Goal: Task Accomplishment & Management: Use online tool/utility

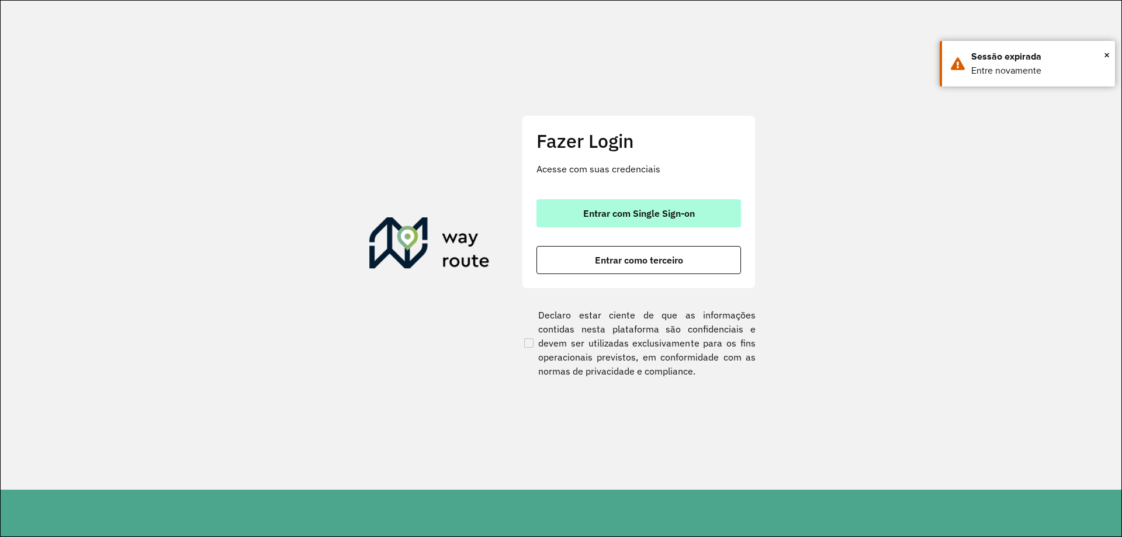
click at [595, 203] on button "Entrar com Single Sign-on" at bounding box center [639, 213] width 205 height 28
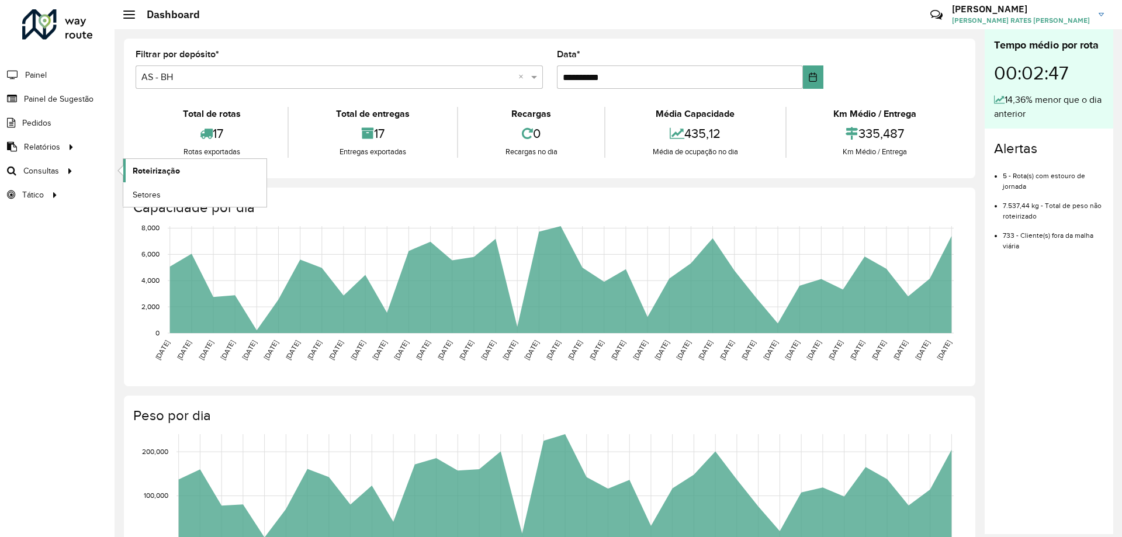
click at [160, 171] on span "Roteirização" at bounding box center [156, 171] width 47 height 12
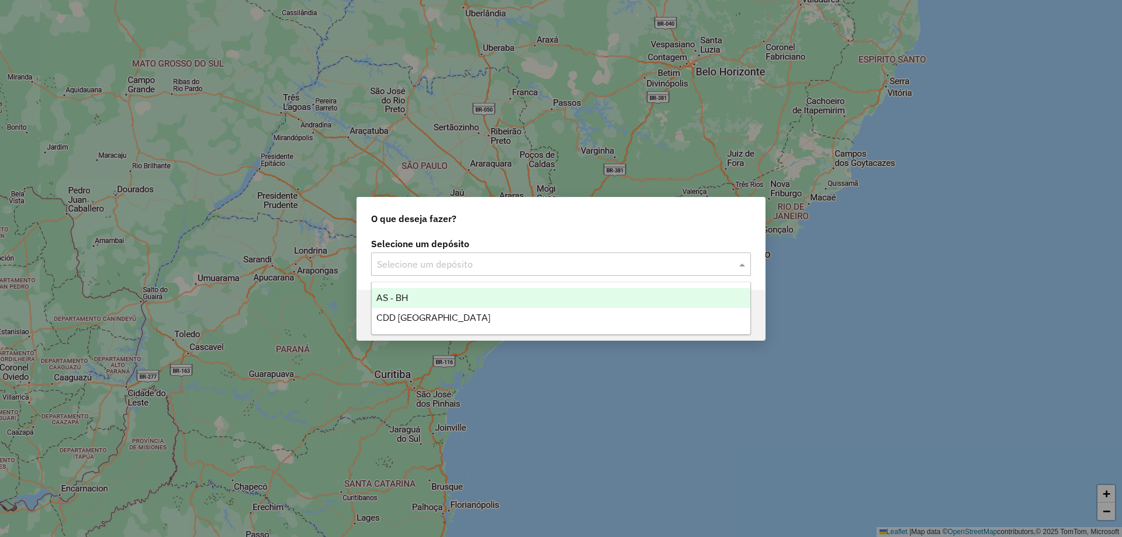
click at [448, 267] on input "text" at bounding box center [549, 265] width 345 height 14
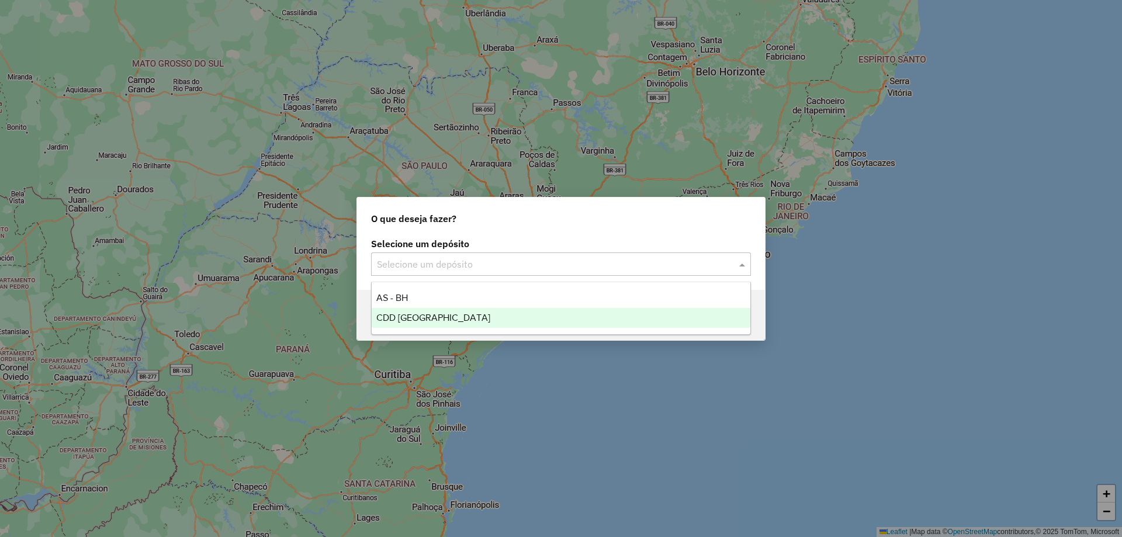
click at [442, 313] on span "CDD [GEOGRAPHIC_DATA]" at bounding box center [433, 318] width 114 height 10
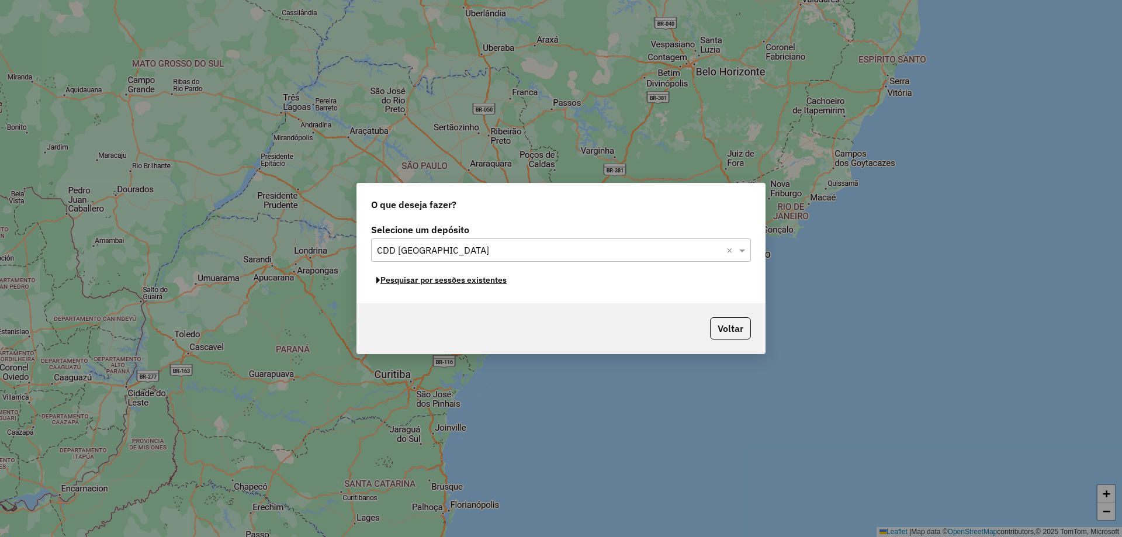
click at [479, 285] on button "Pesquisar por sessões existentes" at bounding box center [441, 280] width 141 height 18
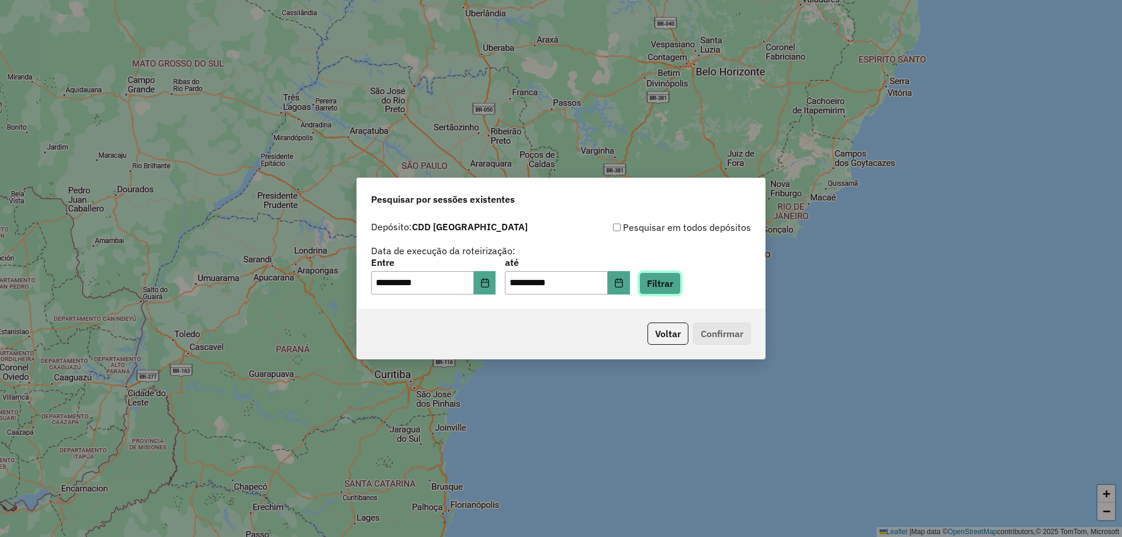
click at [665, 276] on button "Filtrar" at bounding box center [660, 283] width 42 height 22
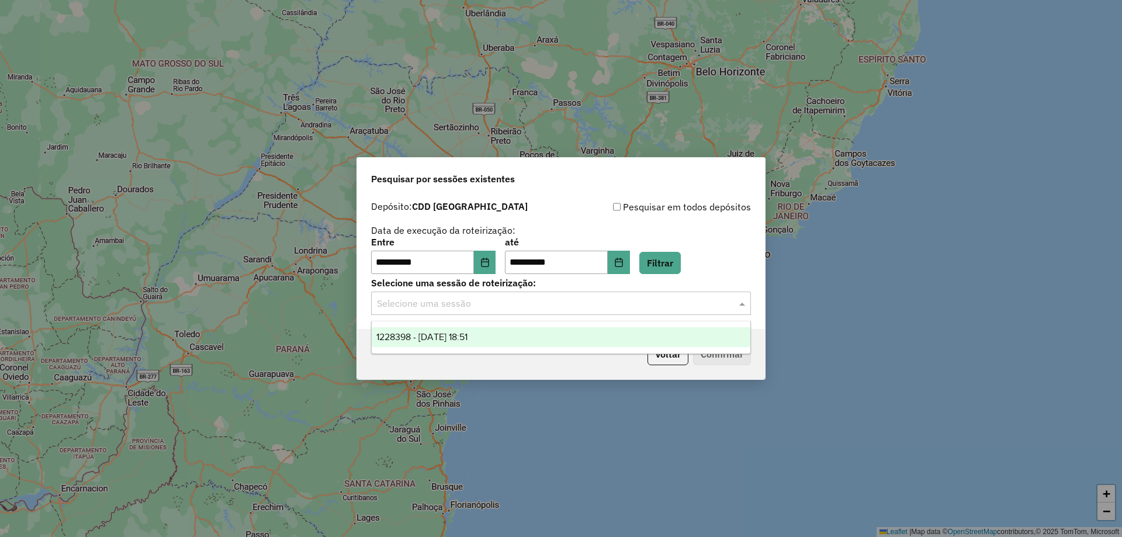
click at [581, 301] on input "text" at bounding box center [549, 304] width 345 height 14
click at [527, 336] on div "1228398 - [DATE] 18:51" at bounding box center [561, 337] width 379 height 20
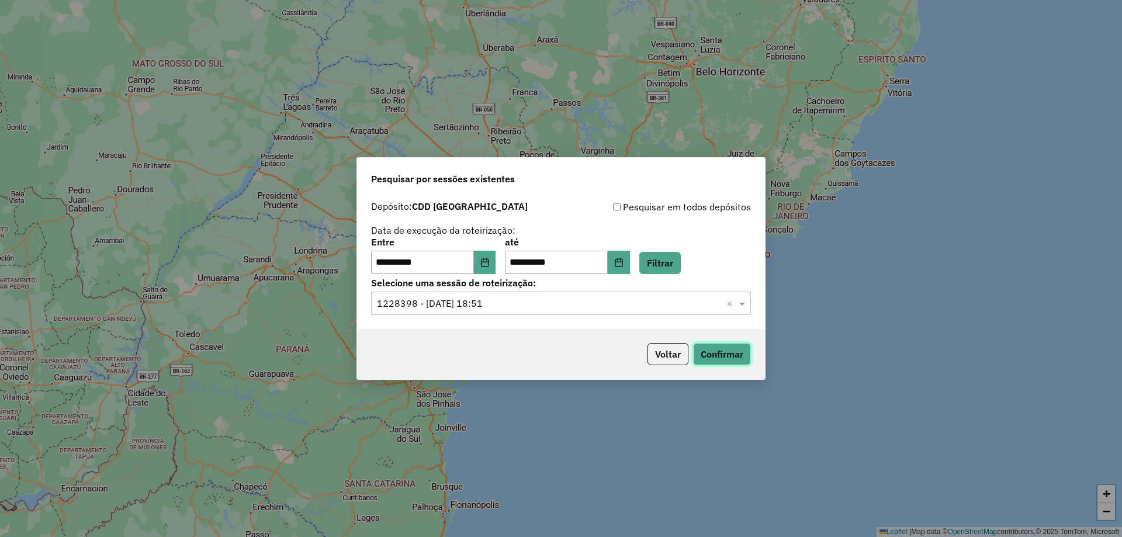
click at [734, 345] on button "Confirmar" at bounding box center [722, 354] width 58 height 22
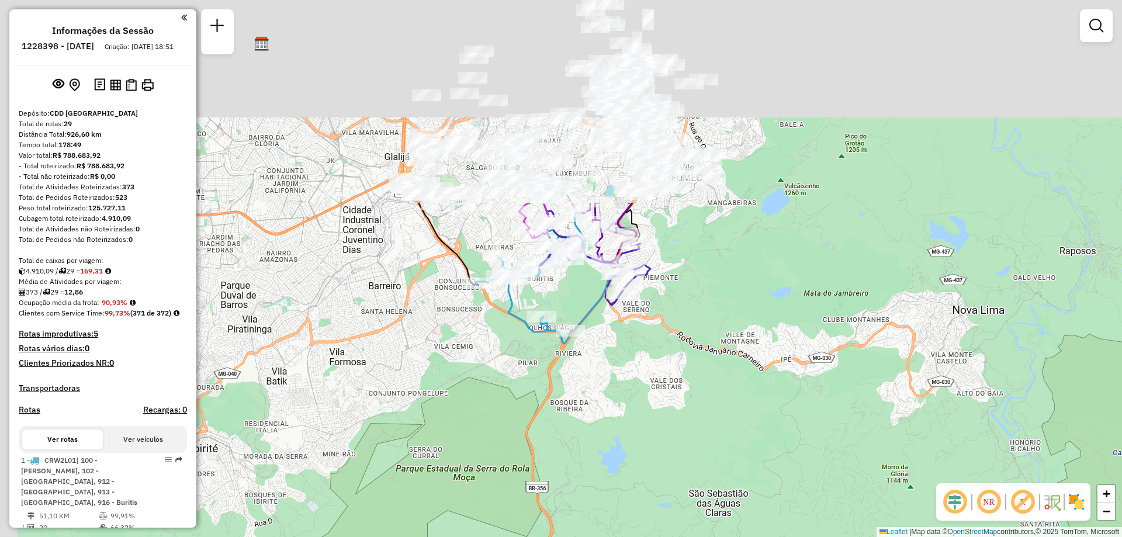
drag, startPoint x: 486, startPoint y: 194, endPoint x: 608, endPoint y: 461, distance: 294.0
click at [608, 461] on div "Janela de atendimento Grade de atendimento Capacidade Transportadoras Veículos …" at bounding box center [561, 268] width 1122 height 537
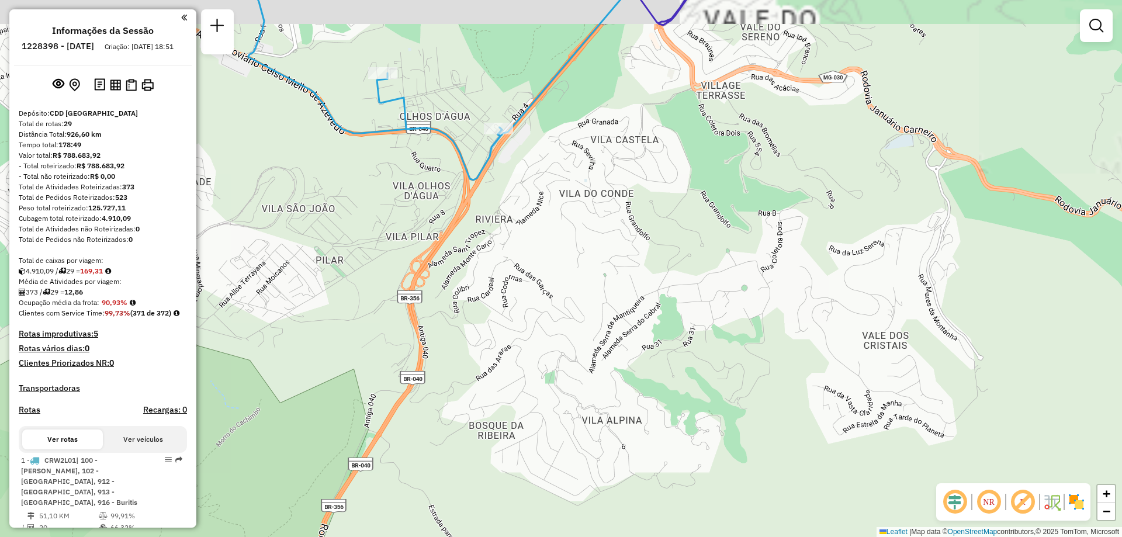
drag, startPoint x: 617, startPoint y: 243, endPoint x: 687, endPoint y: 455, distance: 224.0
click at [687, 455] on div "Janela de atendimento Grade de atendimento Capacidade Transportadoras Veículos …" at bounding box center [561, 268] width 1122 height 537
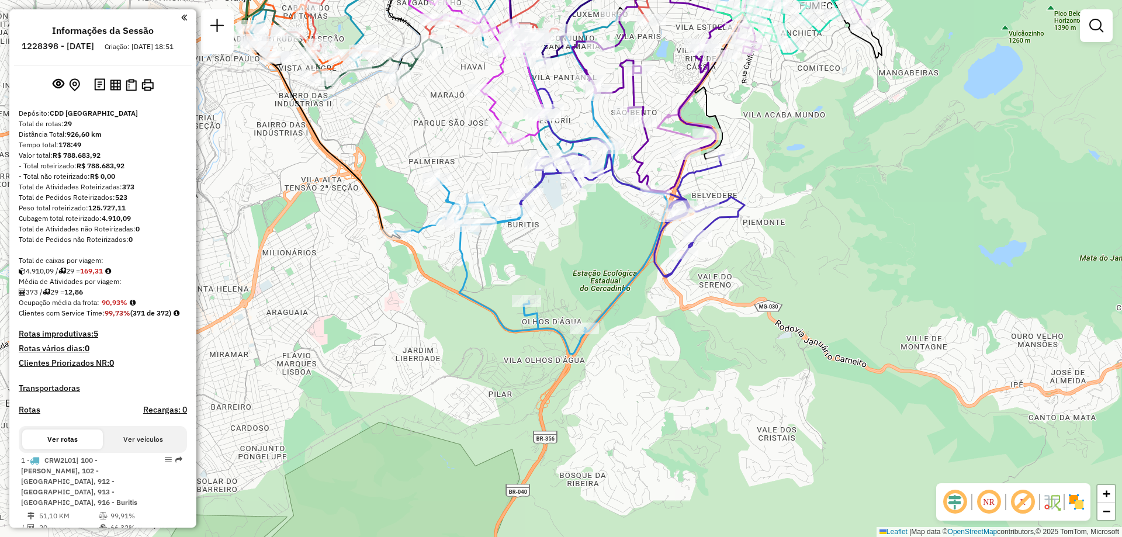
drag, startPoint x: 507, startPoint y: 194, endPoint x: 530, endPoint y: 244, distance: 54.7
click at [530, 244] on div "Janela de atendimento Grade de atendimento Capacidade Transportadoras Veículos …" at bounding box center [561, 268] width 1122 height 537
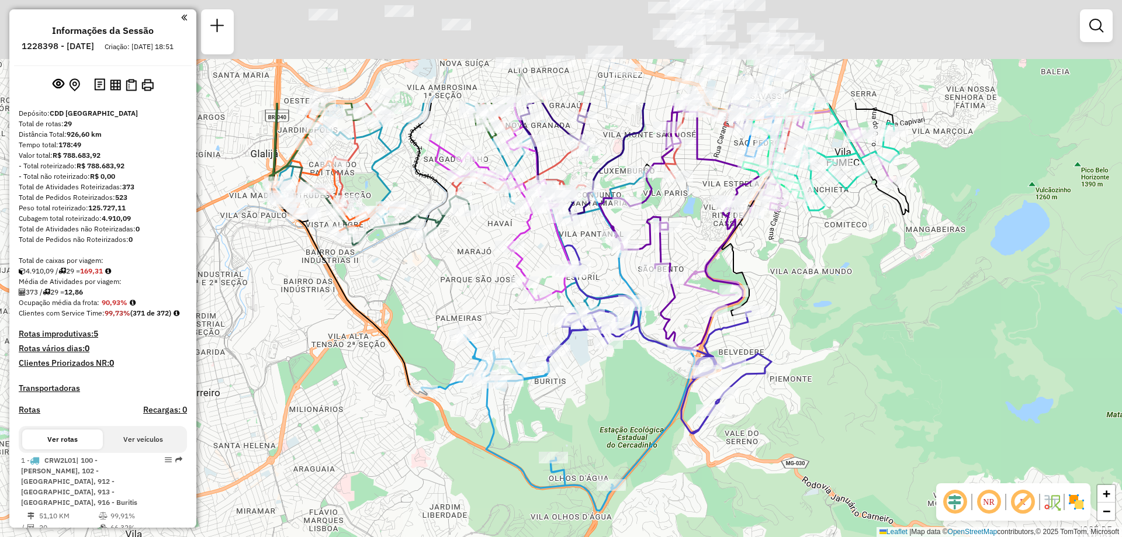
drag, startPoint x: 577, startPoint y: 225, endPoint x: 600, endPoint y: 380, distance: 156.7
click at [600, 380] on div "Janela de atendimento Grade de atendimento Capacidade Transportadoras Veículos …" at bounding box center [561, 268] width 1122 height 537
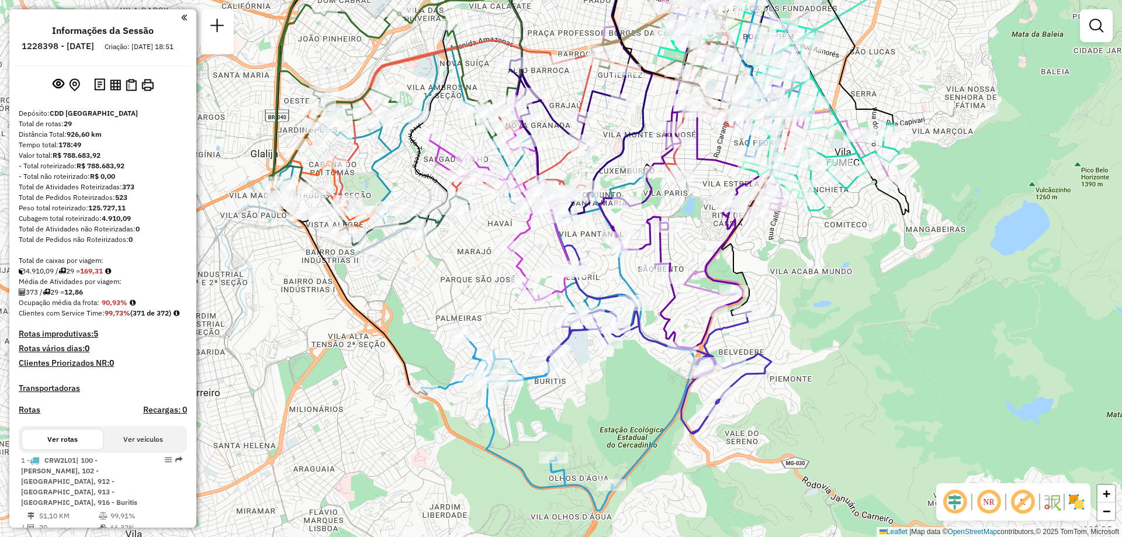
select select "**********"
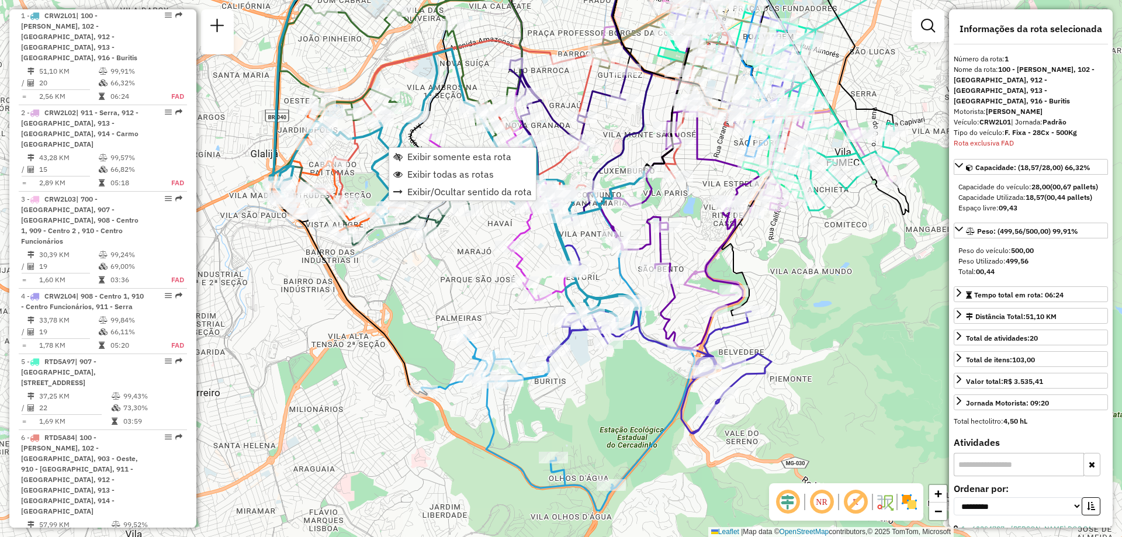
scroll to position [464, 0]
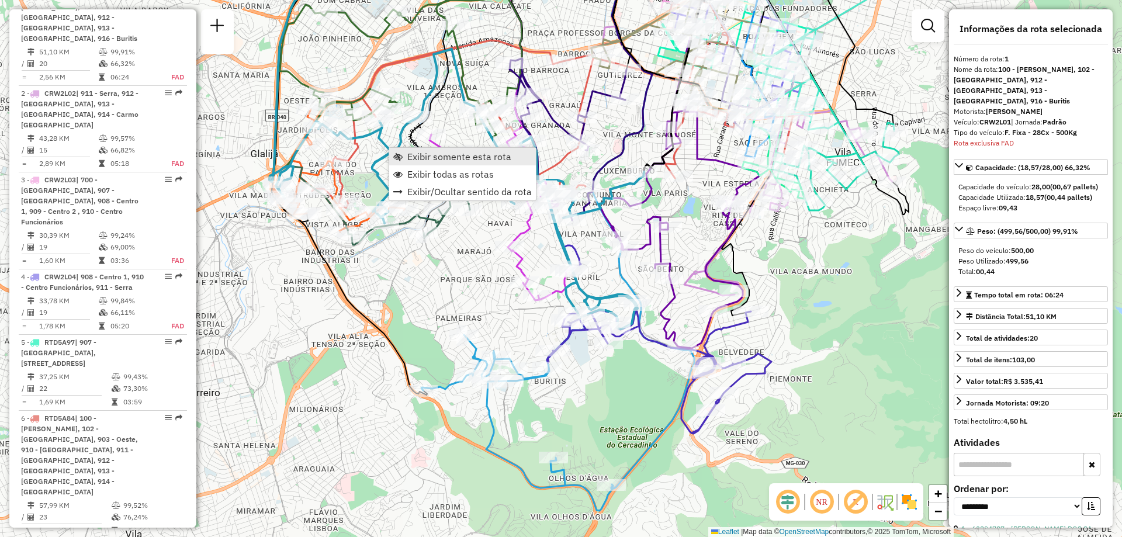
click at [414, 155] on span "Exibir somente esta rota" at bounding box center [459, 156] width 104 height 9
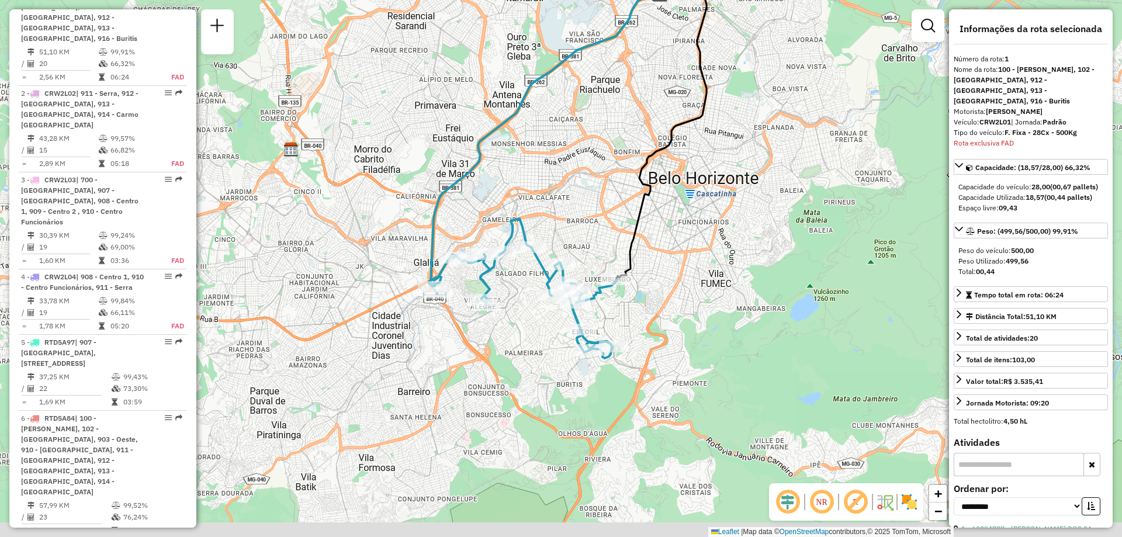
drag, startPoint x: 502, startPoint y: 278, endPoint x: 490, endPoint y: 162, distance: 116.9
click at [490, 219] on icon at bounding box center [524, 289] width 184 height 140
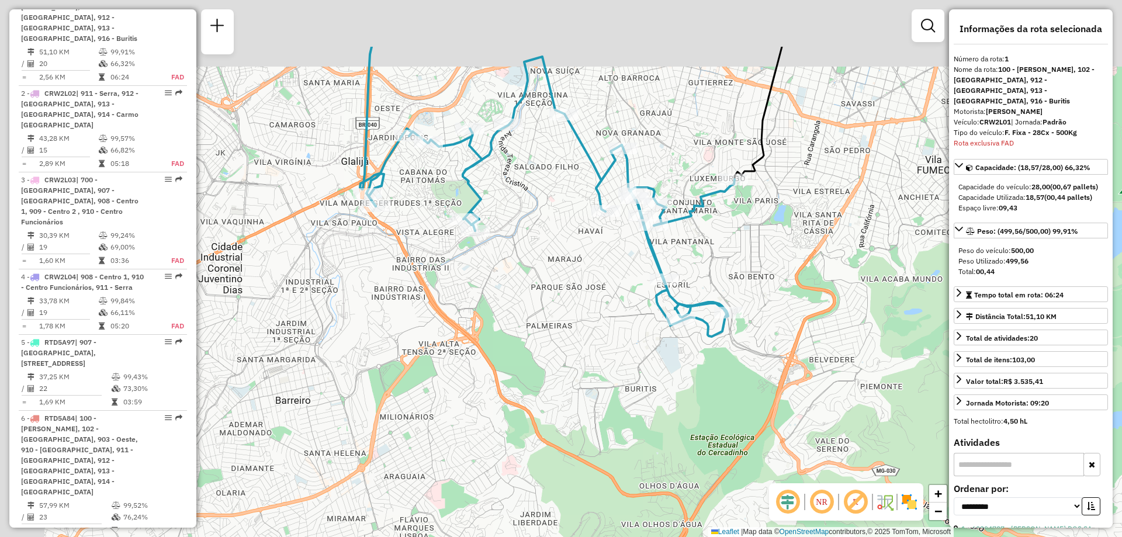
drag, startPoint x: 644, startPoint y: 189, endPoint x: 700, endPoint y: 305, distance: 128.1
click at [700, 305] on div "Janela de atendimento Grade de atendimento Capacidade Transportadoras Veículos …" at bounding box center [561, 268] width 1122 height 537
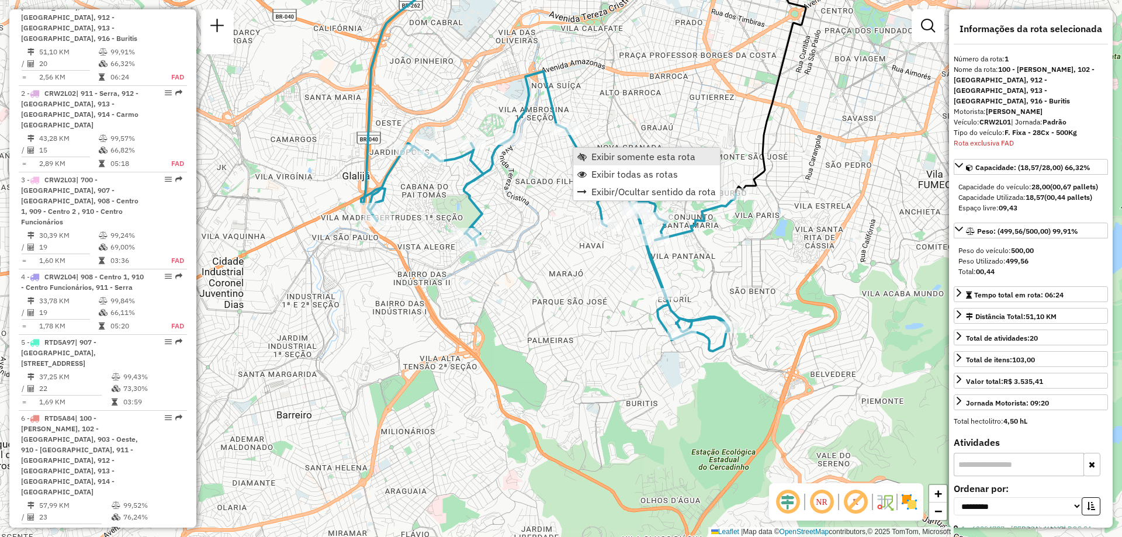
scroll to position [465, 0]
click at [578, 152] on span "Exibir somente esta rota" at bounding box center [582, 156] width 9 height 9
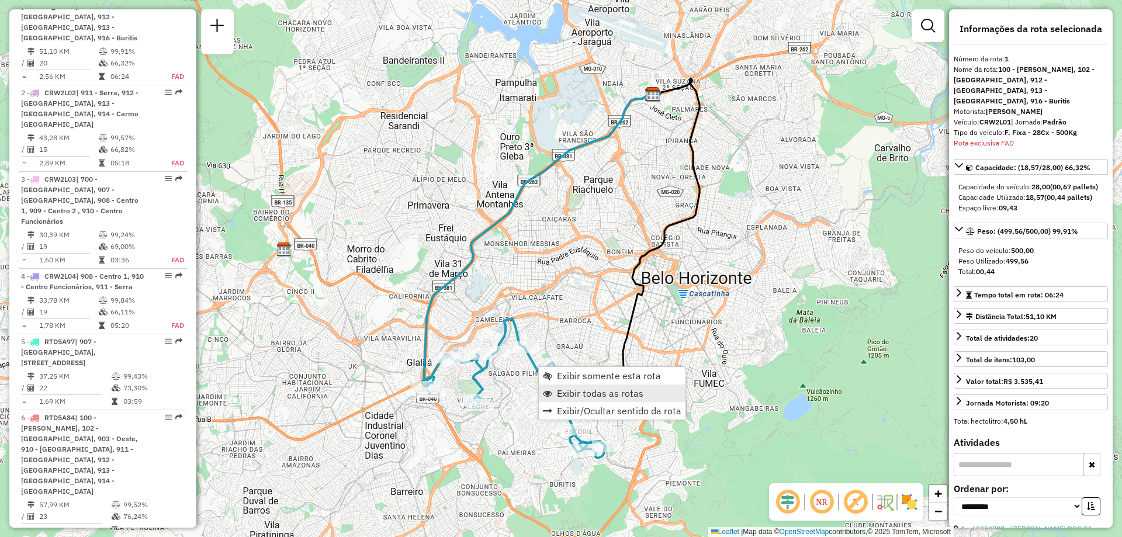
click at [562, 389] on span "Exibir todas as rotas" at bounding box center [600, 393] width 87 height 9
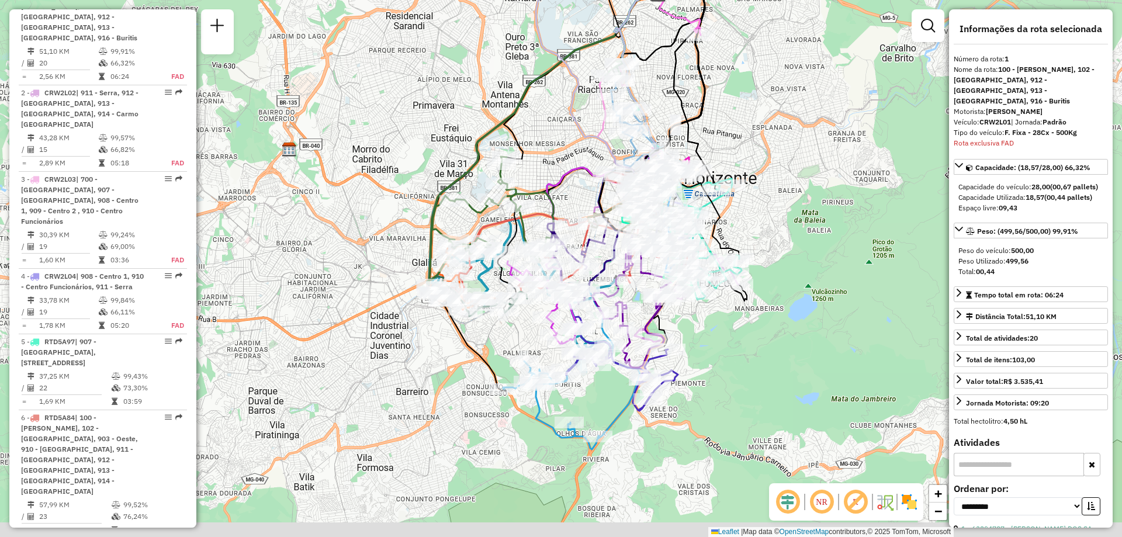
drag, startPoint x: 547, startPoint y: 243, endPoint x: 550, endPoint y: 211, distance: 32.3
click at [550, 211] on icon at bounding box center [493, 210] width 121 height 106
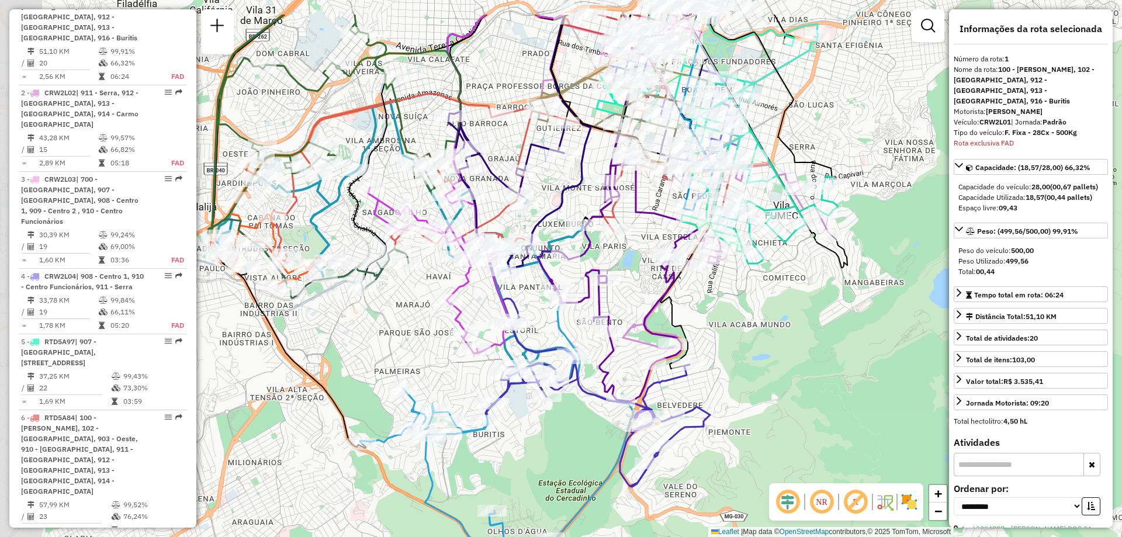
drag, startPoint x: 669, startPoint y: 269, endPoint x: 735, endPoint y: 351, distance: 104.8
click at [735, 351] on div "Janela de atendimento Grade de atendimento Capacidade Transportadoras Veículos …" at bounding box center [561, 268] width 1122 height 537
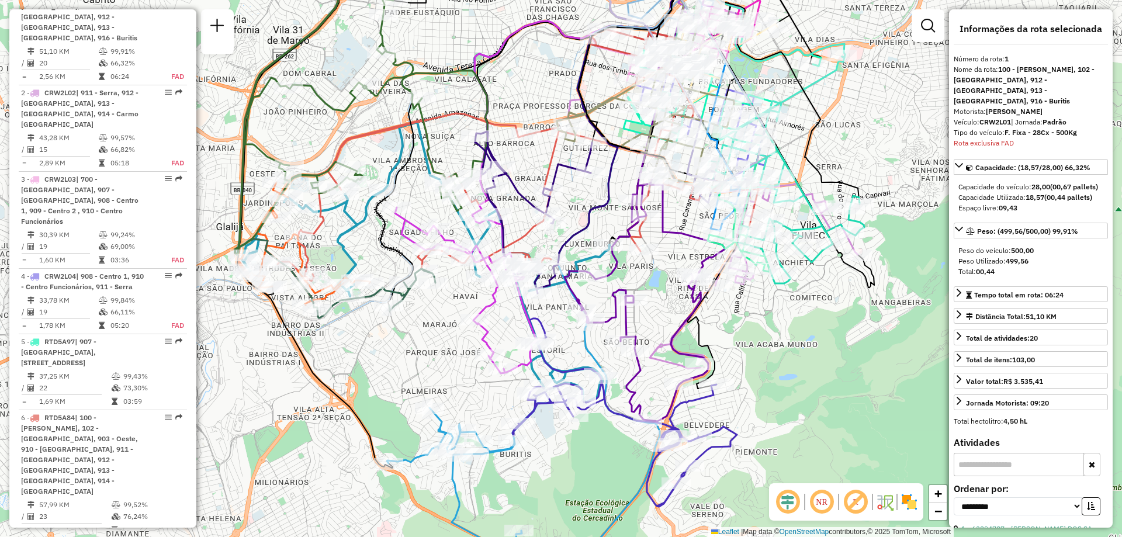
drag, startPoint x: 573, startPoint y: 206, endPoint x: 594, endPoint y: 211, distance: 21.1
click at [594, 211] on icon at bounding box center [624, 111] width 141 height 316
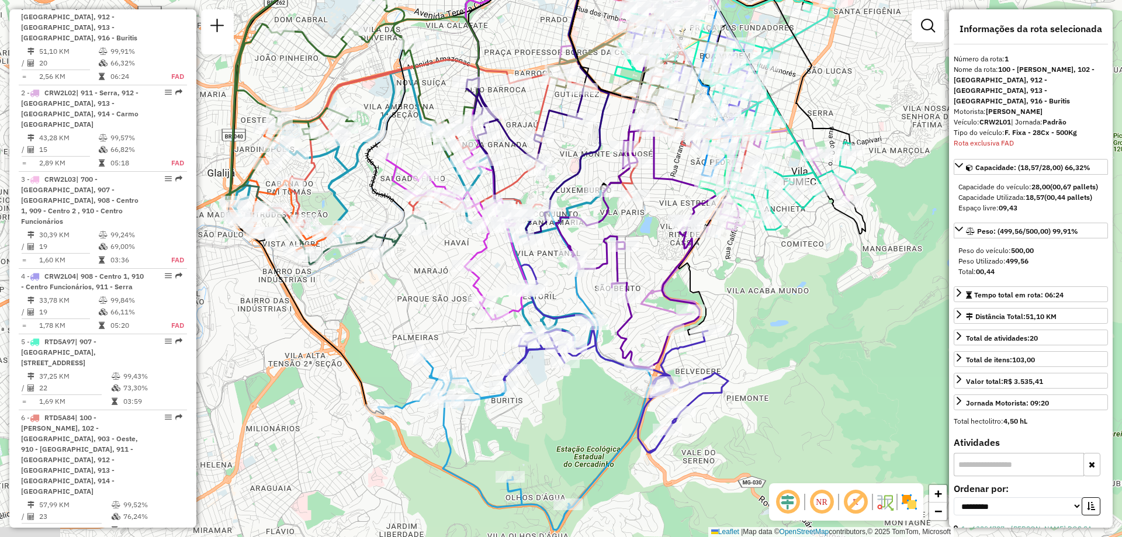
drag, startPoint x: 594, startPoint y: 189, endPoint x: 586, endPoint y: 162, distance: 28.7
click at [586, 162] on div "Janela de atendimento Grade de atendimento Capacidade Transportadoras Veículos …" at bounding box center [561, 268] width 1122 height 537
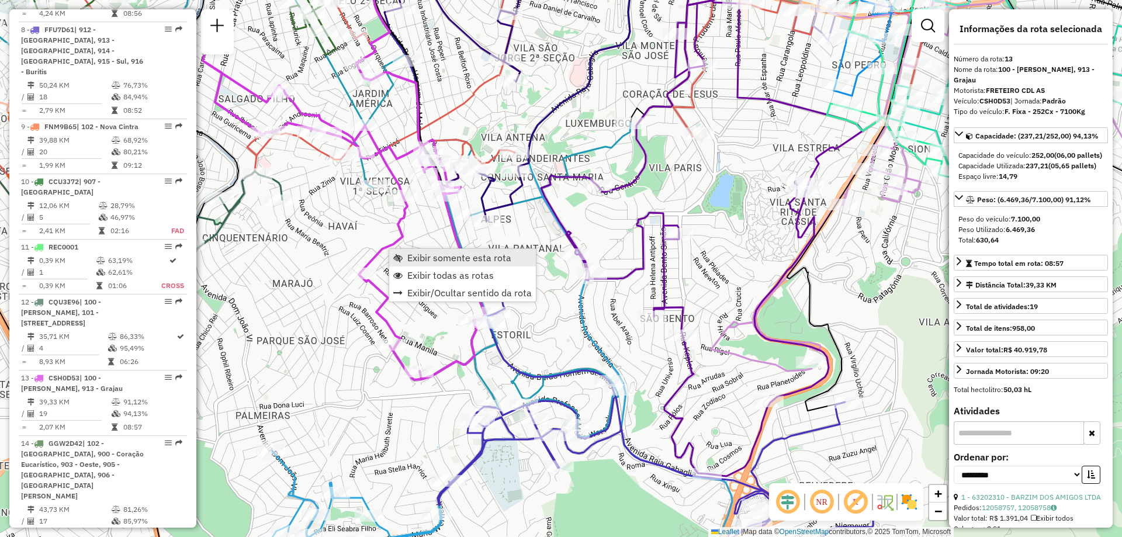
scroll to position [1345, 0]
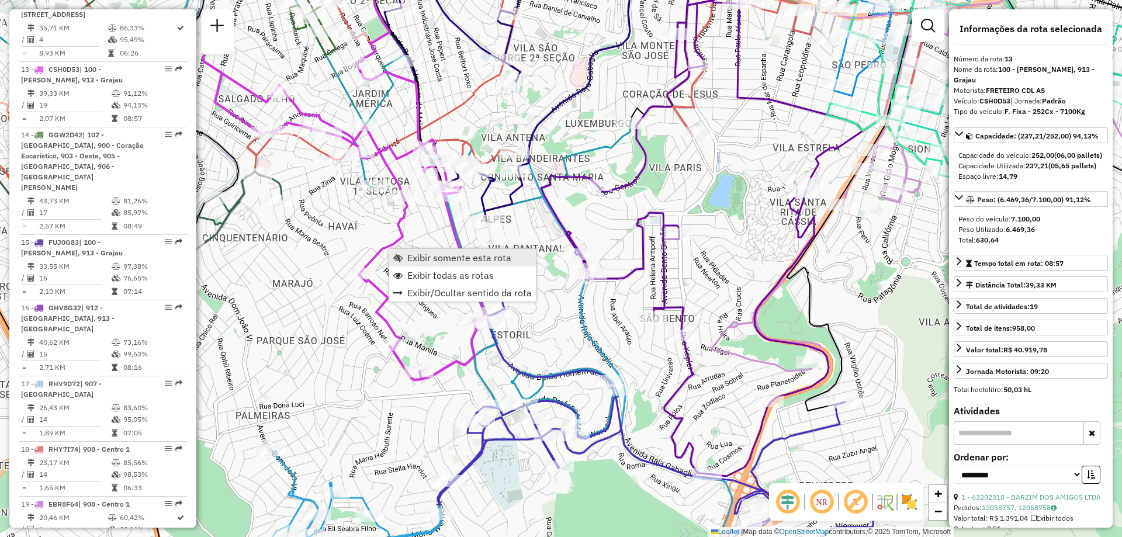
click at [420, 259] on span "Exibir somente esta rota" at bounding box center [459, 257] width 104 height 9
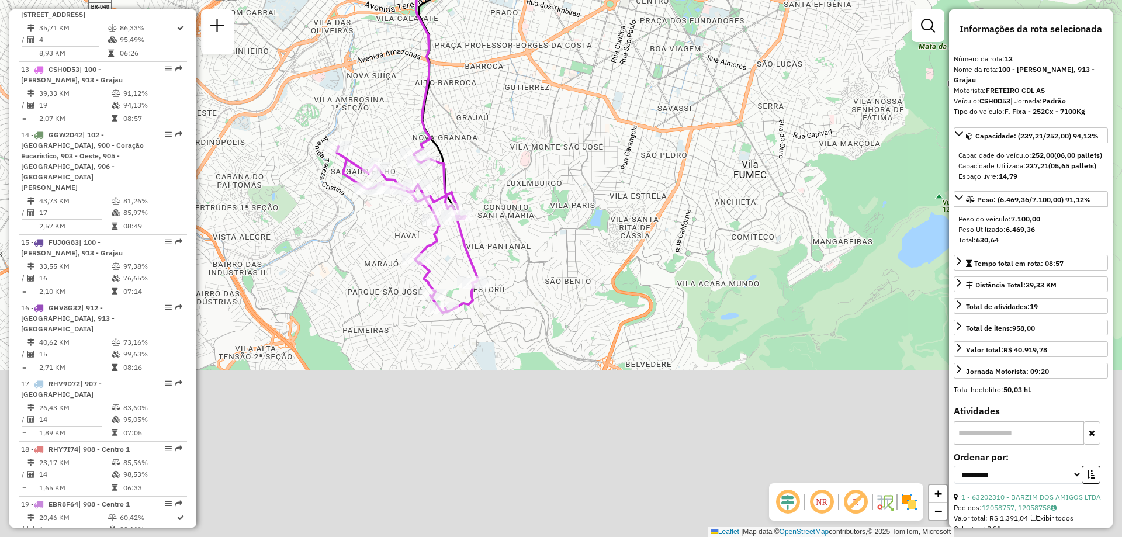
drag, startPoint x: 553, startPoint y: 352, endPoint x: 524, endPoint y: 109, distance: 244.8
click at [524, 109] on div "Janela de atendimento Grade de atendimento Capacidade Transportadoras Veículos …" at bounding box center [561, 268] width 1122 height 537
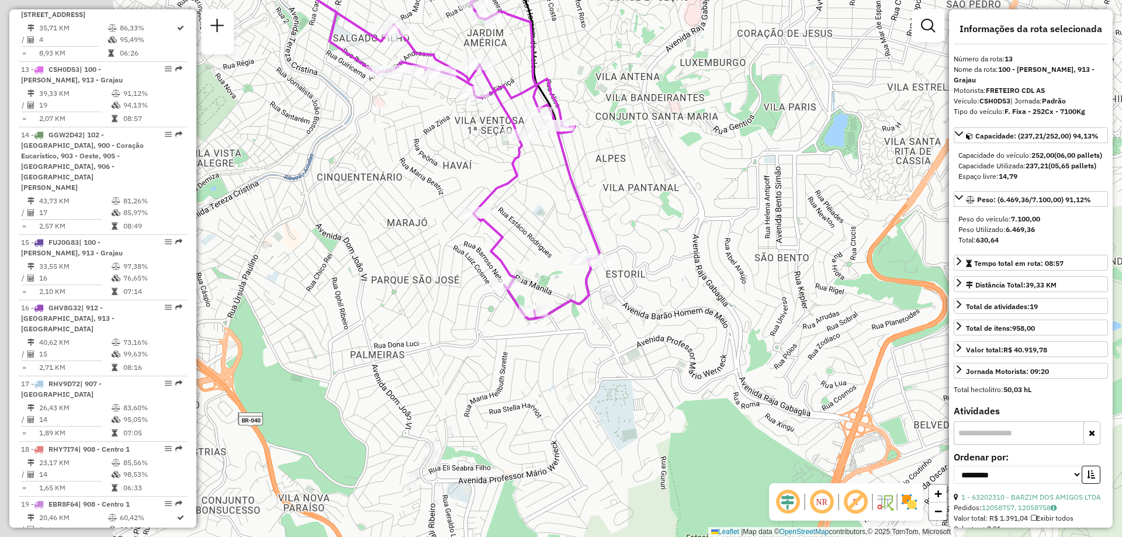
drag, startPoint x: 465, startPoint y: 195, endPoint x: 649, endPoint y: 99, distance: 208.1
click at [649, 99] on div "Janela de atendimento Grade de atendimento Capacidade Transportadoras Veículos …" at bounding box center [561, 268] width 1122 height 537
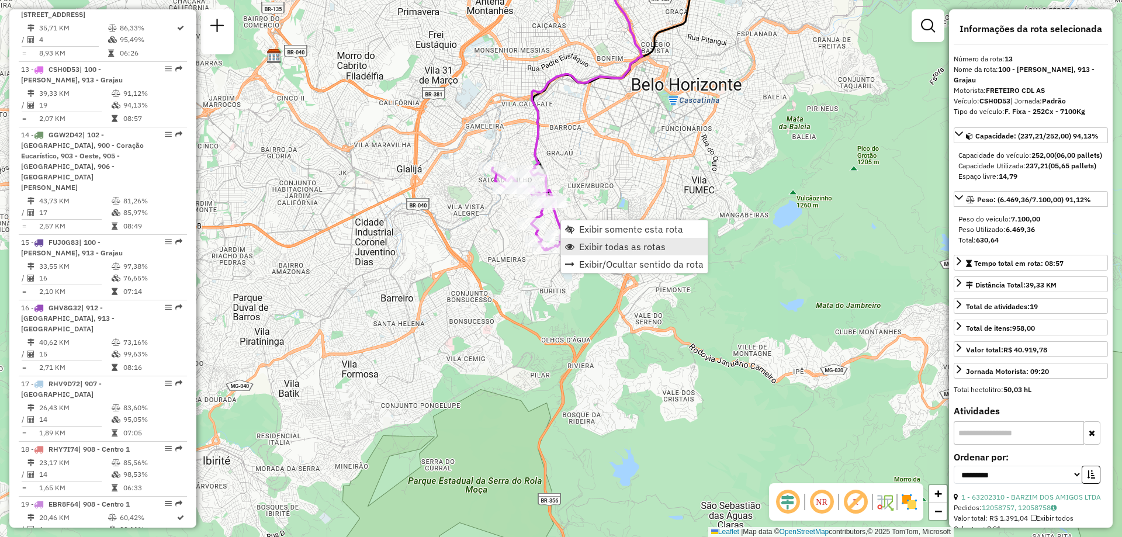
click at [597, 245] on span "Exibir todas as rotas" at bounding box center [622, 246] width 87 height 9
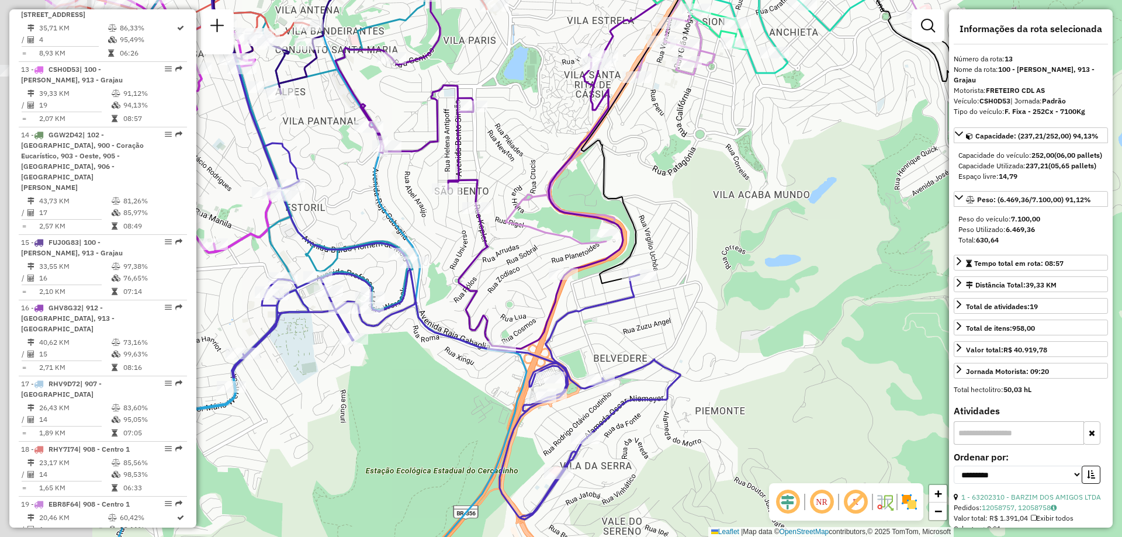
drag, startPoint x: 615, startPoint y: 224, endPoint x: 770, endPoint y: 255, distance: 157.9
click at [770, 255] on div "Janela de atendimento Grade de atendimento Capacidade Transportadoras Veículos …" at bounding box center [561, 268] width 1122 height 537
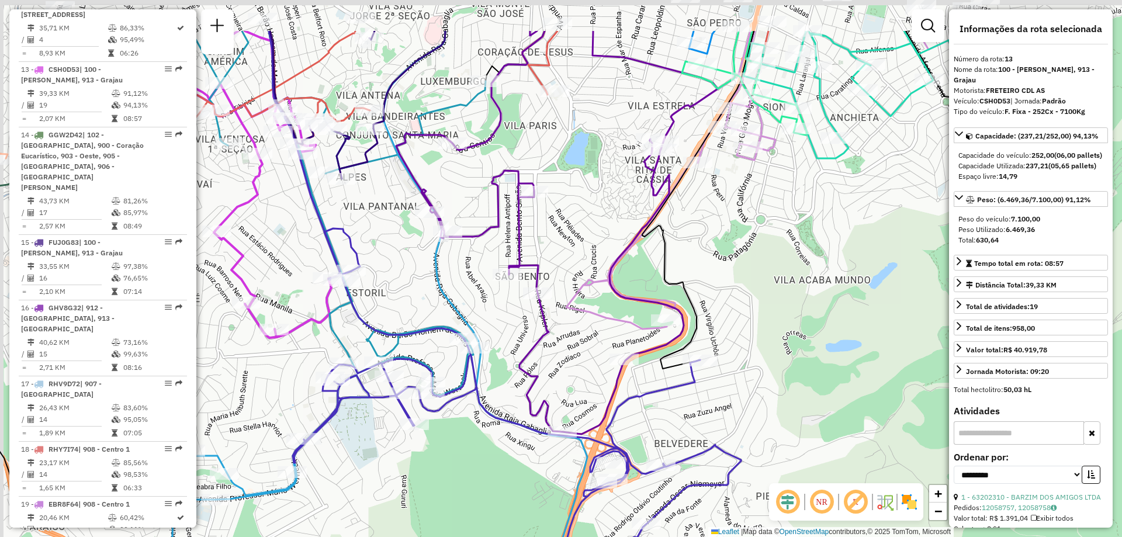
drag, startPoint x: 540, startPoint y: 92, endPoint x: 679, endPoint y: 290, distance: 242.1
click at [679, 290] on div "Janela de atendimento Grade de atendimento Capacidade Transportadoras Veículos …" at bounding box center [561, 268] width 1122 height 537
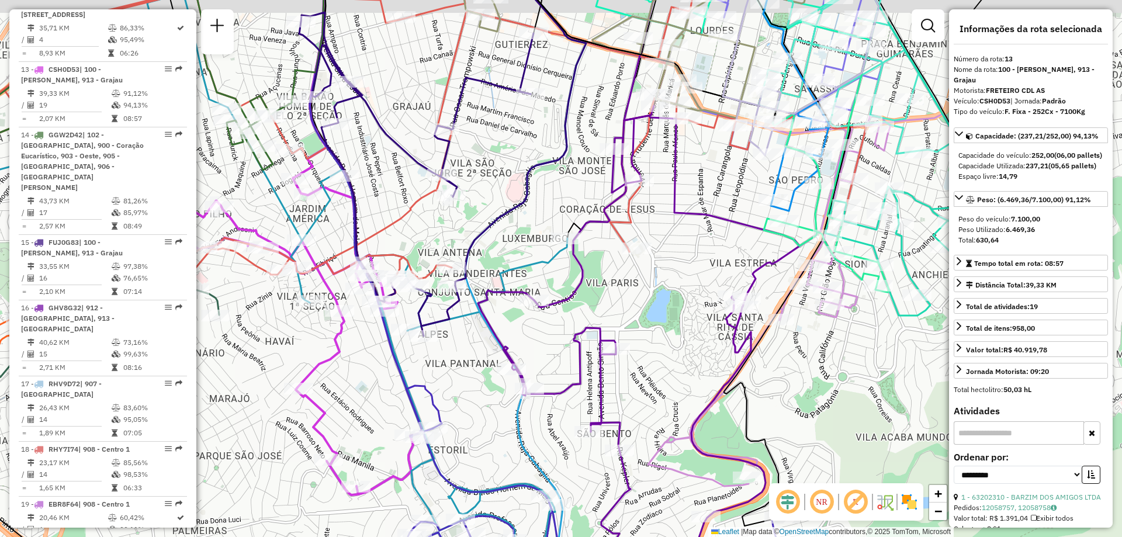
drag, startPoint x: 656, startPoint y: 256, endPoint x: 651, endPoint y: 297, distance: 41.3
click at [651, 295] on div "Janela de atendimento Grade de atendimento Capacidade Transportadoras Veículos …" at bounding box center [561, 268] width 1122 height 537
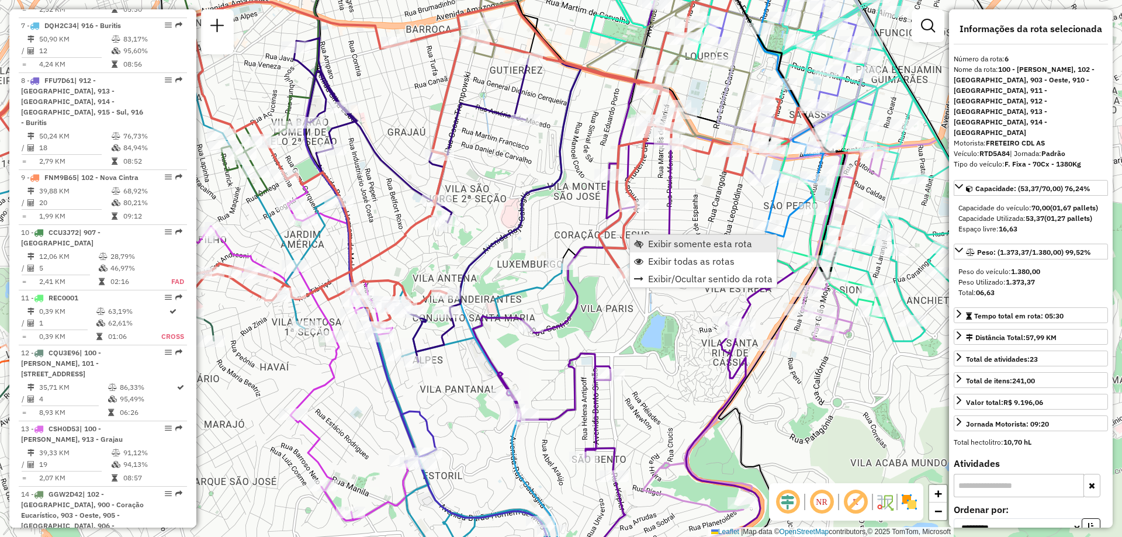
scroll to position [866, 0]
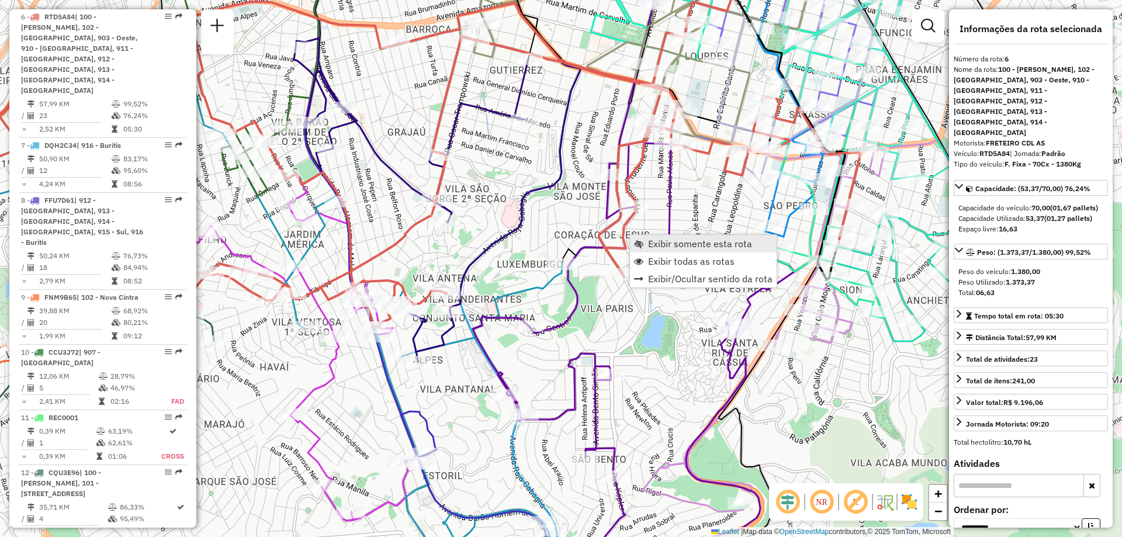
click at [639, 239] on span "Exibir somente esta rota" at bounding box center [638, 243] width 9 height 9
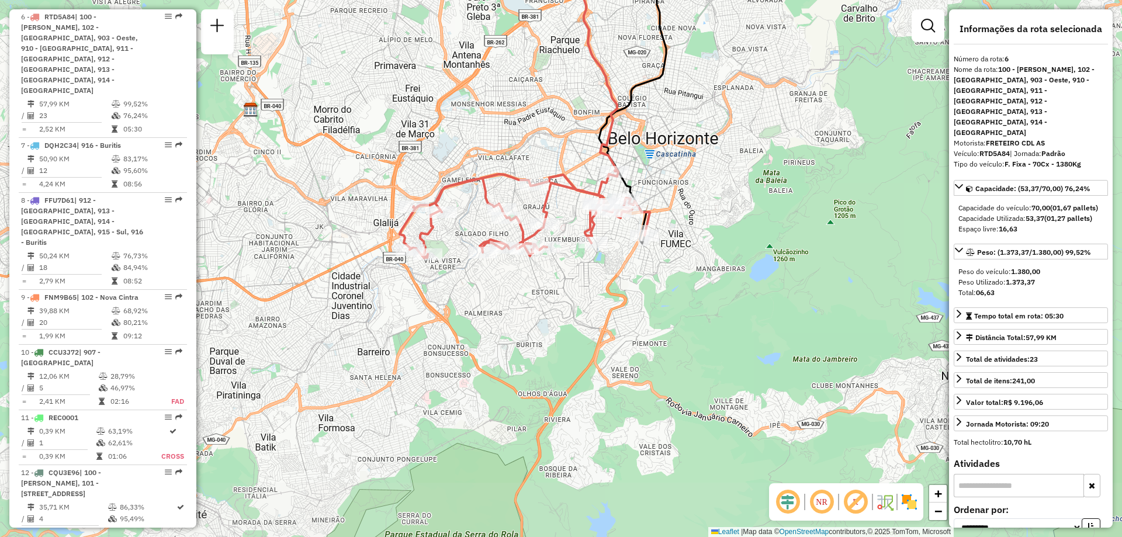
drag, startPoint x: 562, startPoint y: 254, endPoint x: 544, endPoint y: 145, distance: 110.2
click at [544, 145] on div "Janela de atendimento Grade de atendimento Capacidade Transportadoras Veículos …" at bounding box center [561, 268] width 1122 height 537
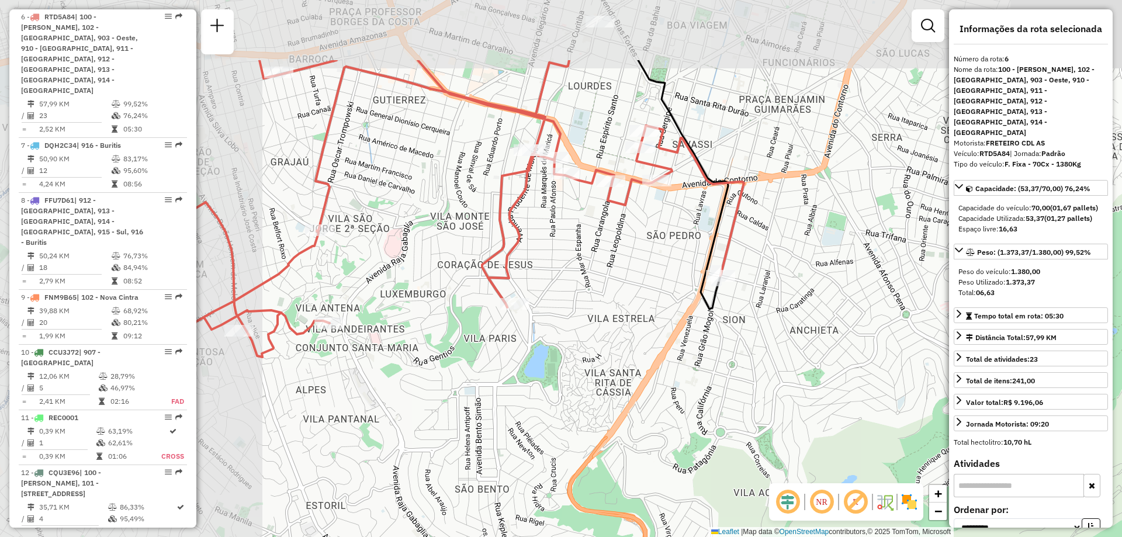
drag, startPoint x: 459, startPoint y: 239, endPoint x: 729, endPoint y: 351, distance: 292.2
click at [729, 351] on div "Janela de atendimento Grade de atendimento Capacidade Transportadoras Veículos …" at bounding box center [561, 268] width 1122 height 537
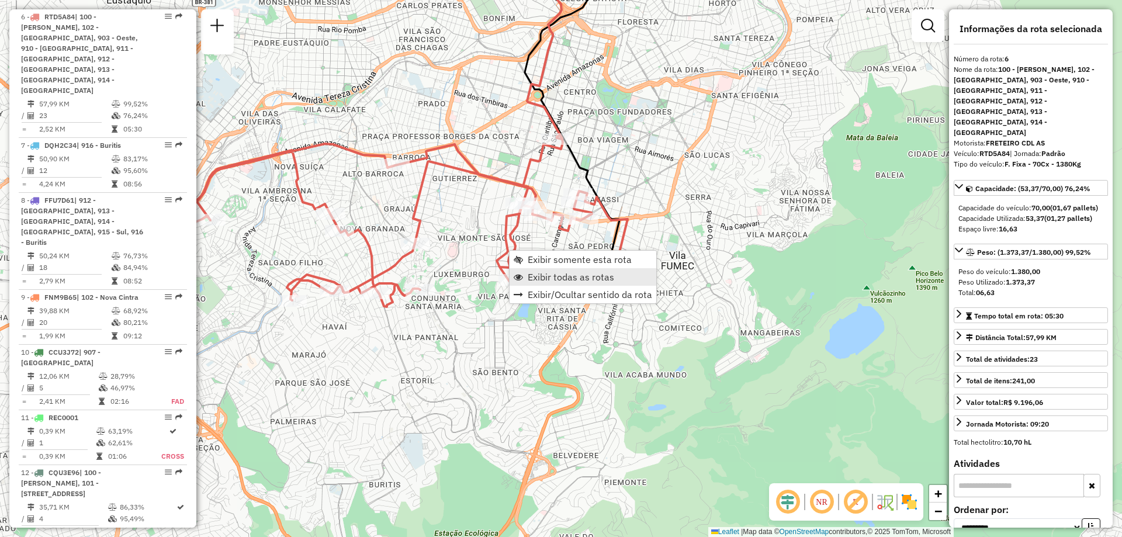
click at [542, 276] on span "Exibir todas as rotas" at bounding box center [571, 276] width 87 height 9
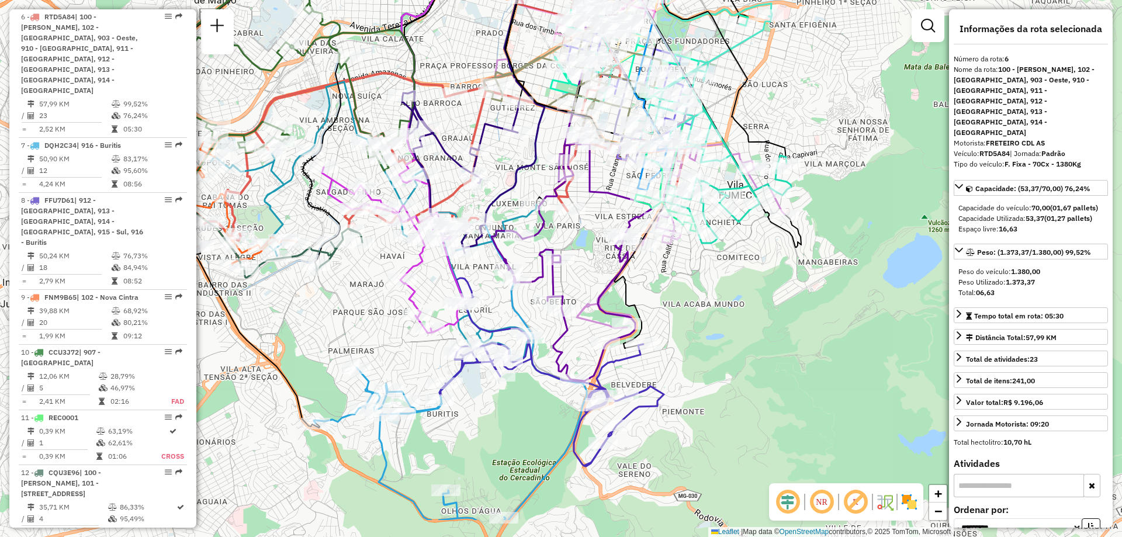
drag, startPoint x: 520, startPoint y: 295, endPoint x: 578, endPoint y: 224, distance: 91.4
click at [578, 224] on div "Janela de atendimento Grade de atendimento Capacidade Transportadoras Veículos …" at bounding box center [561, 268] width 1122 height 537
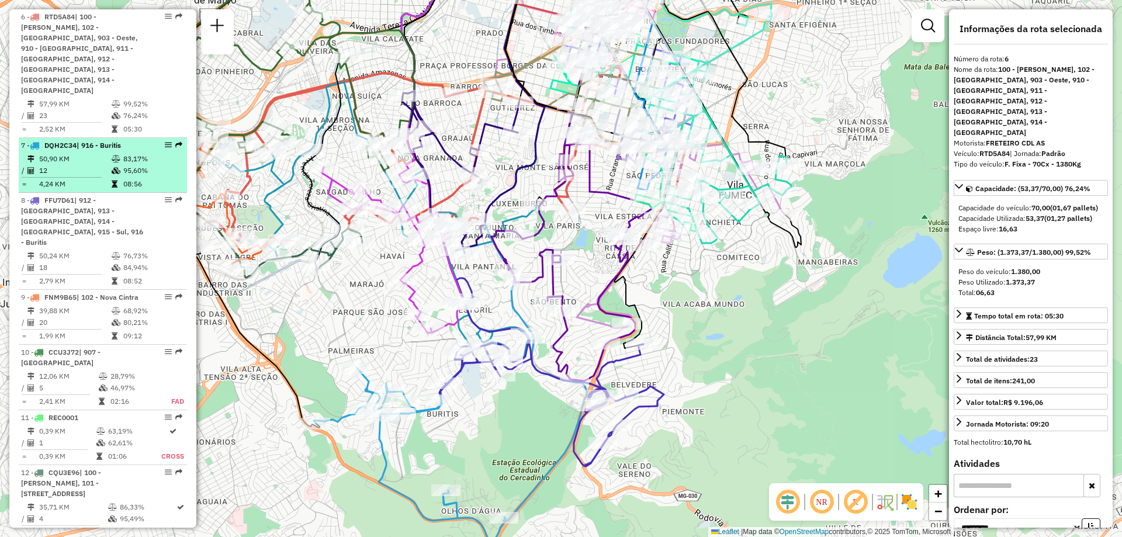
click at [63, 153] on td "50,90 KM" at bounding box center [75, 159] width 72 height 12
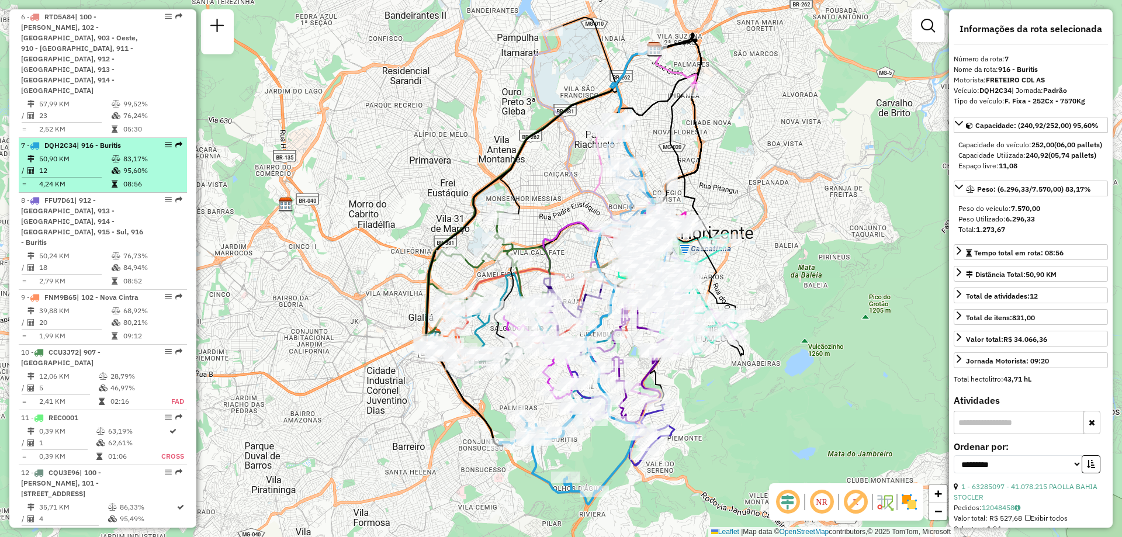
click at [67, 153] on td "50,90 KM" at bounding box center [75, 159] width 72 height 12
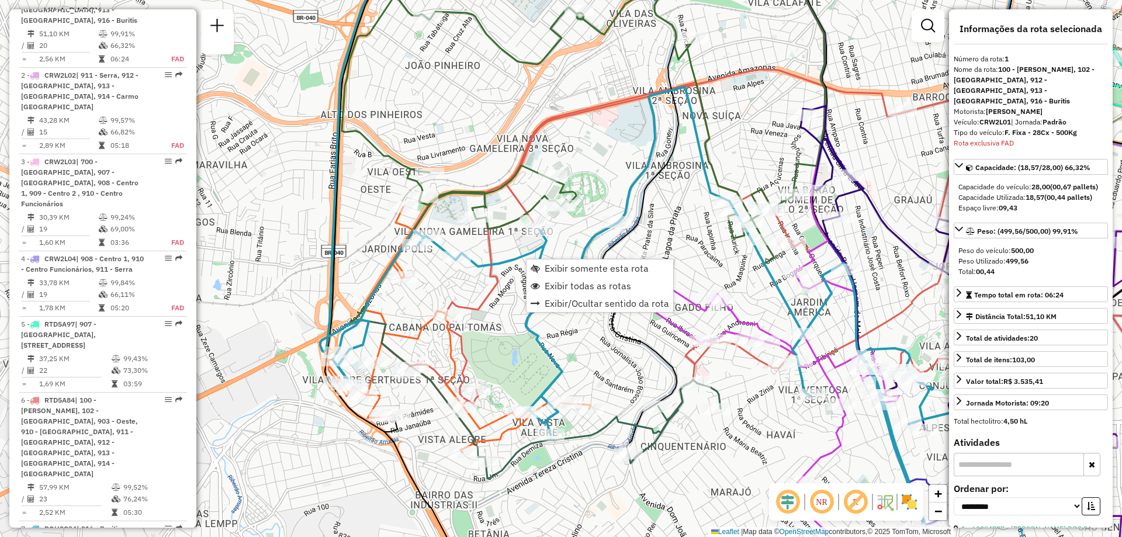
scroll to position [465, 0]
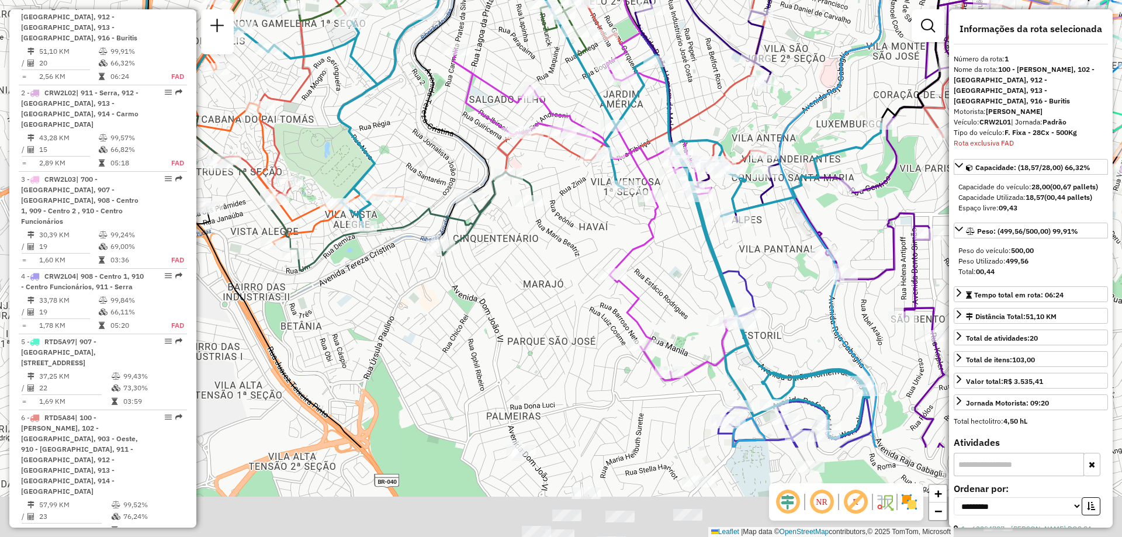
drag, startPoint x: 541, startPoint y: 329, endPoint x: 486, endPoint y: 263, distance: 85.5
click at [486, 263] on div "Rota 12 - Placa CQU3E96 63262285 - P82HILDER ALV SILVA Janela de atendimento Gr…" at bounding box center [561, 268] width 1122 height 537
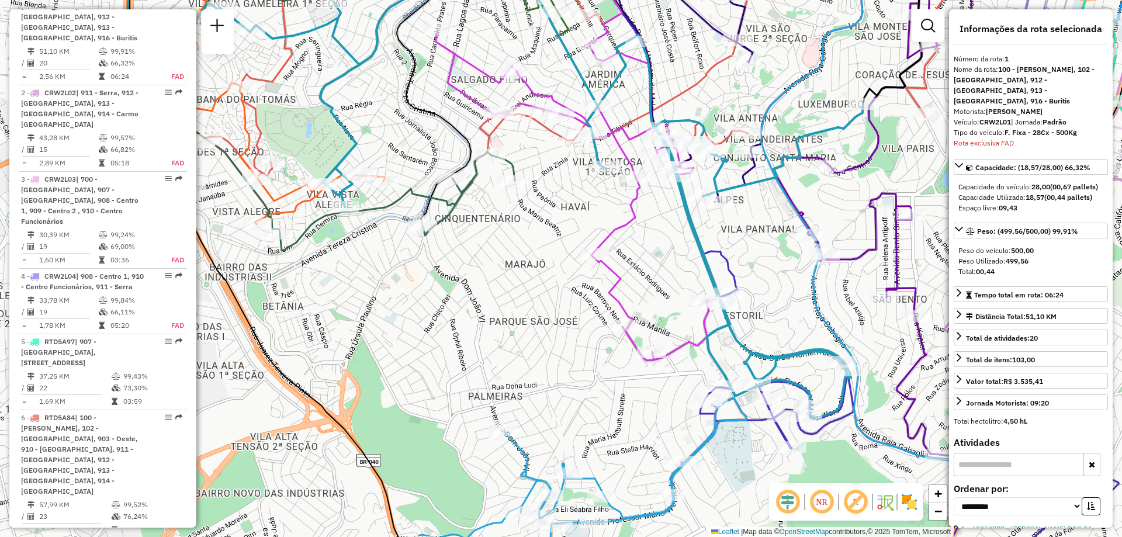
click at [694, 240] on icon at bounding box center [495, 182] width 737 height 472
click at [697, 237] on icon at bounding box center [495, 182] width 737 height 472
drag, startPoint x: 701, startPoint y: 238, endPoint x: 693, endPoint y: 238, distance: 7.6
click at [698, 238] on icon at bounding box center [495, 182] width 737 height 472
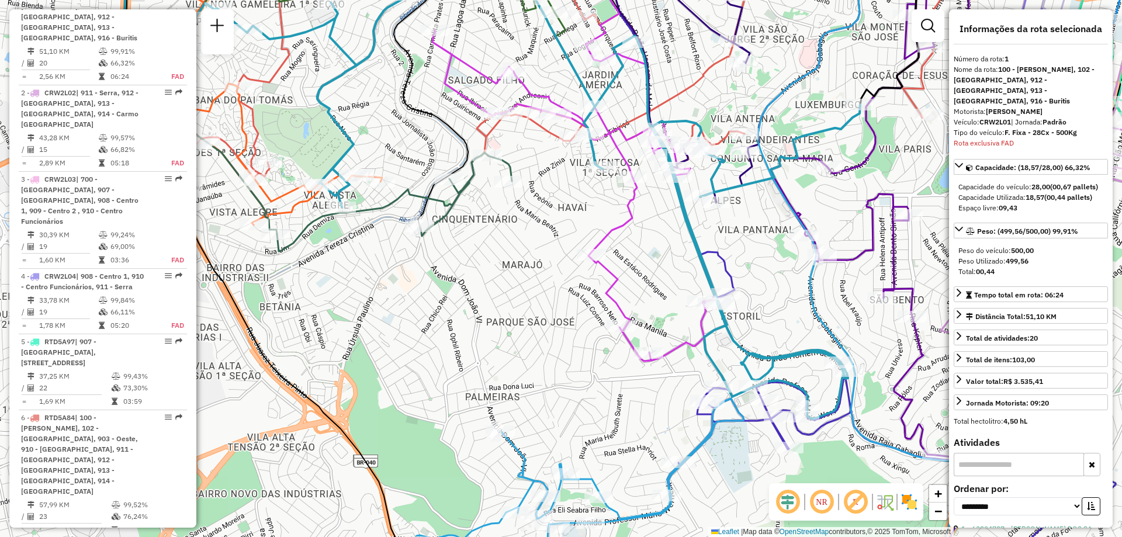
click at [693, 238] on icon at bounding box center [492, 182] width 737 height 472
click at [704, 246] on span "Exibir somente esta rota" at bounding box center [703, 248] width 9 height 9
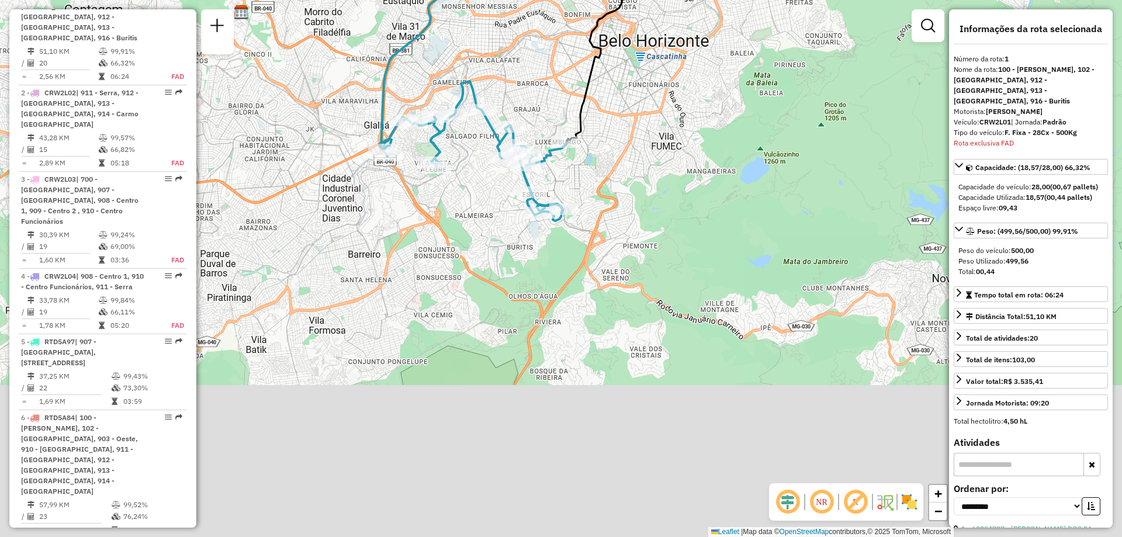
drag, startPoint x: 559, startPoint y: 222, endPoint x: 535, endPoint y: 136, distance: 89.4
click at [535, 136] on div "Janela de atendimento Grade de atendimento Capacidade Transportadoras Veículos …" at bounding box center [561, 268] width 1122 height 537
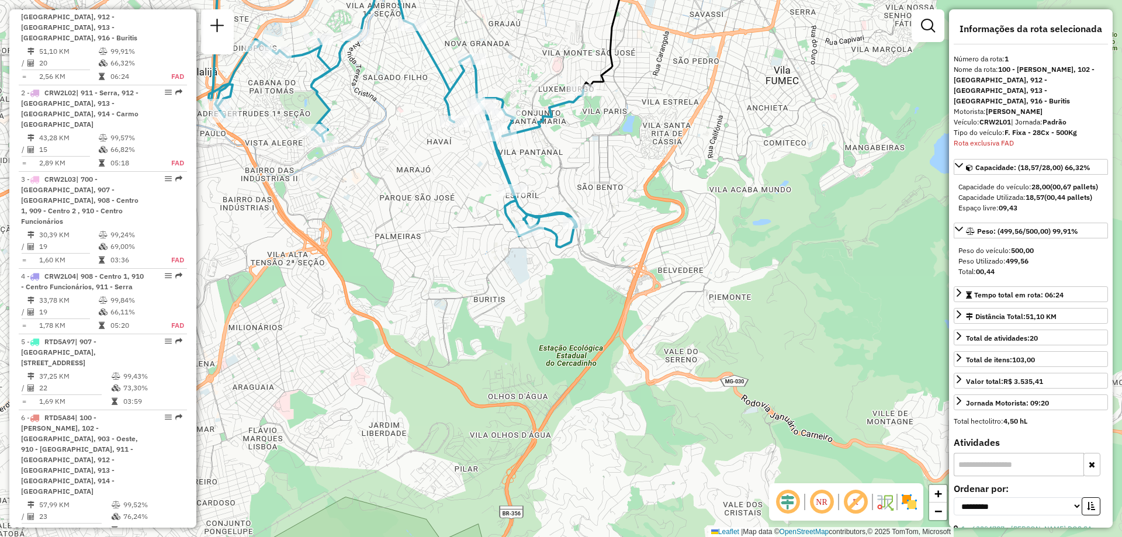
click at [86, 537] on span "| 916 - Buritis" at bounding box center [99, 546] width 44 height 9
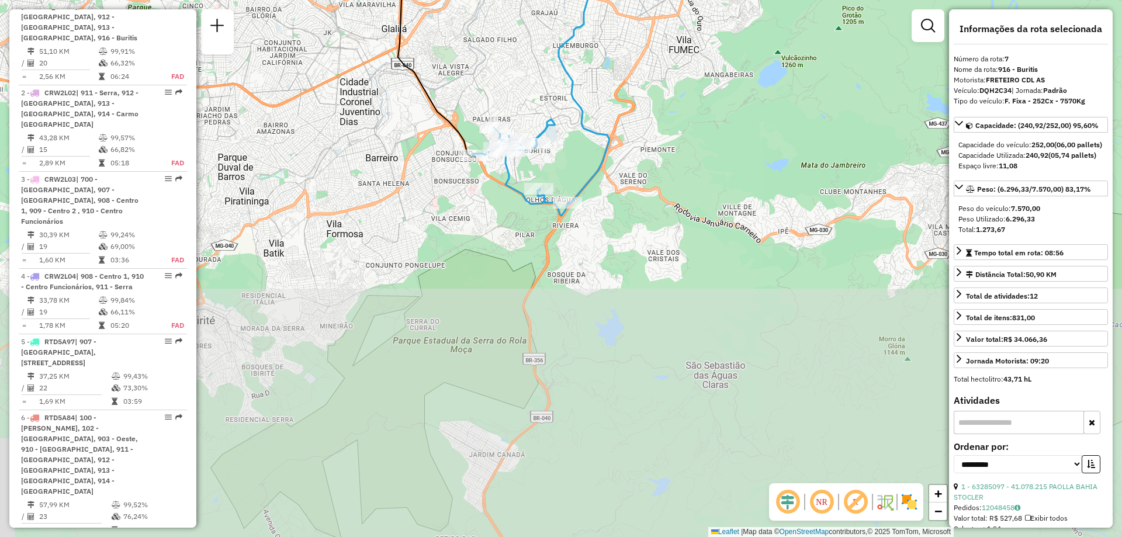
drag, startPoint x: 433, startPoint y: 362, endPoint x: 406, endPoint y: 74, distance: 290.0
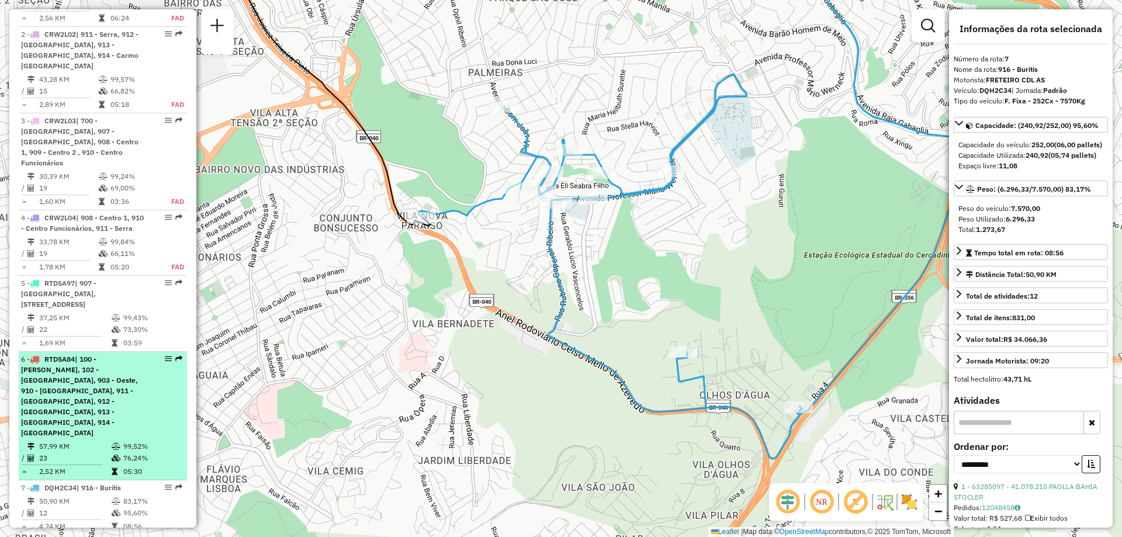
scroll to position [582, 0]
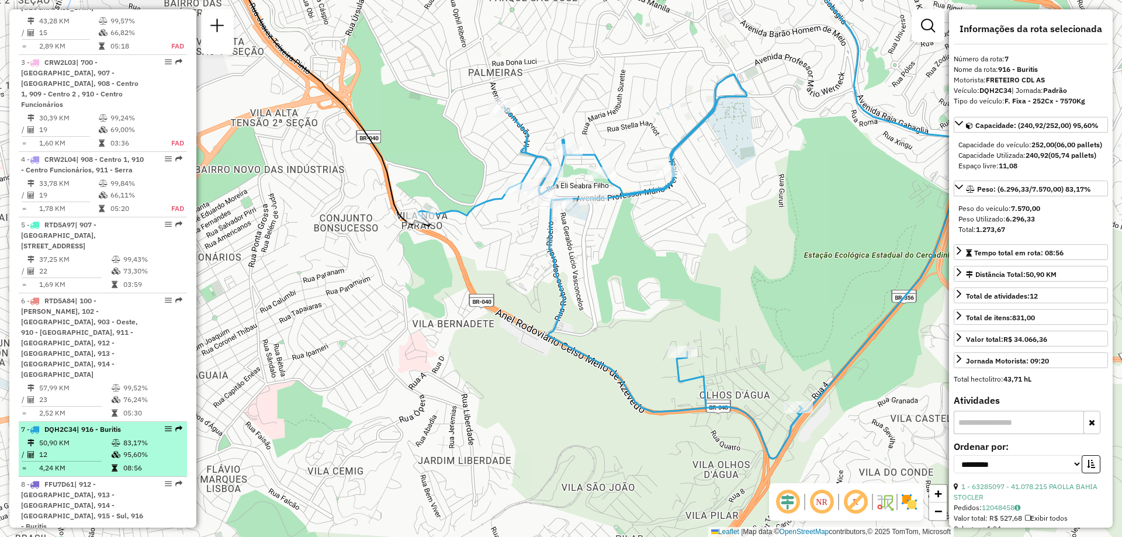
click at [33, 426] on icon at bounding box center [34, 429] width 9 height 7
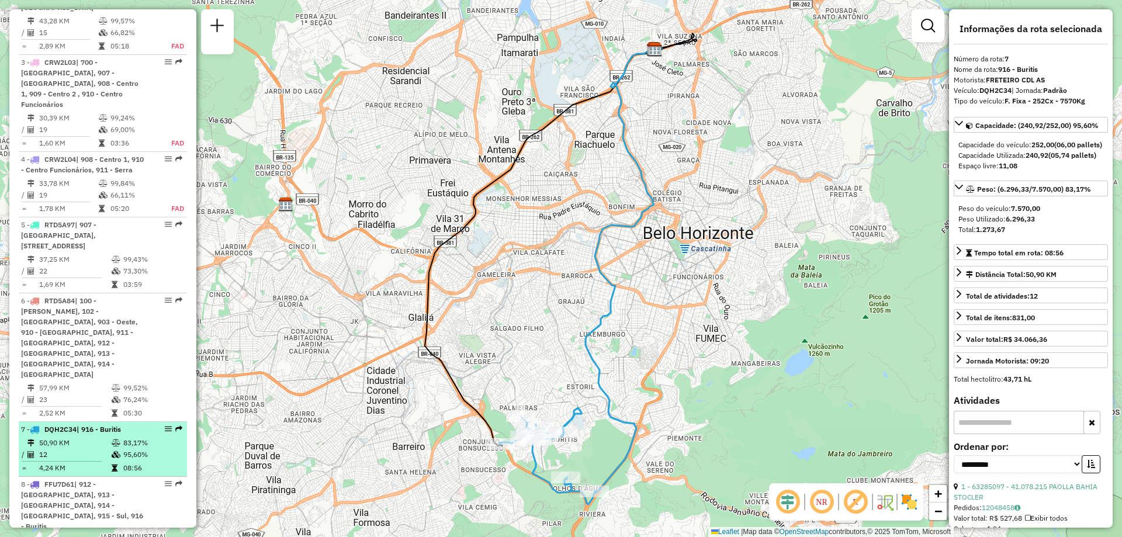
click at [33, 426] on icon at bounding box center [34, 429] width 9 height 7
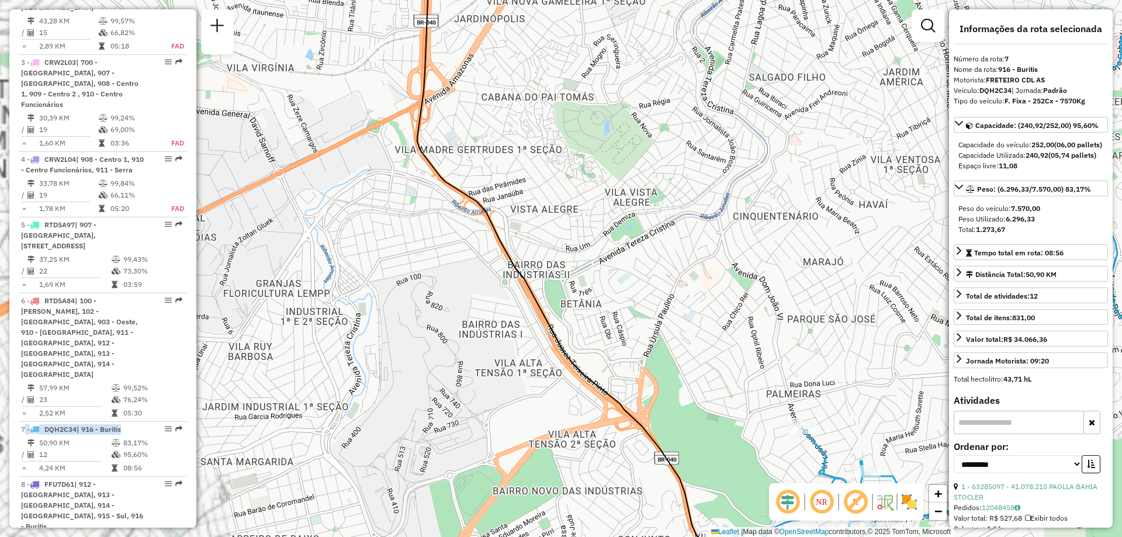
drag, startPoint x: 461, startPoint y: 374, endPoint x: 393, endPoint y: 318, distance: 88.1
click at [393, 318] on div "Janela de atendimento Grade de atendimento Capacidade Transportadoras Veículos …" at bounding box center [561, 268] width 1122 height 537
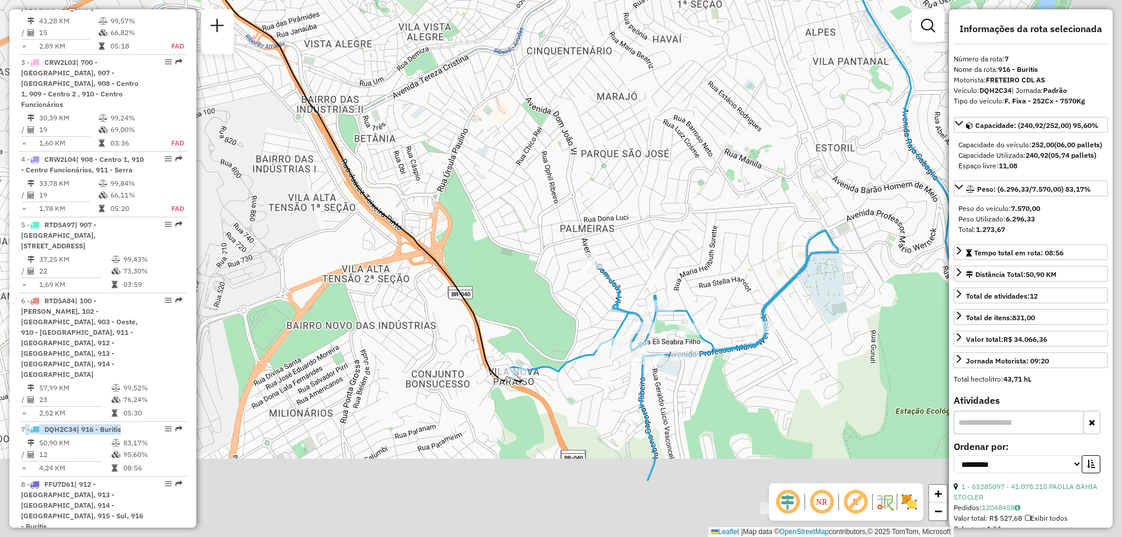
drag, startPoint x: 654, startPoint y: 364, endPoint x: 399, endPoint y: 157, distance: 327.5
click at [400, 158] on div "Janela de atendimento Grade de atendimento Capacidade Transportadoras Veículos …" at bounding box center [561, 268] width 1122 height 537
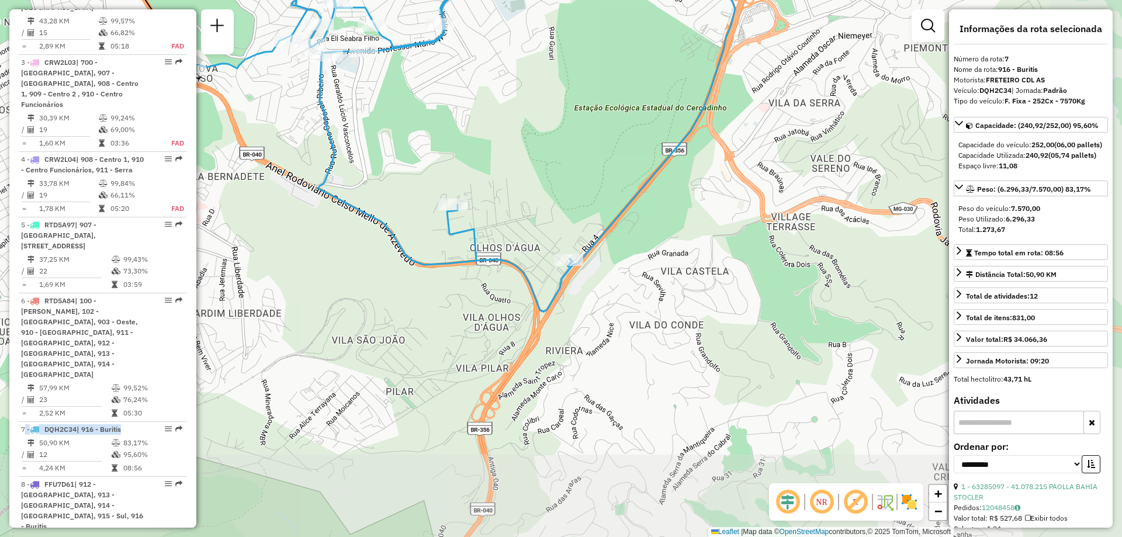
drag, startPoint x: 489, startPoint y: 295, endPoint x: 283, endPoint y: 88, distance: 291.4
click at [283, 88] on div "Janela de atendimento Grade de atendimento Capacidade Transportadoras Veículos …" at bounding box center [561, 268] width 1122 height 537
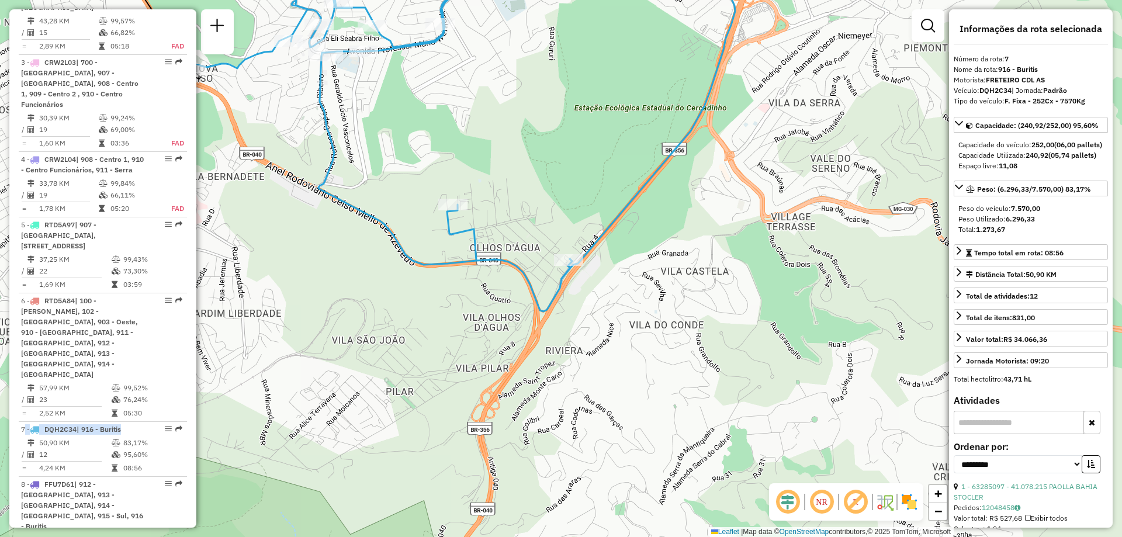
drag, startPoint x: 402, startPoint y: 101, endPoint x: 502, endPoint y: 298, distance: 221.7
click at [502, 298] on div "Rota 7 - Placa DQH2C34 63278050 - PRACA DOS AMORES ALT Janela de atendimento Gr…" at bounding box center [561, 268] width 1122 height 537
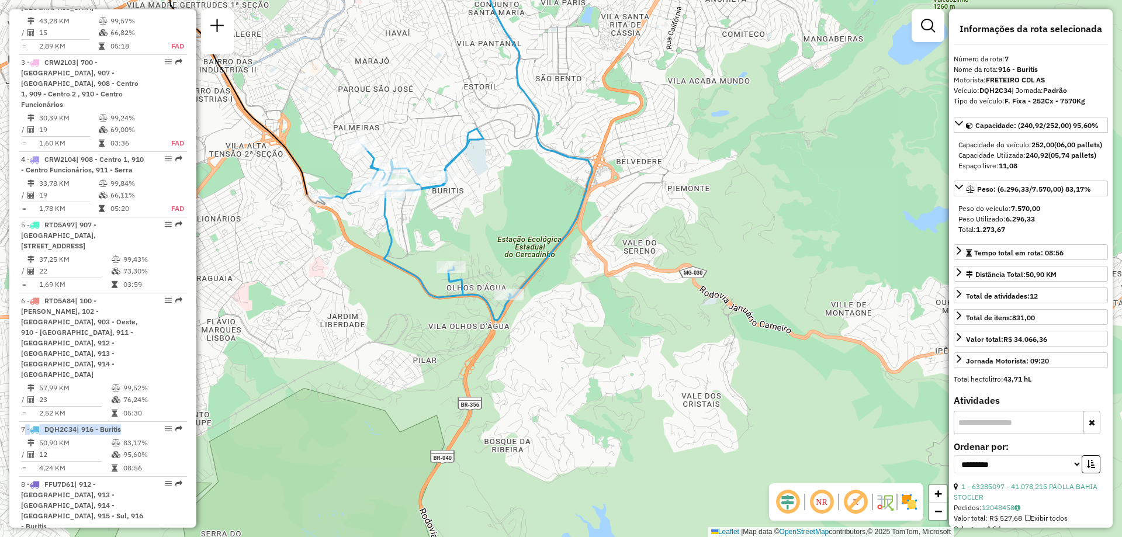
drag, startPoint x: 448, startPoint y: 337, endPoint x: 456, endPoint y: 290, distance: 48.0
click at [456, 290] on icon at bounding box center [415, 225] width 192 height 192
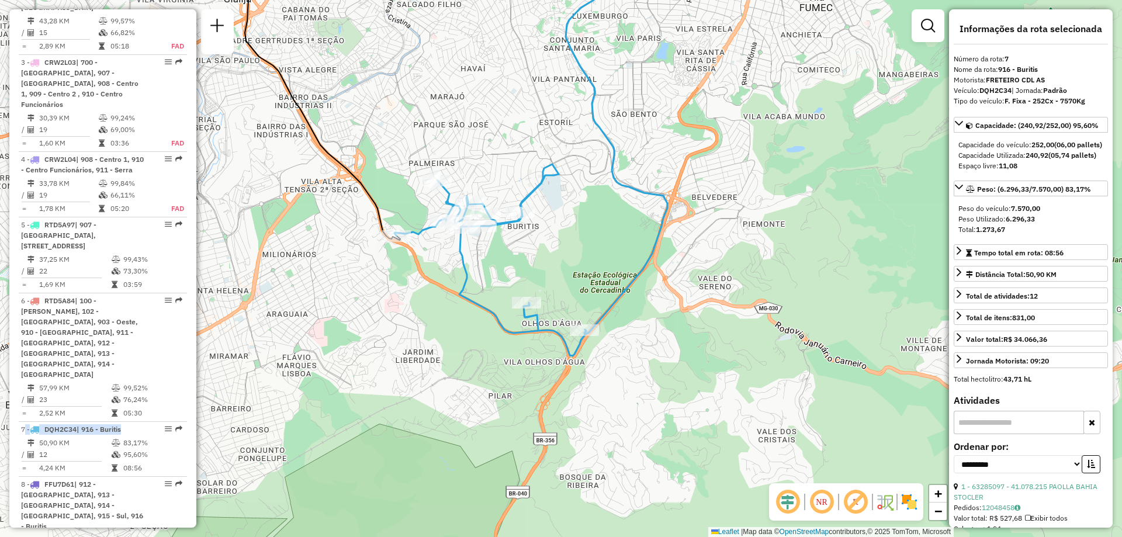
drag, startPoint x: 528, startPoint y: 194, endPoint x: 582, endPoint y: 236, distance: 67.8
click at [582, 236] on div "Janela de atendimento Grade de atendimento Capacidade Transportadoras Veículos …" at bounding box center [561, 268] width 1122 height 537
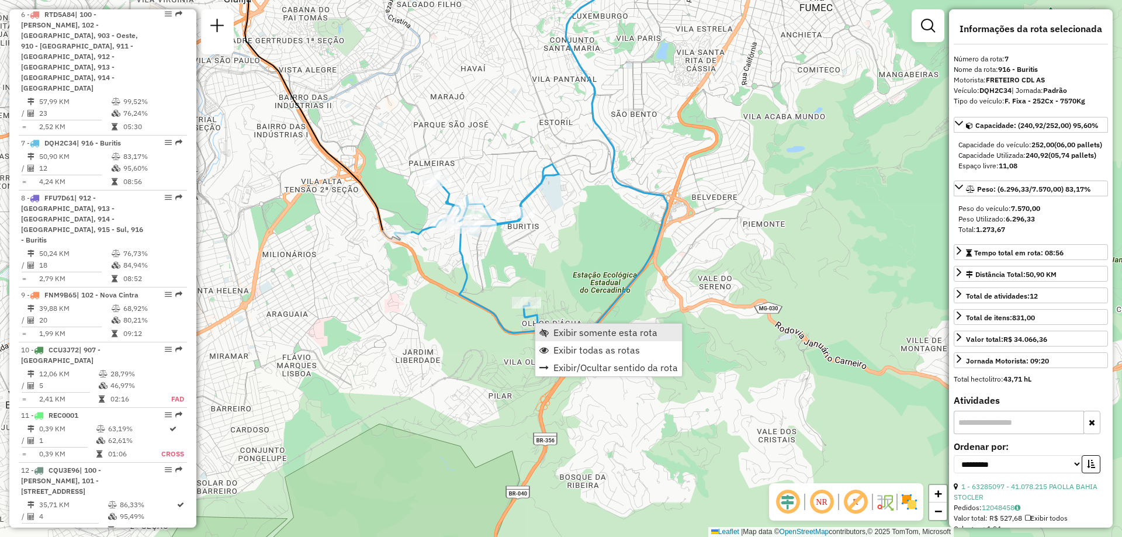
scroll to position [963, 0]
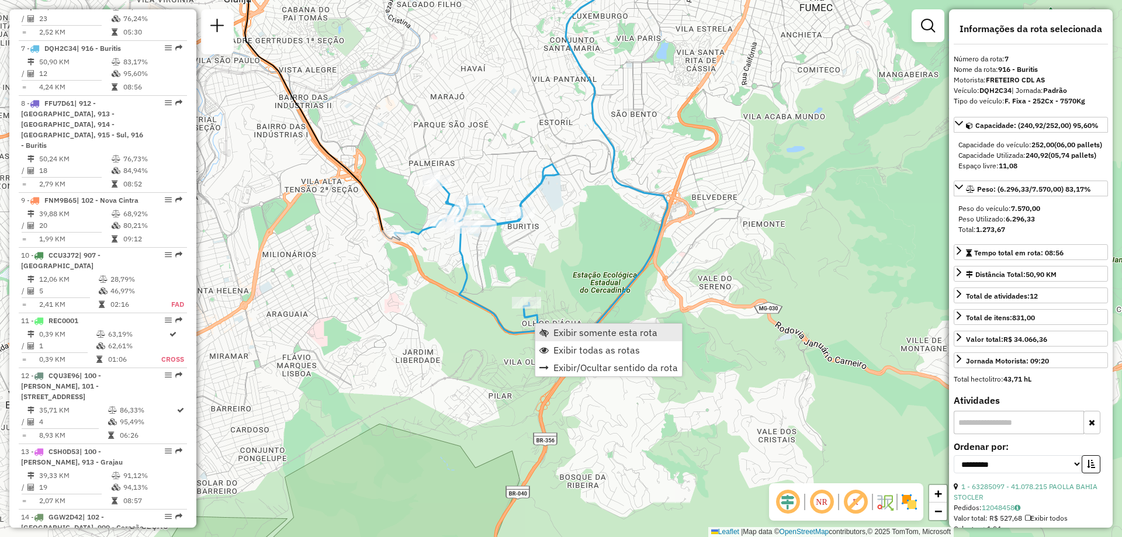
click at [548, 328] on span "Exibir somente esta rota" at bounding box center [544, 332] width 9 height 9
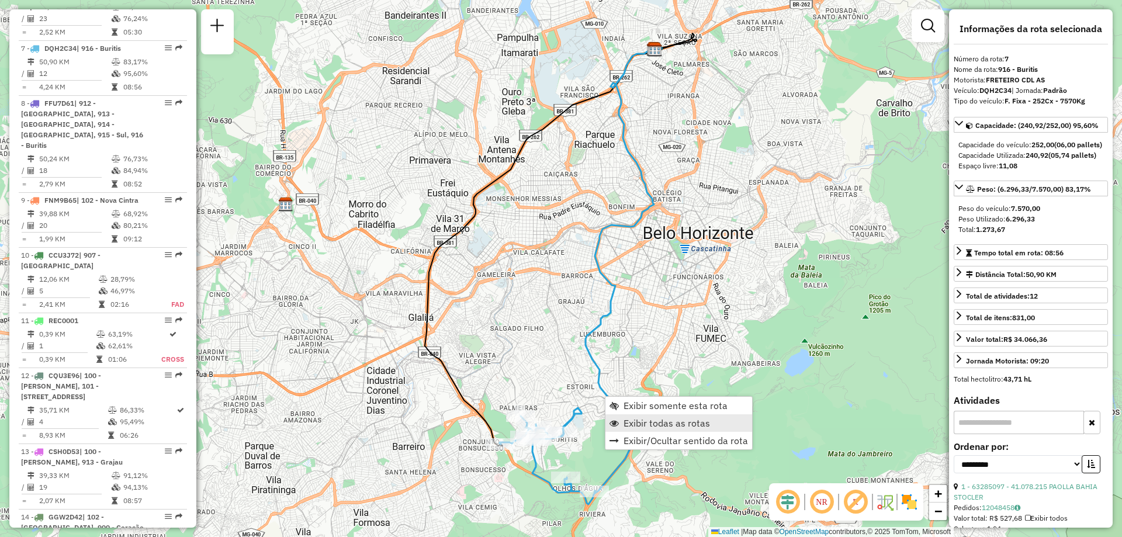
click at [631, 426] on span "Exibir todas as rotas" at bounding box center [667, 423] width 87 height 9
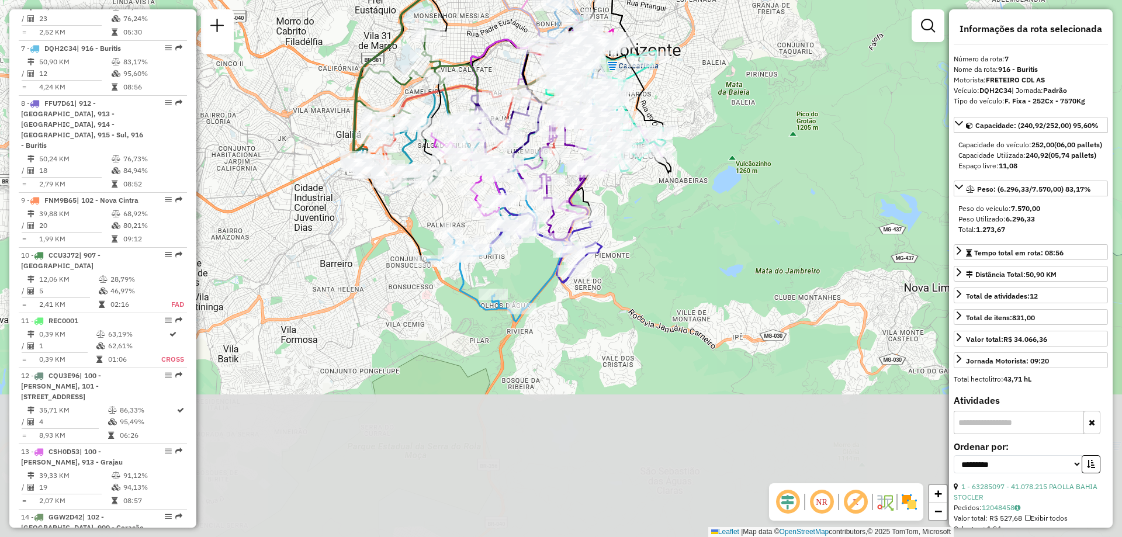
drag, startPoint x: 706, startPoint y: 428, endPoint x: 633, endPoint y: 245, distance: 197.3
click at [633, 245] on div "Janela de atendimento Grade de atendimento Capacidade Transportadoras Veículos …" at bounding box center [561, 268] width 1122 height 537
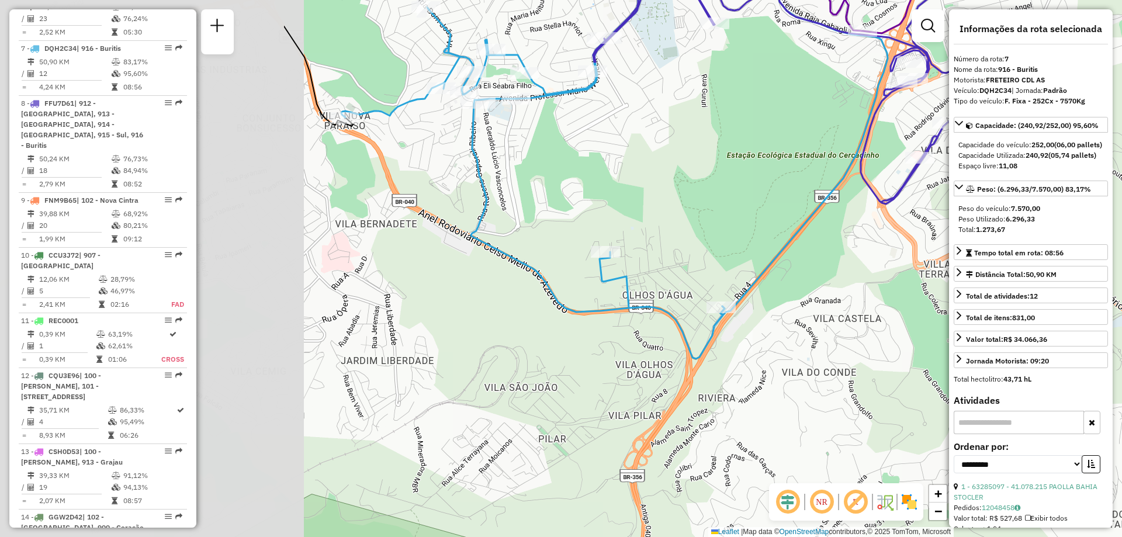
drag, startPoint x: 393, startPoint y: 320, endPoint x: 790, endPoint y: 318, distance: 396.3
click at [790, 318] on div "Janela de atendimento Grade de atendimento Capacidade Transportadoras Veículos …" at bounding box center [561, 268] width 1122 height 537
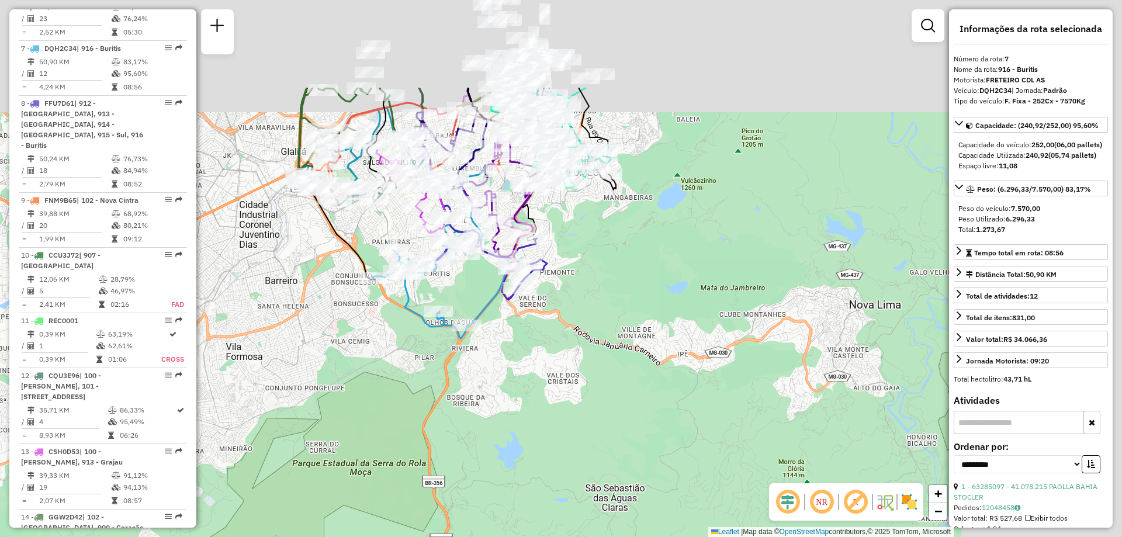
drag, startPoint x: 673, startPoint y: 196, endPoint x: 473, endPoint y: 337, distance: 245.4
click at [473, 337] on div "Janela de atendimento Grade de atendimento Capacidade Transportadoras Veículos …" at bounding box center [561, 268] width 1122 height 537
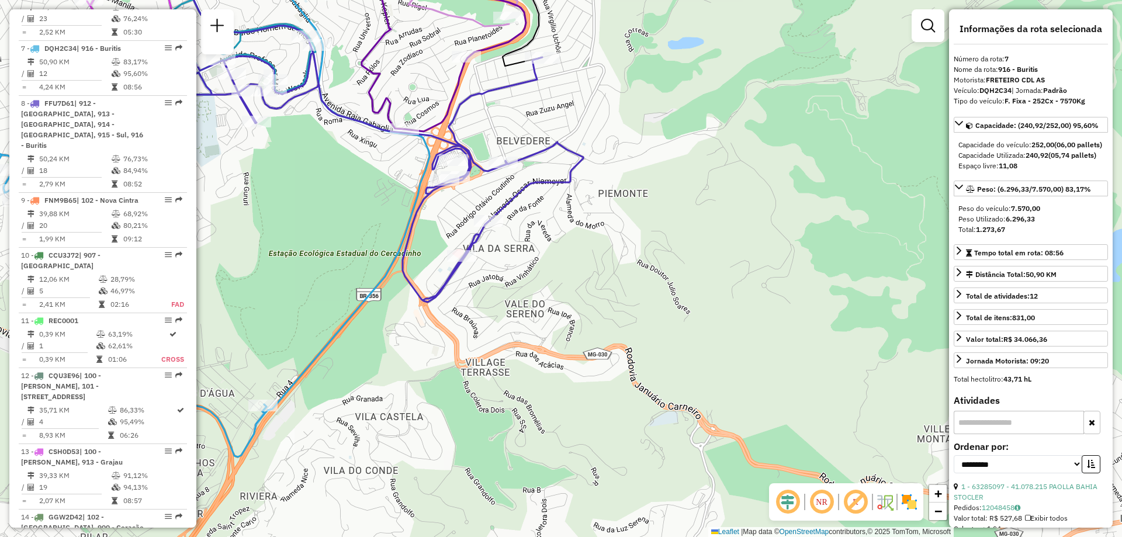
drag, startPoint x: 592, startPoint y: 261, endPoint x: 677, endPoint y: 320, distance: 103.8
click at [677, 320] on div "Janela de atendimento Grade de atendimento Capacidade Transportadoras Veículos …" at bounding box center [561, 268] width 1122 height 537
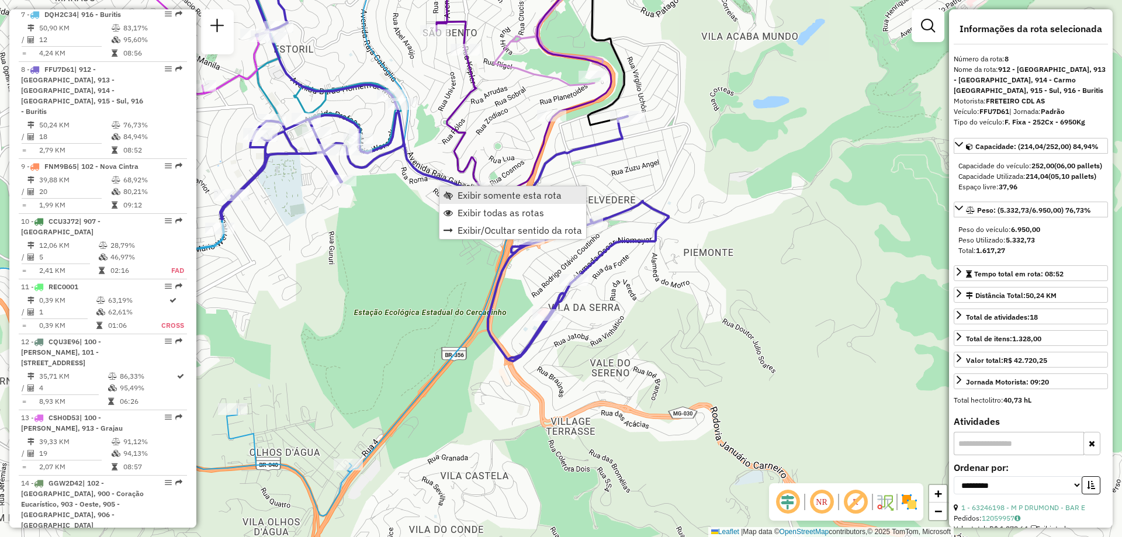
scroll to position [1018, 0]
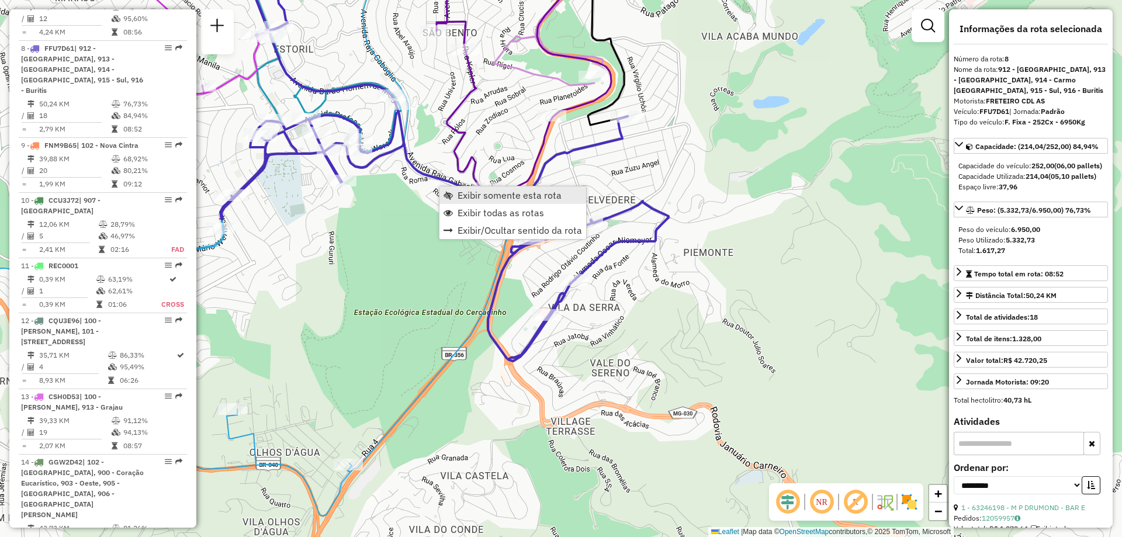
click at [448, 191] on span "Exibir somente esta rota" at bounding box center [448, 195] width 9 height 9
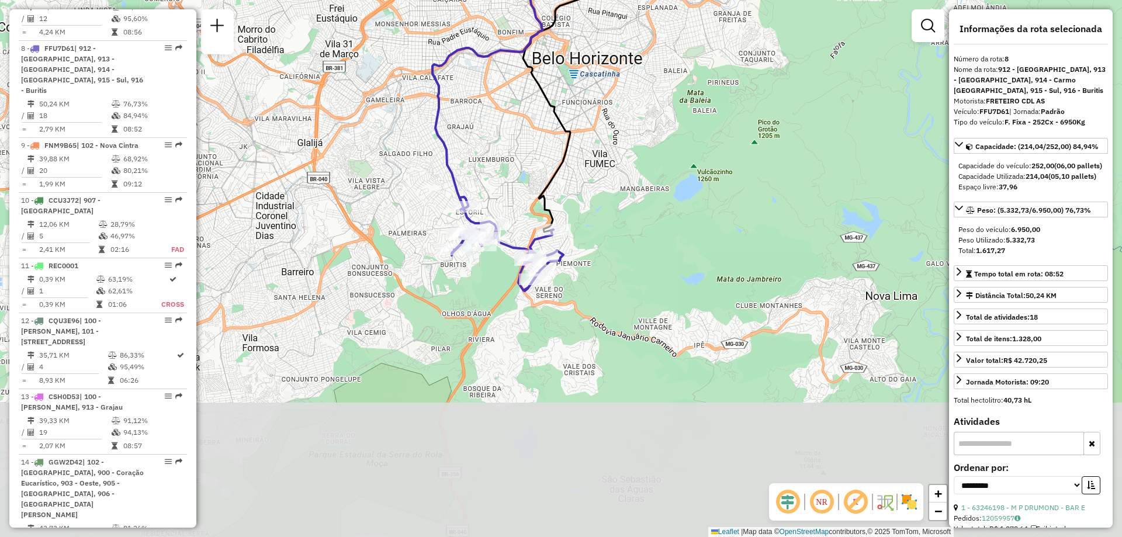
drag, startPoint x: 490, startPoint y: 254, endPoint x: 481, endPoint y: 184, distance: 70.2
click at [481, 184] on div "Janela de atendimento Grade de atendimento Capacidade Transportadoras Veículos …" at bounding box center [561, 268] width 1122 height 537
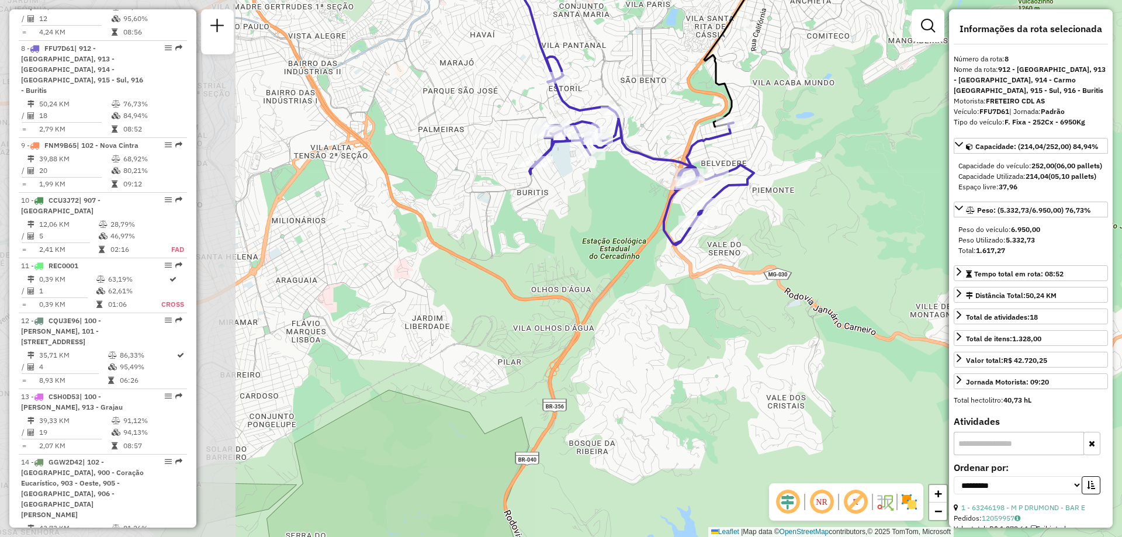
drag, startPoint x: 601, startPoint y: 260, endPoint x: 821, endPoint y: 279, distance: 221.3
click at [821, 279] on div "Janela de atendimento Grade de atendimento Capacidade Transportadoras Veículos …" at bounding box center [561, 268] width 1122 height 537
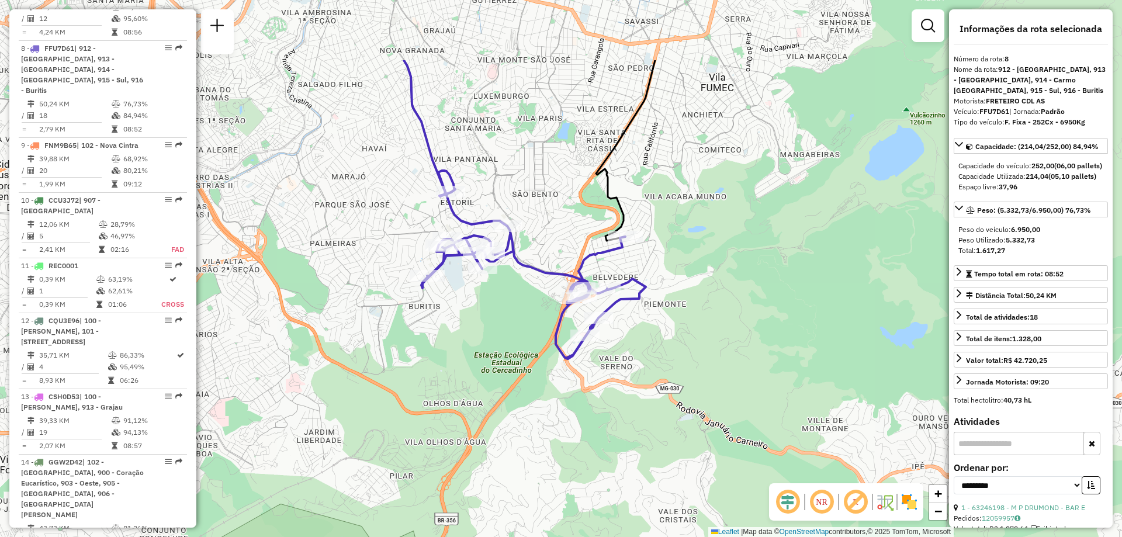
drag, startPoint x: 762, startPoint y: 230, endPoint x: 654, endPoint y: 344, distance: 157.1
click at [654, 344] on div "Janela de atendimento Grade de atendimento Capacidade Transportadoras Veículos …" at bounding box center [561, 268] width 1122 height 537
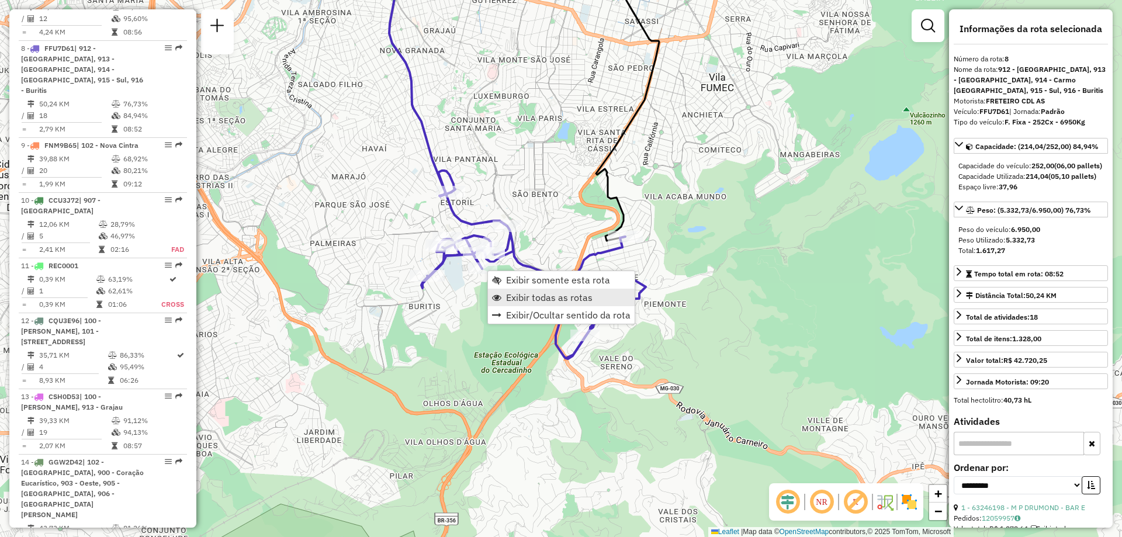
click at [521, 292] on link "Exibir todas as rotas" at bounding box center [561, 298] width 147 height 18
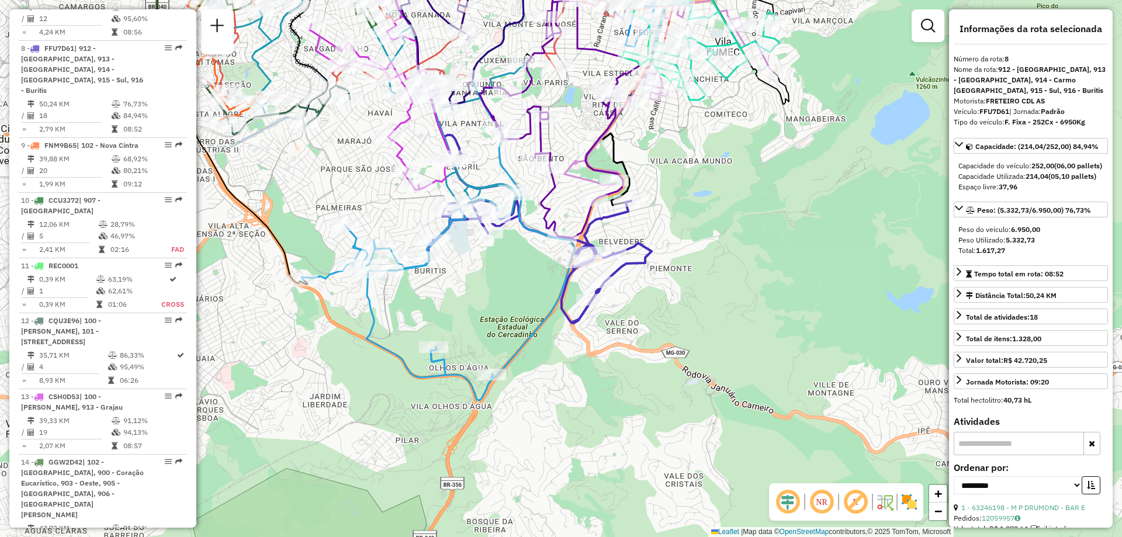
drag, startPoint x: 489, startPoint y: 320, endPoint x: 499, endPoint y: 305, distance: 18.3
click at [499, 305] on div "Janela de atendimento Grade de atendimento Capacidade Transportadoras Veículos …" at bounding box center [561, 268] width 1122 height 537
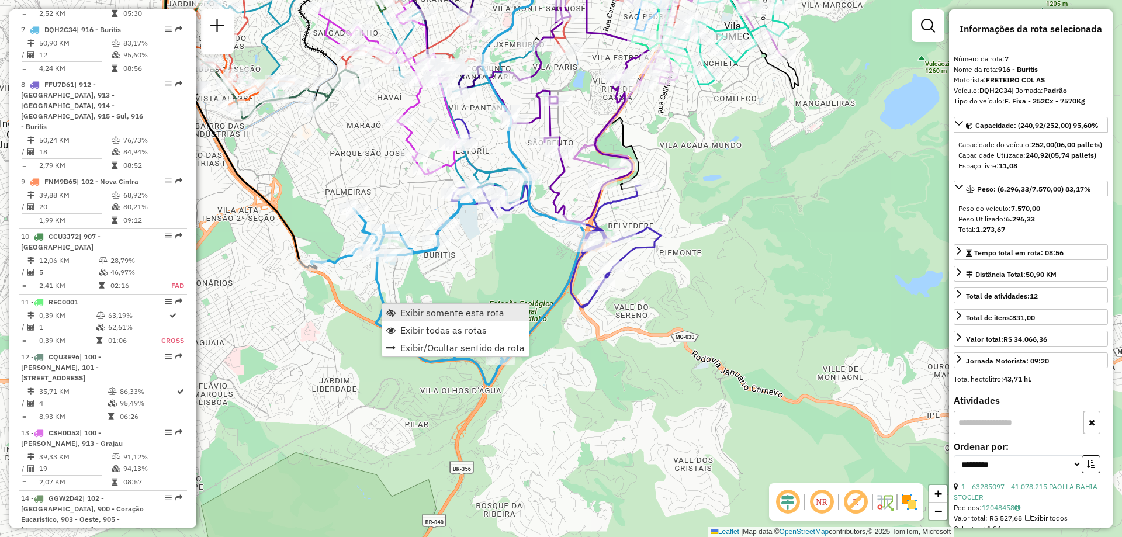
scroll to position [963, 0]
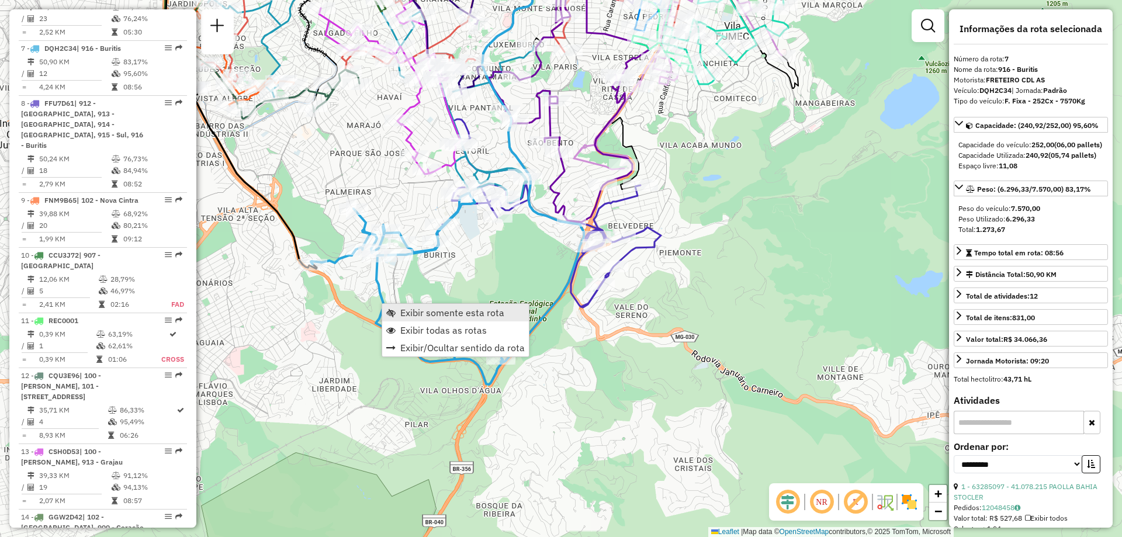
click at [400, 312] on link "Exibir somente esta rota" at bounding box center [455, 313] width 147 height 18
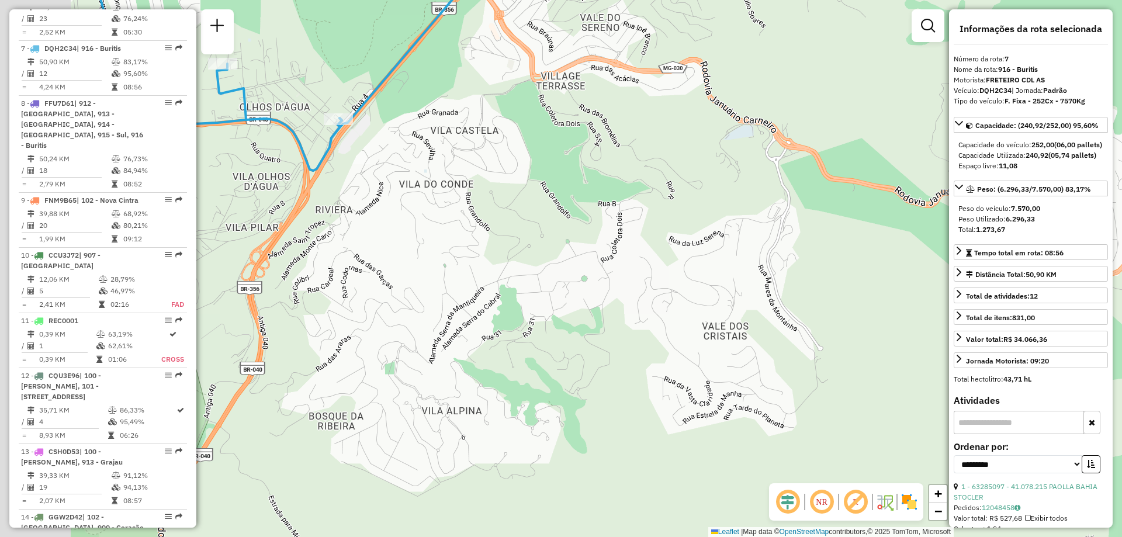
drag, startPoint x: 668, startPoint y: 276, endPoint x: 891, endPoint y: 244, distance: 225.7
click at [891, 244] on div "Janela de atendimento Grade de atendimento Capacidade Transportadoras Veículos …" at bounding box center [561, 268] width 1122 height 537
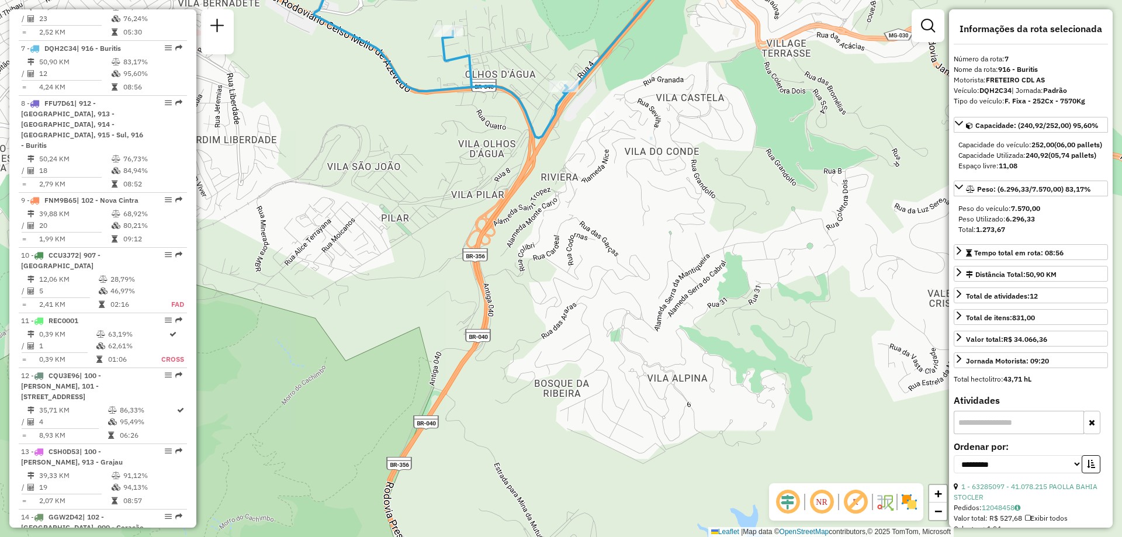
drag, startPoint x: 776, startPoint y: 244, endPoint x: 808, endPoint y: 306, distance: 69.8
click at [808, 306] on div "Janela de atendimento Grade de atendimento Capacidade Transportadoras Veículos …" at bounding box center [561, 268] width 1122 height 537
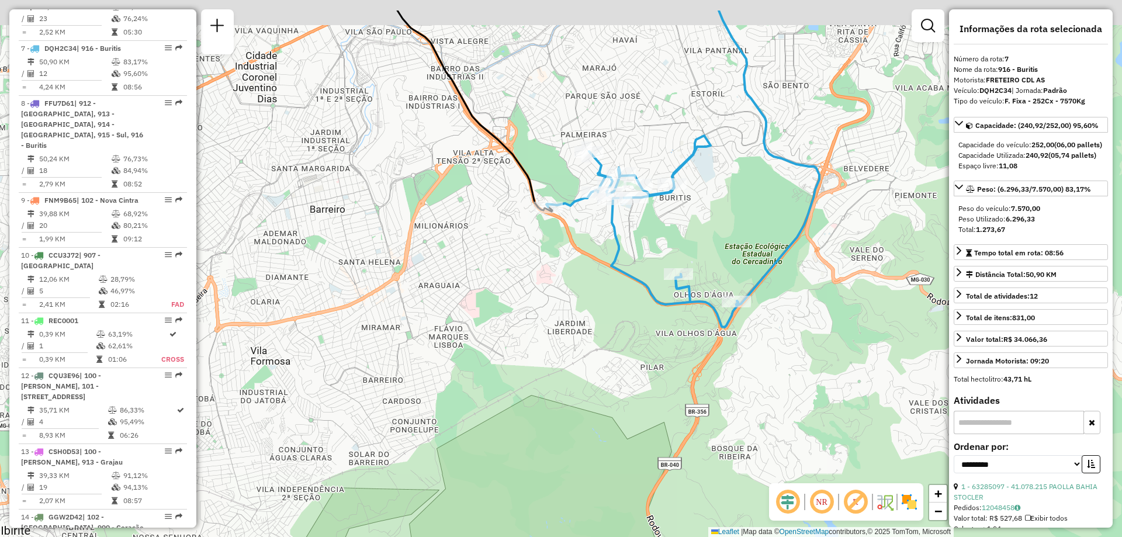
drag, startPoint x: 643, startPoint y: 193, endPoint x: 625, endPoint y: 259, distance: 67.9
click at [625, 259] on div "Janela de atendimento Grade de atendimento Capacidade Transportadoras Veículos …" at bounding box center [561, 268] width 1122 height 537
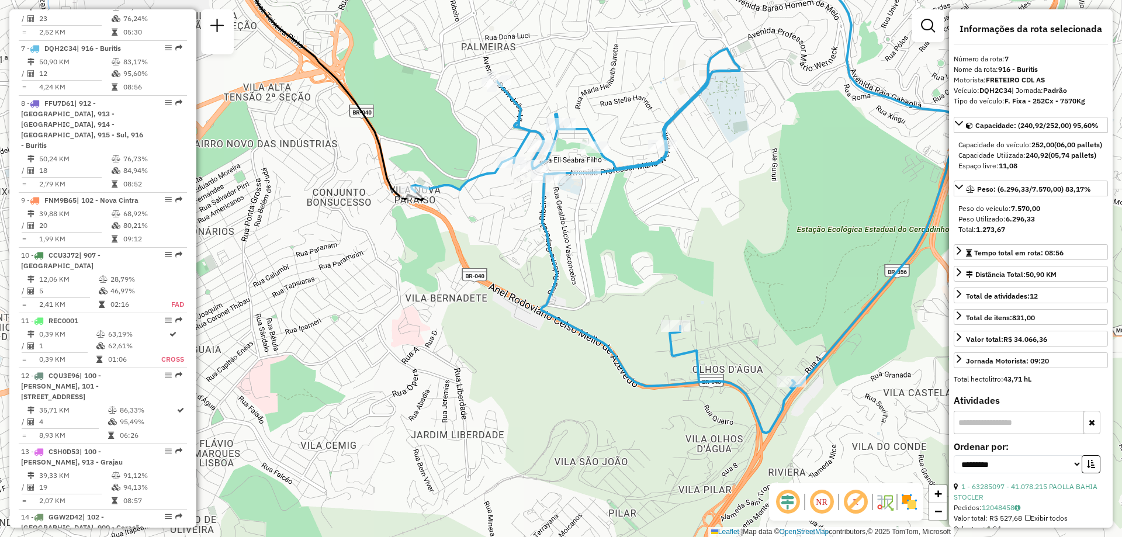
drag, startPoint x: 655, startPoint y: 233, endPoint x: 679, endPoint y: 265, distance: 39.8
click at [679, 265] on div "Janela de atendimento Grade de atendimento Capacidade Transportadoras Veículos …" at bounding box center [561, 268] width 1122 height 537
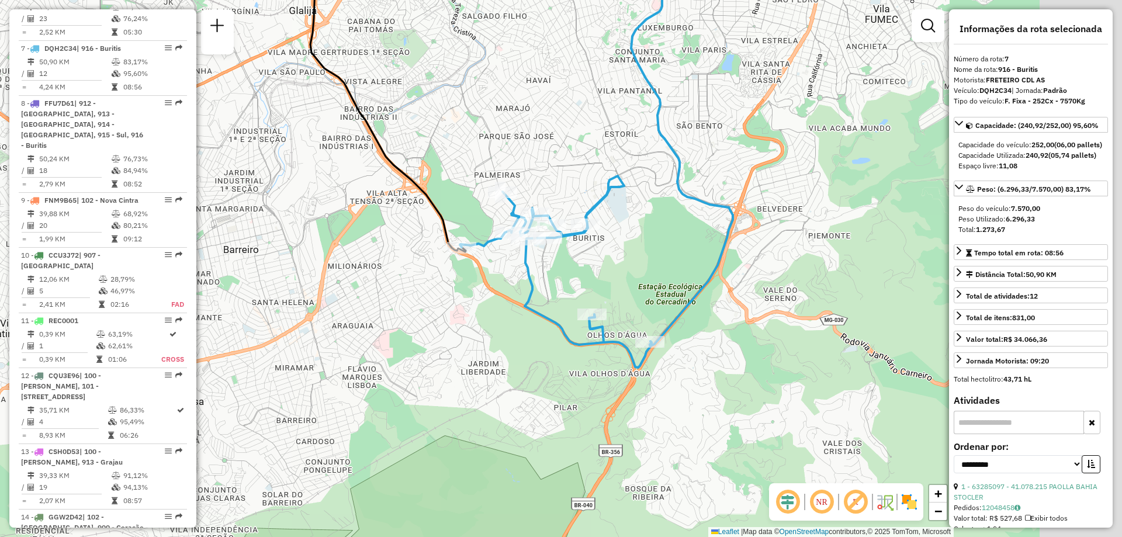
drag, startPoint x: 649, startPoint y: 244, endPoint x: 508, endPoint y: 295, distance: 149.8
click at [496, 302] on icon at bounding box center [556, 272] width 192 height 192
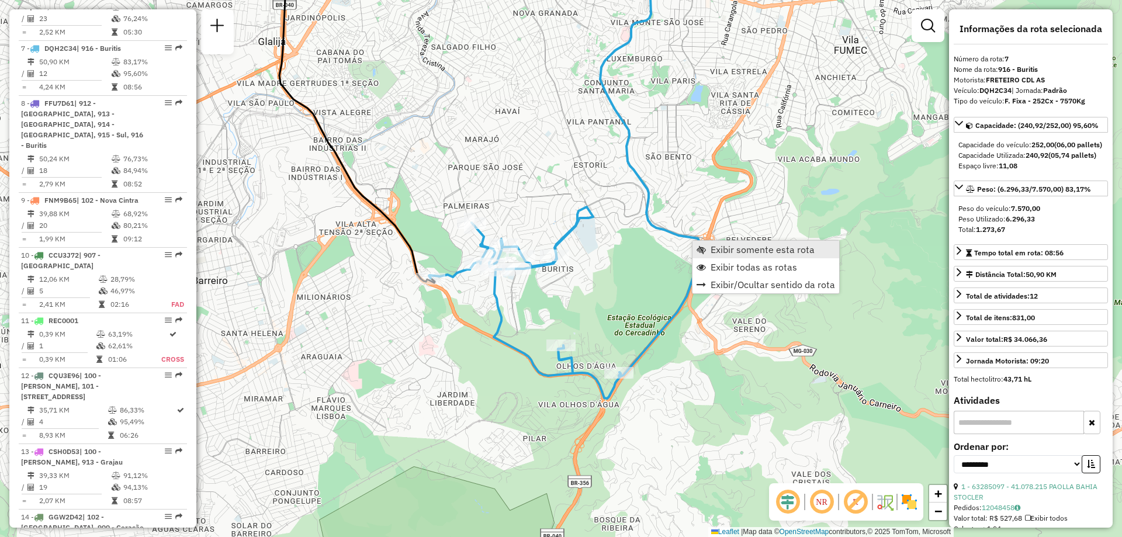
click at [702, 247] on span "Exibir somente esta rota" at bounding box center [701, 249] width 9 height 9
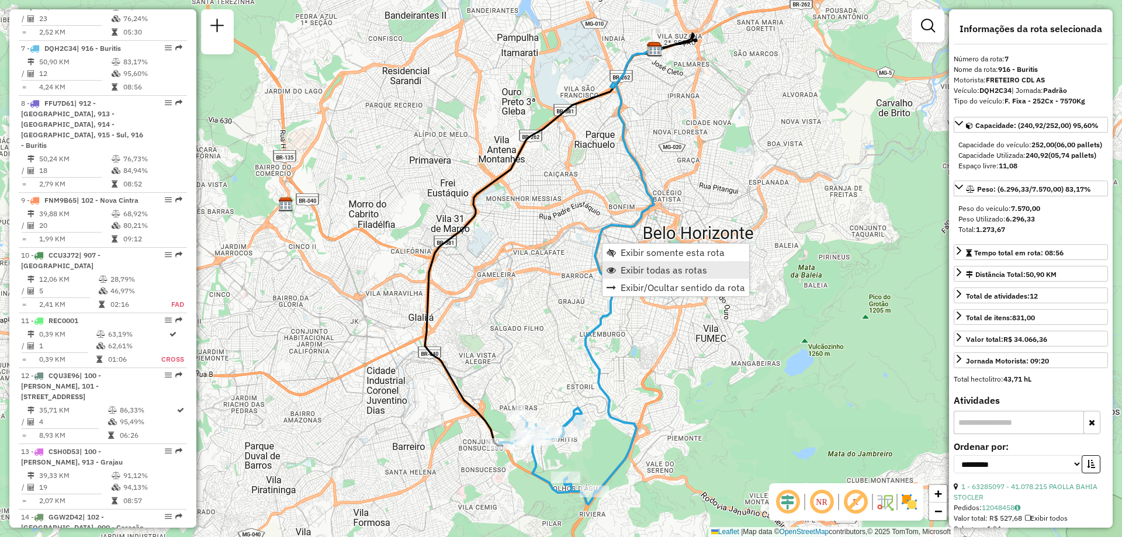
click at [661, 268] on span "Exibir todas as rotas" at bounding box center [664, 269] width 87 height 9
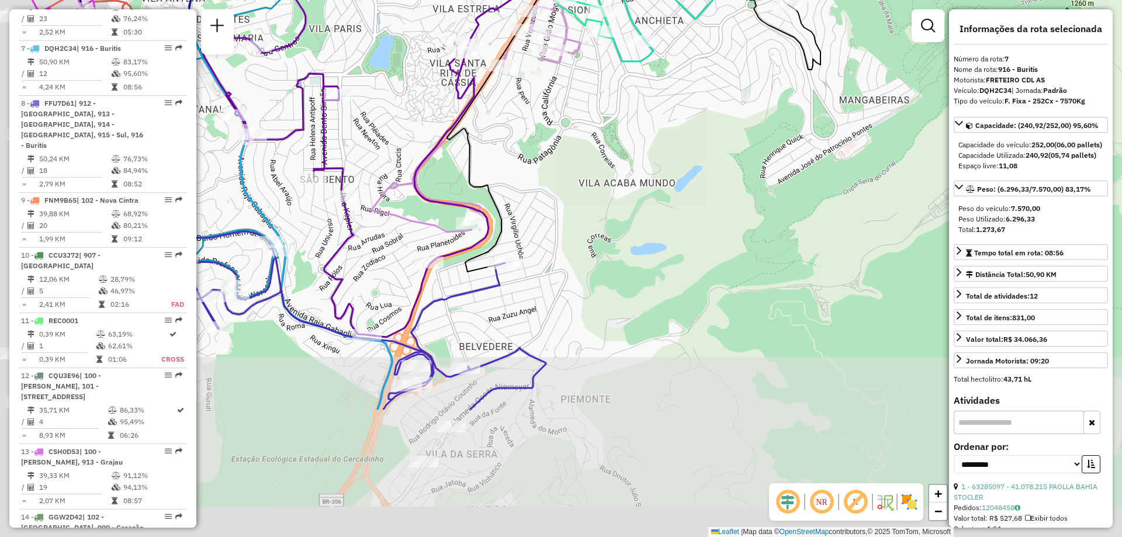
drag, startPoint x: 746, startPoint y: 395, endPoint x: 856, endPoint y: 250, distance: 181.9
click at [897, 198] on div "Janela de atendimento Grade de atendimento Capacidade Transportadoras Veículos …" at bounding box center [561, 268] width 1122 height 537
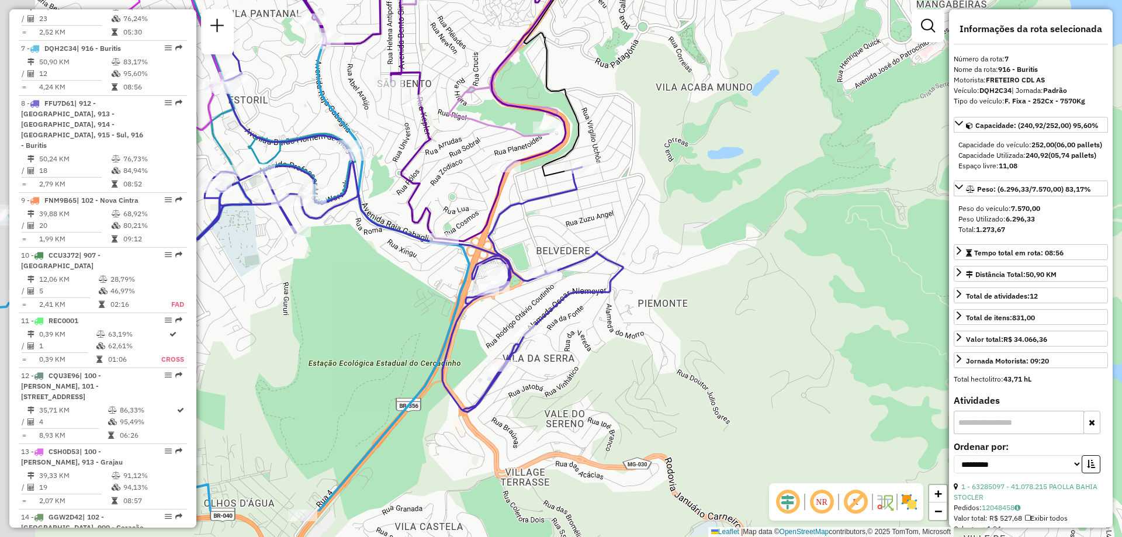
drag, startPoint x: 691, startPoint y: 305, endPoint x: 863, endPoint y: 96, distance: 269.9
click at [863, 96] on div "Janela de atendimento Grade de atendimento Capacidade Transportadoras Veículos …" at bounding box center [561, 268] width 1122 height 537
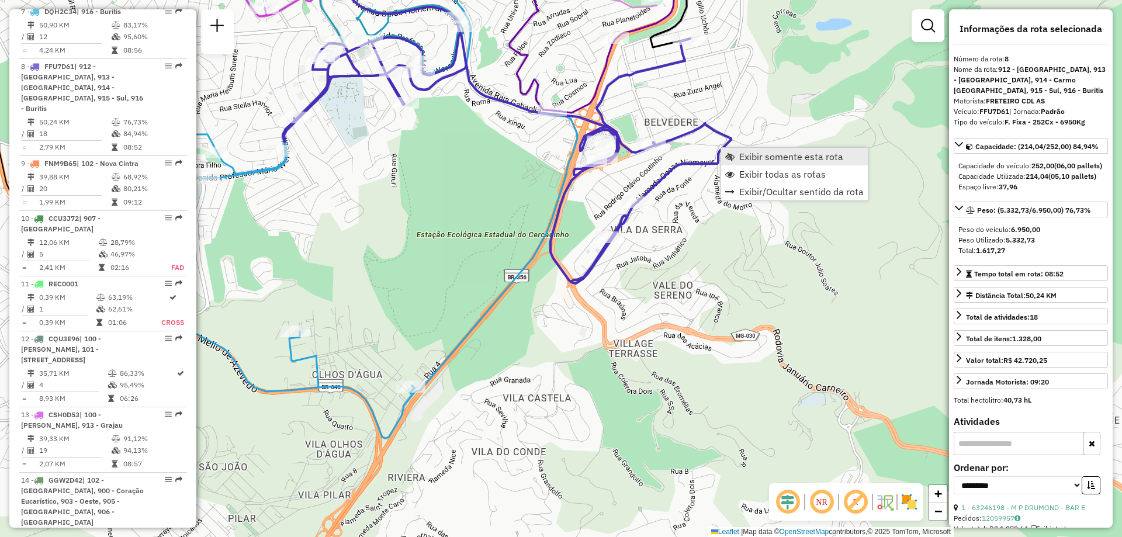
scroll to position [1018, 0]
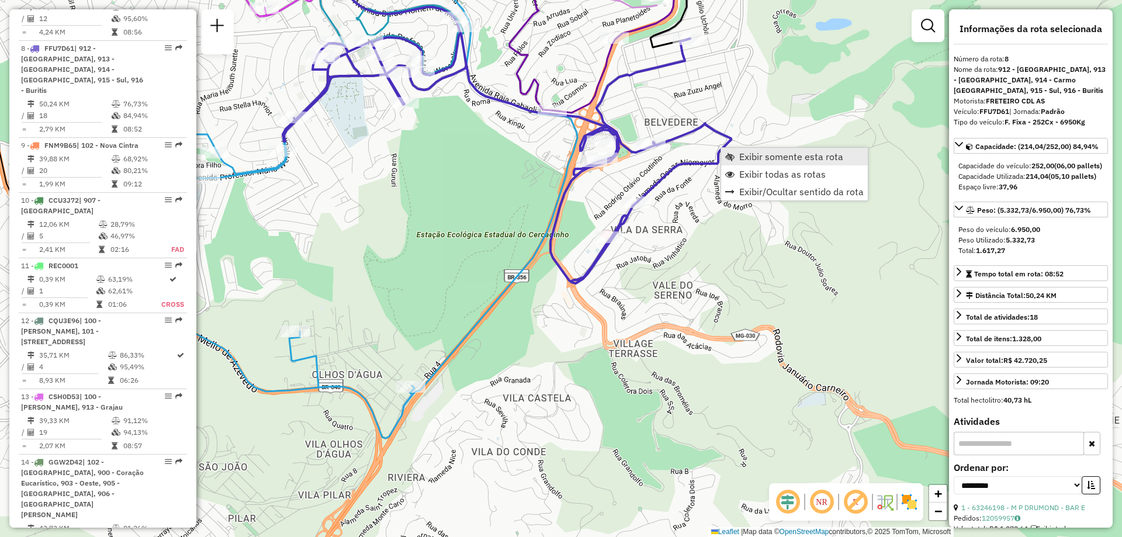
click at [730, 150] on link "Exibir somente esta rota" at bounding box center [794, 157] width 147 height 18
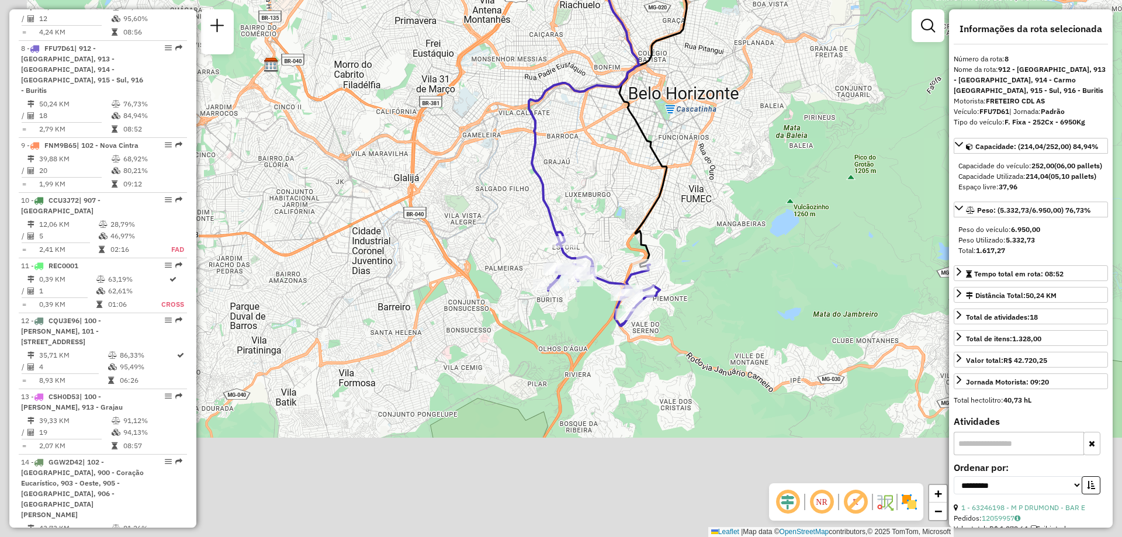
drag, startPoint x: 675, startPoint y: 314, endPoint x: 718, endPoint y: 162, distance: 158.7
click at [718, 162] on div "Janela de atendimento Grade de atendimento Capacidade Transportadoras Veículos …" at bounding box center [561, 268] width 1122 height 537
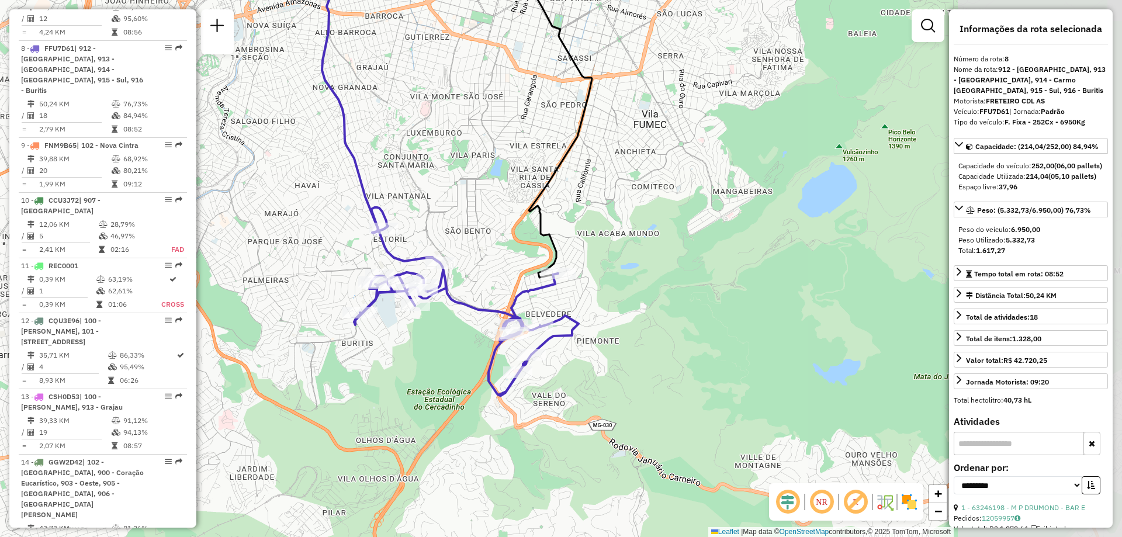
drag, startPoint x: 622, startPoint y: 256, endPoint x: 438, endPoint y: 187, distance: 196.1
click at [438, 187] on div "Janela de atendimento Grade de atendimento Capacidade Transportadoras Veículos …" at bounding box center [561, 268] width 1122 height 537
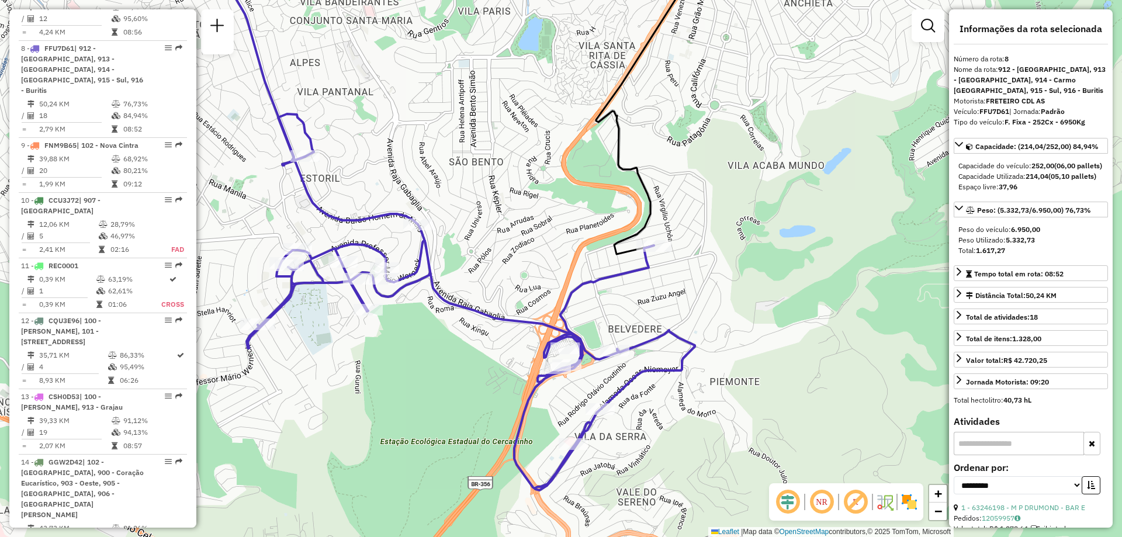
drag, startPoint x: 417, startPoint y: 359, endPoint x: 626, endPoint y: 397, distance: 212.6
click at [626, 397] on div "Janela de atendimento Grade de atendimento Capacidade Transportadoras Veículos …" at bounding box center [561, 268] width 1122 height 537
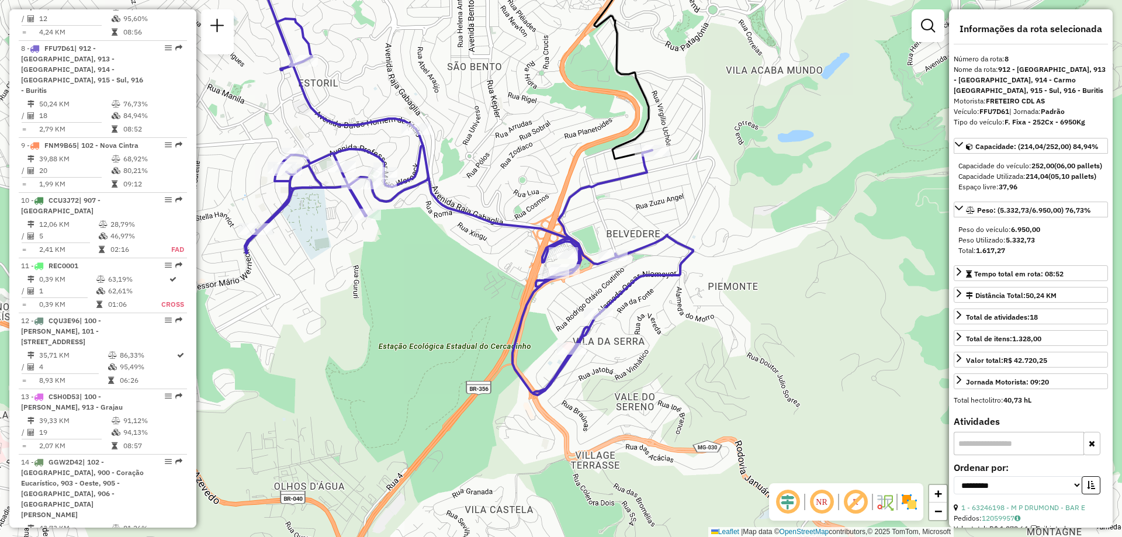
drag, startPoint x: 589, startPoint y: 341, endPoint x: 490, endPoint y: 277, distance: 117.9
click at [490, 277] on div "Janela de atendimento Grade de atendimento Capacidade Transportadoras Veículos …" at bounding box center [561, 268] width 1122 height 537
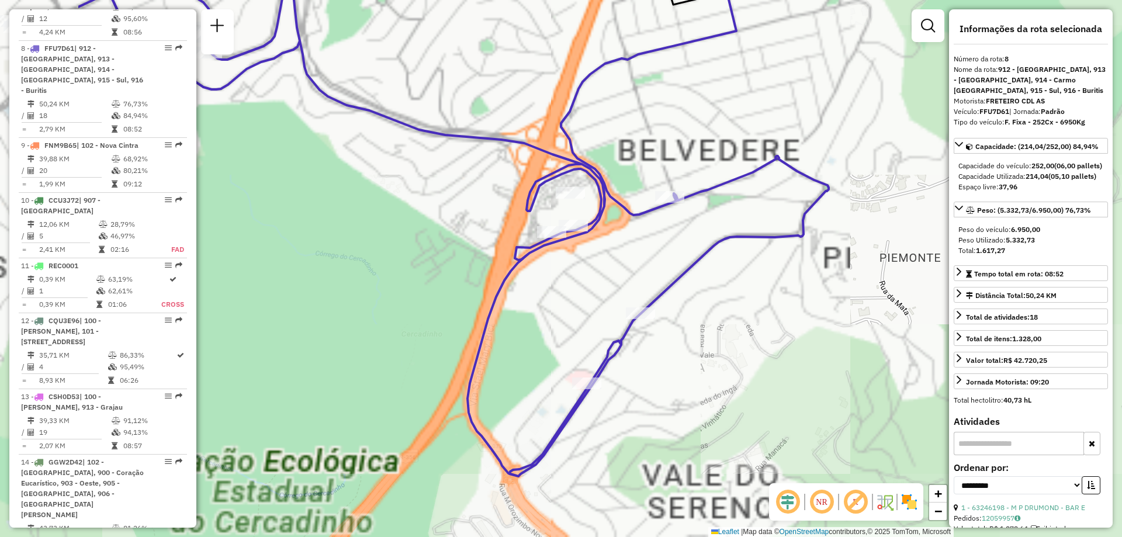
drag, startPoint x: 555, startPoint y: 255, endPoint x: 811, endPoint y: 261, distance: 256.7
click at [811, 261] on div "Janela de atendimento Grade de atendimento Capacidade Transportadoras Veículos …" at bounding box center [561, 268] width 1122 height 537
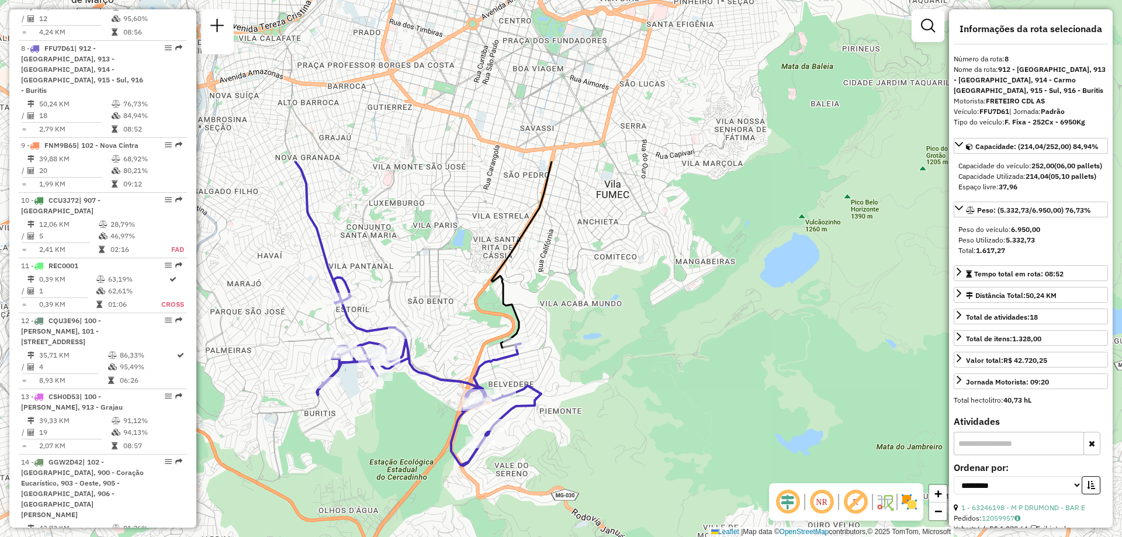
drag, startPoint x: 708, startPoint y: 205, endPoint x: 545, endPoint y: 413, distance: 264.0
click at [545, 413] on div "Janela de atendimento Grade de atendimento Capacidade Transportadoras Veículos …" at bounding box center [561, 268] width 1122 height 537
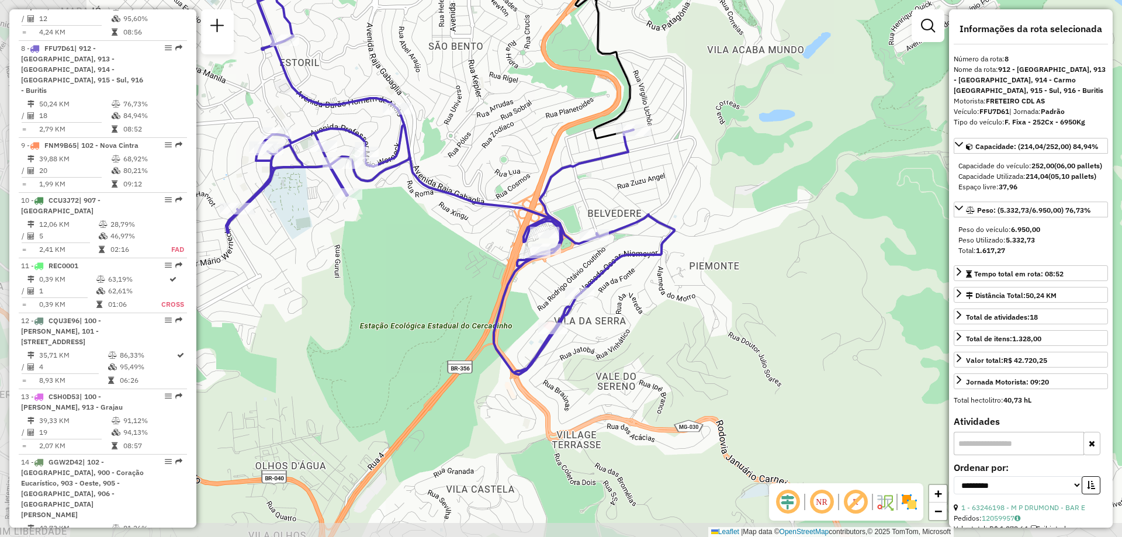
drag, startPoint x: 566, startPoint y: 439, endPoint x: 699, endPoint y: 296, distance: 195.2
click at [699, 296] on div "Janela de atendimento Grade de atendimento Capacidade Transportadoras Veículos …" at bounding box center [561, 268] width 1122 height 537
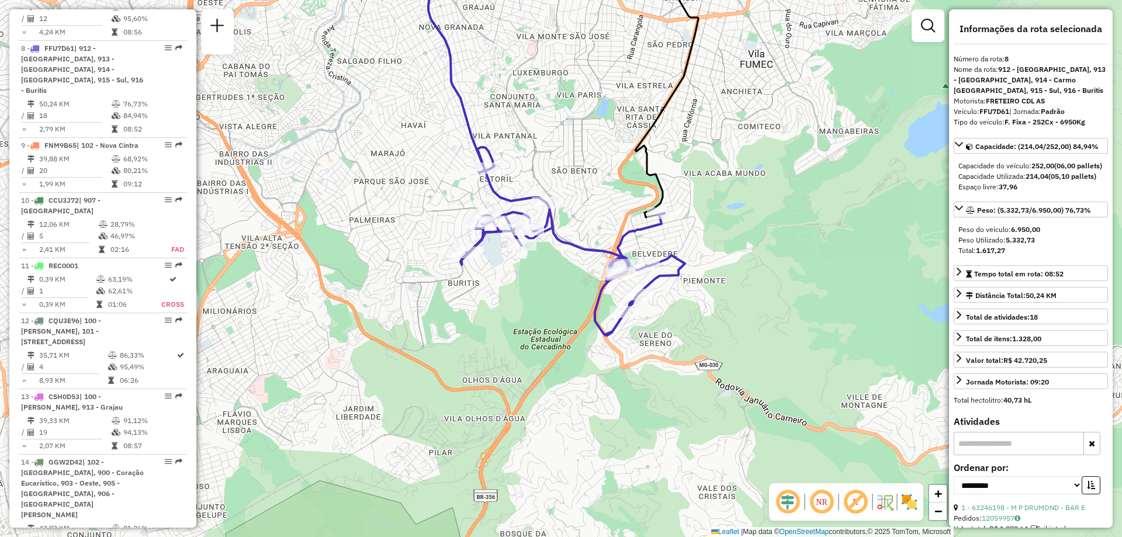
click at [904, 511] on div "NR R" at bounding box center [846, 501] width 154 height 37
click at [908, 506] on img at bounding box center [909, 502] width 19 height 19
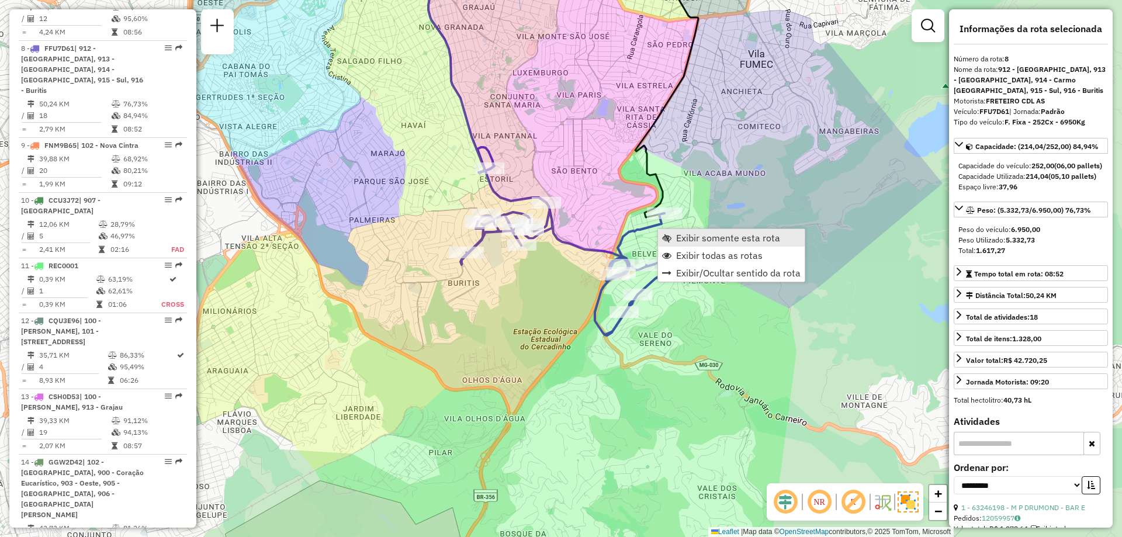
click at [672, 237] on link "Exibir somente esta rota" at bounding box center [731, 238] width 147 height 18
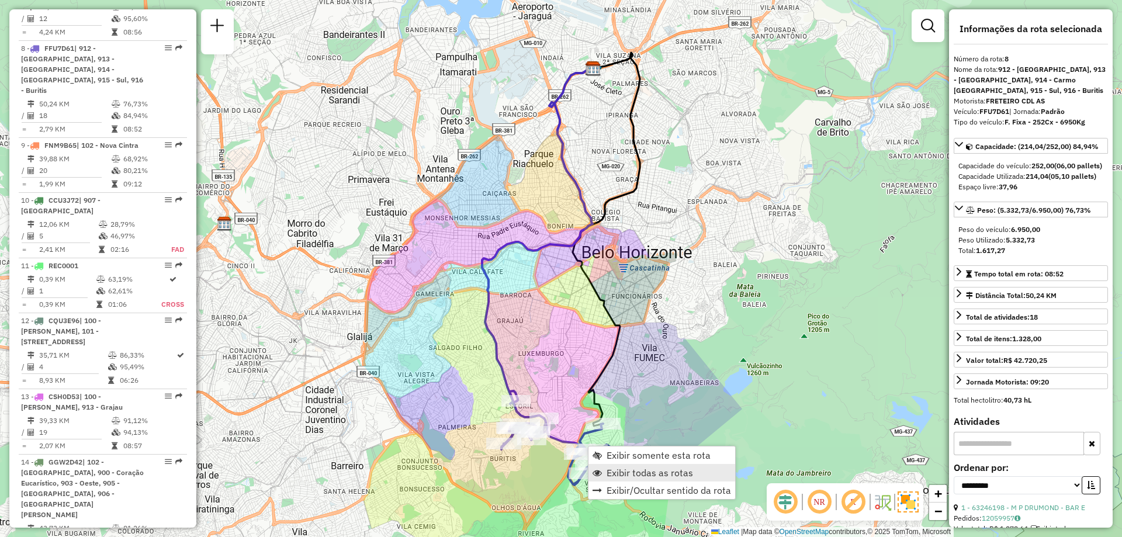
click at [613, 476] on span "Exibir todas as rotas" at bounding box center [650, 472] width 87 height 9
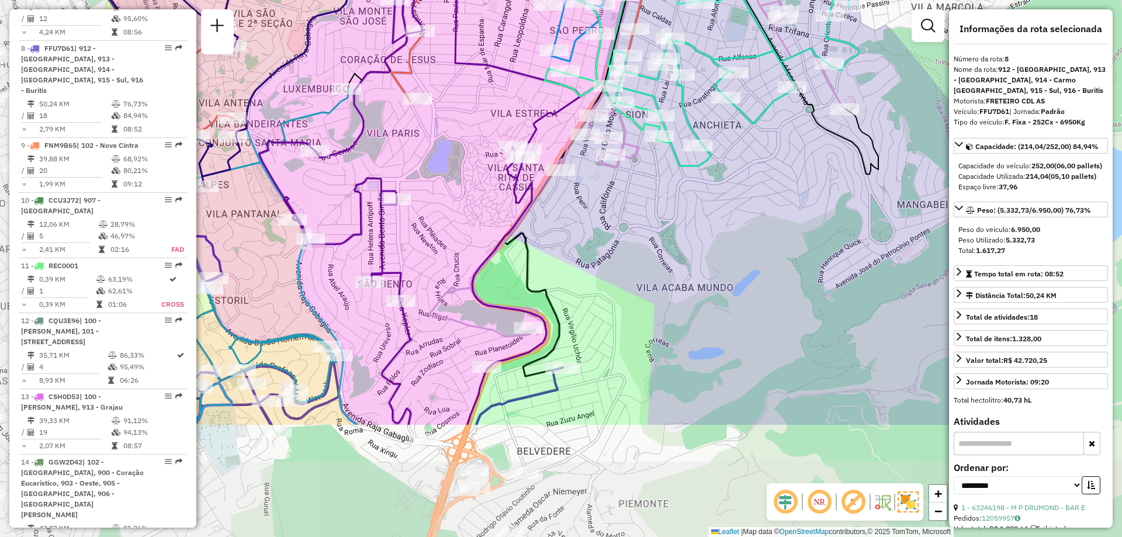
drag, startPoint x: 654, startPoint y: 337, endPoint x: 829, endPoint y: 206, distance: 219.2
click at [829, 206] on div "Janela de atendimento Grade de atendimento Capacidade Transportadoras Veículos …" at bounding box center [561, 268] width 1122 height 537
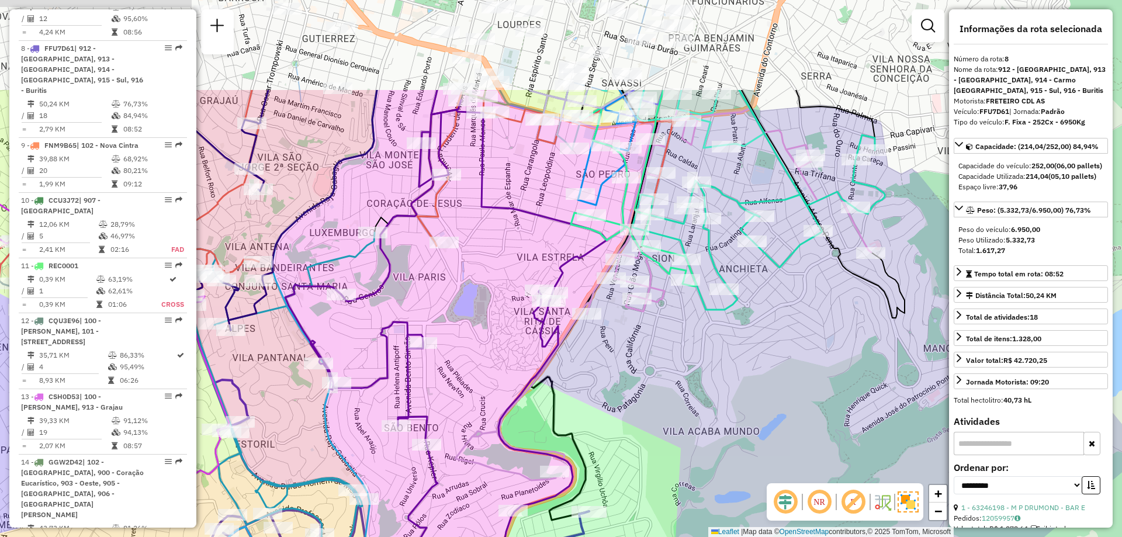
drag, startPoint x: 673, startPoint y: 208, endPoint x: 687, endPoint y: 387, distance: 179.4
click at [689, 385] on div "Janela de atendimento Grade de atendimento Capacidade Transportadoras Veículos …" at bounding box center [561, 268] width 1122 height 537
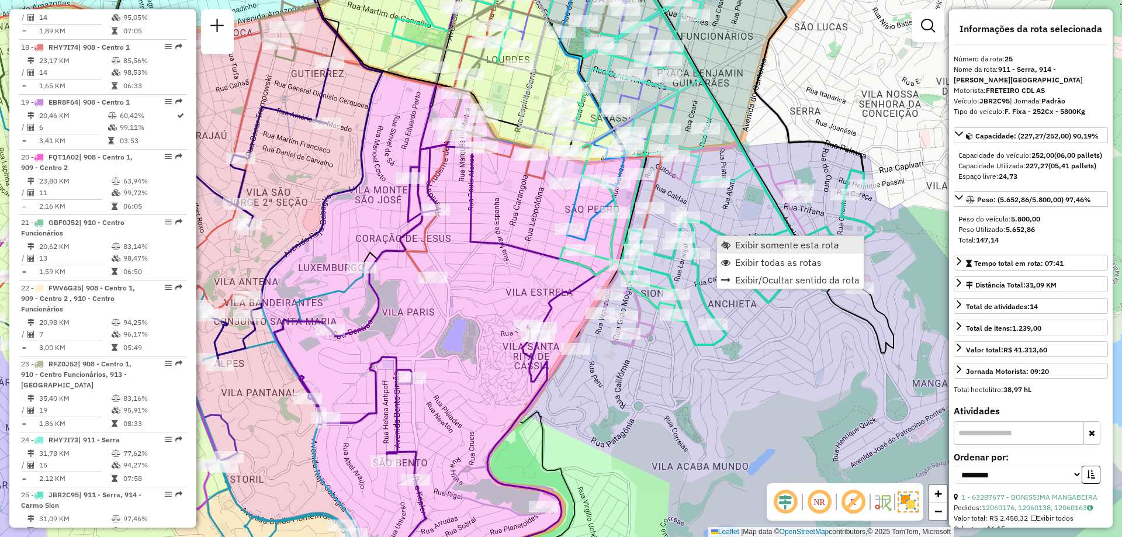
scroll to position [1970, 0]
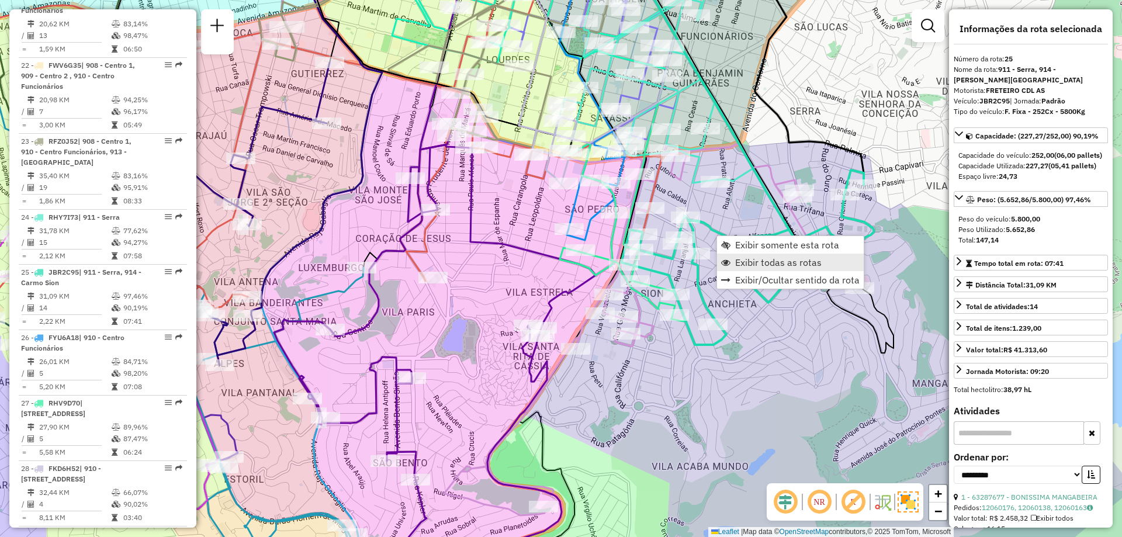
click at [744, 258] on span "Exibir todas as rotas" at bounding box center [778, 262] width 87 height 9
click at [727, 234] on link "Exibir somente esta rota" at bounding box center [796, 238] width 147 height 18
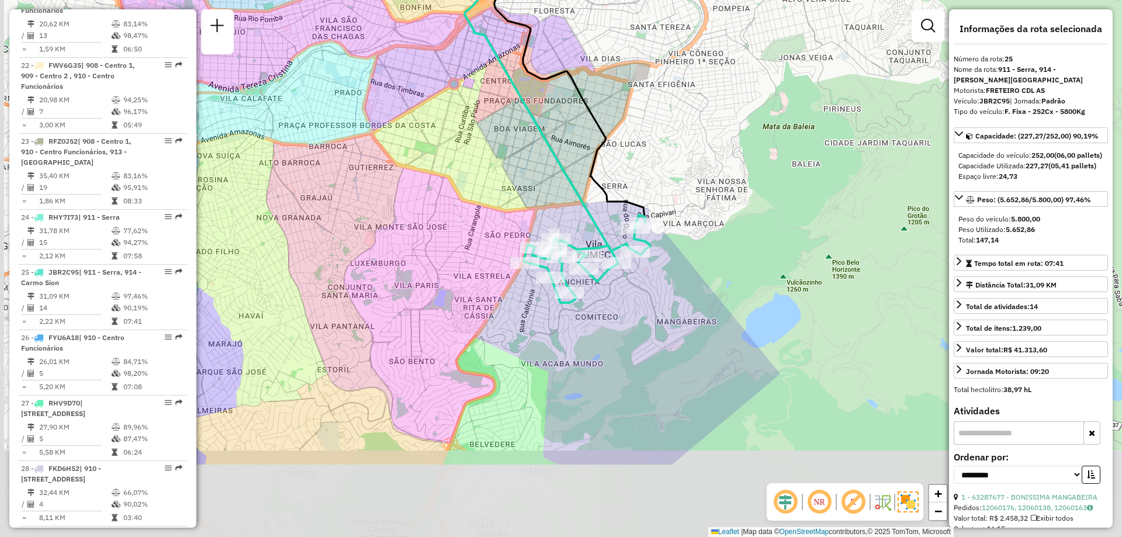
drag, startPoint x: 627, startPoint y: 403, endPoint x: 683, endPoint y: 274, distance: 141.4
click at [683, 274] on div "Janela de atendimento Grade de atendimento Capacidade Transportadoras Veículos …" at bounding box center [561, 268] width 1122 height 537
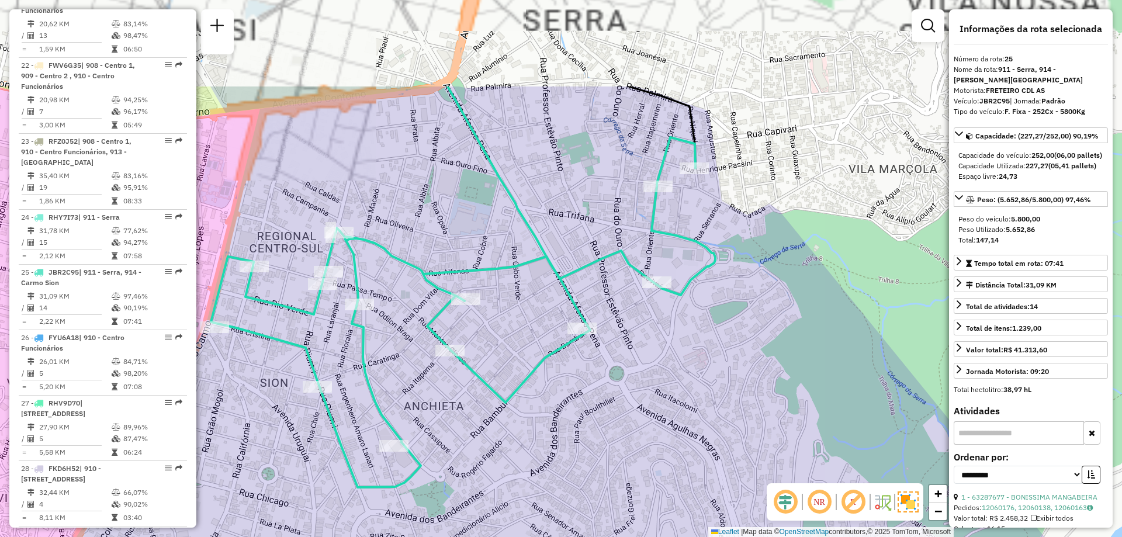
drag, startPoint x: 650, startPoint y: 186, endPoint x: 652, endPoint y: 307, distance: 121.0
click at [655, 308] on div "Janela de atendimento Grade de atendimento Capacidade Transportadoras Veículos …" at bounding box center [561, 268] width 1122 height 537
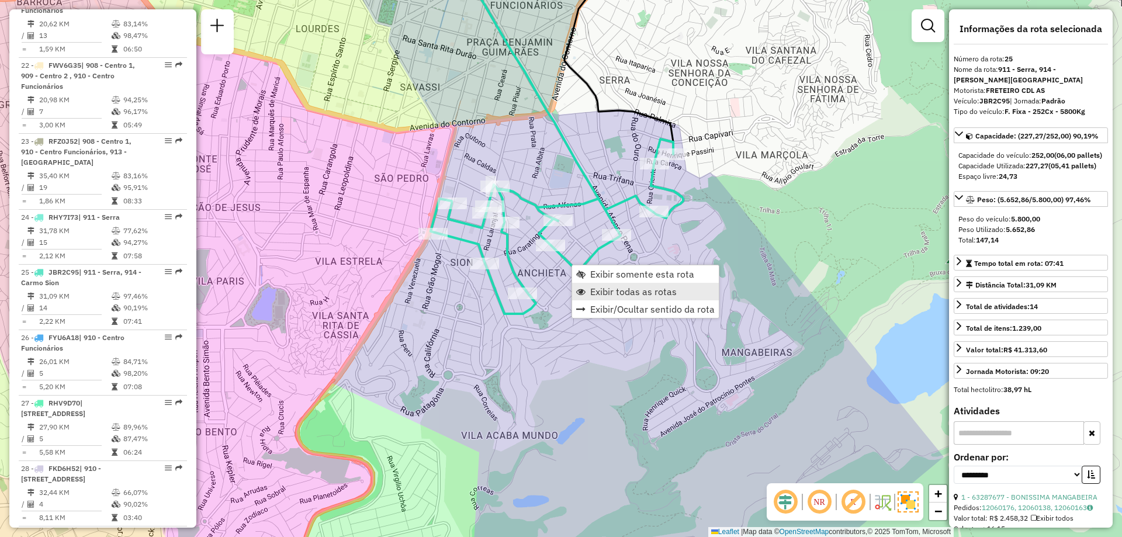
click at [603, 291] on span "Exibir todas as rotas" at bounding box center [633, 291] width 87 height 9
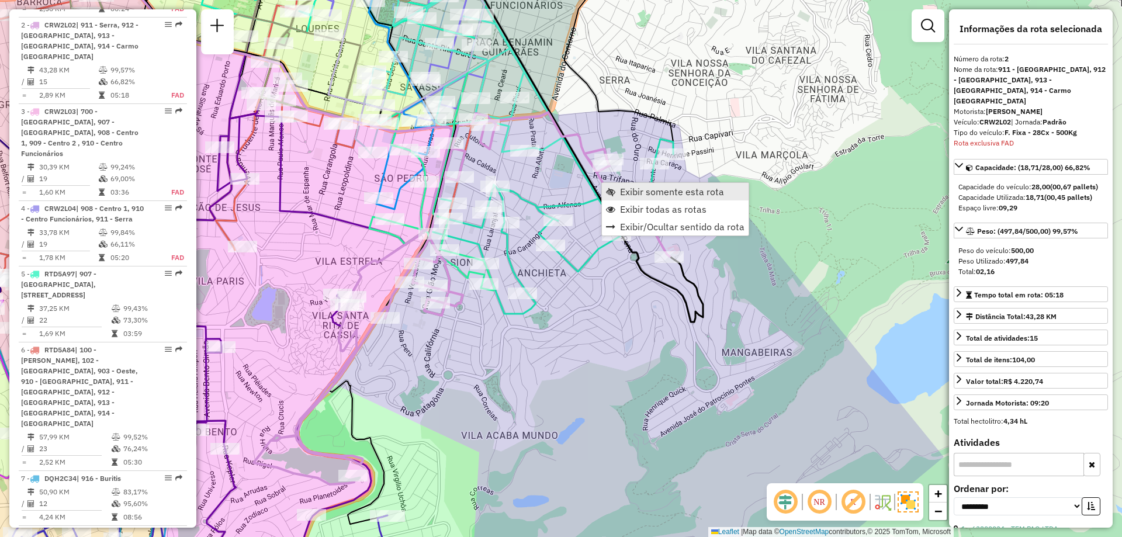
click at [610, 186] on link "Exibir somente esta rota" at bounding box center [675, 192] width 147 height 18
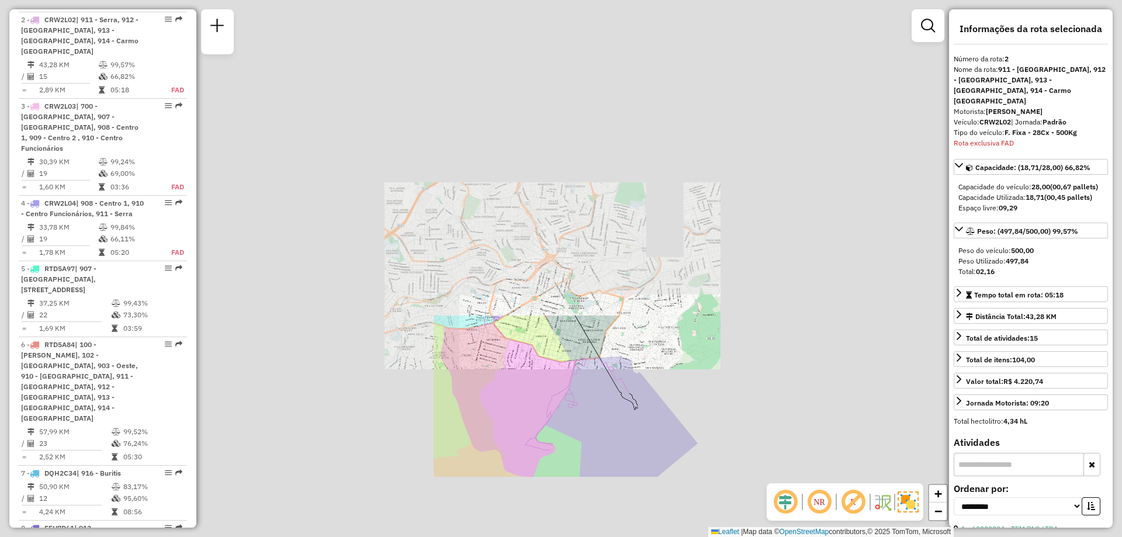
scroll to position [541, 0]
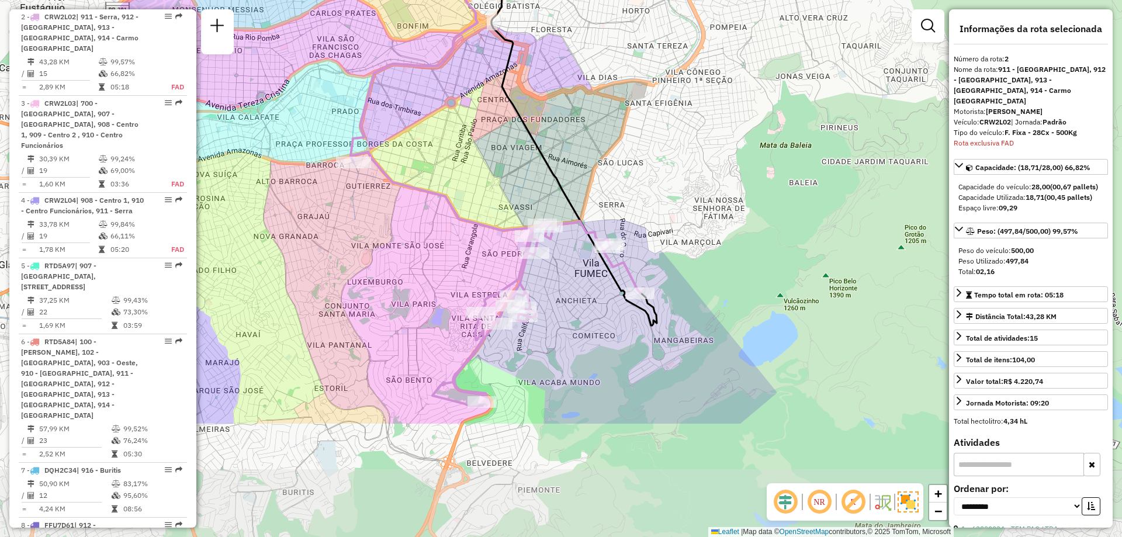
drag, startPoint x: 543, startPoint y: 390, endPoint x: 503, endPoint y: 240, distance: 154.8
click at [503, 240] on div "Janela de atendimento Grade de atendimento Capacidade Transportadoras Veículos …" at bounding box center [561, 268] width 1122 height 537
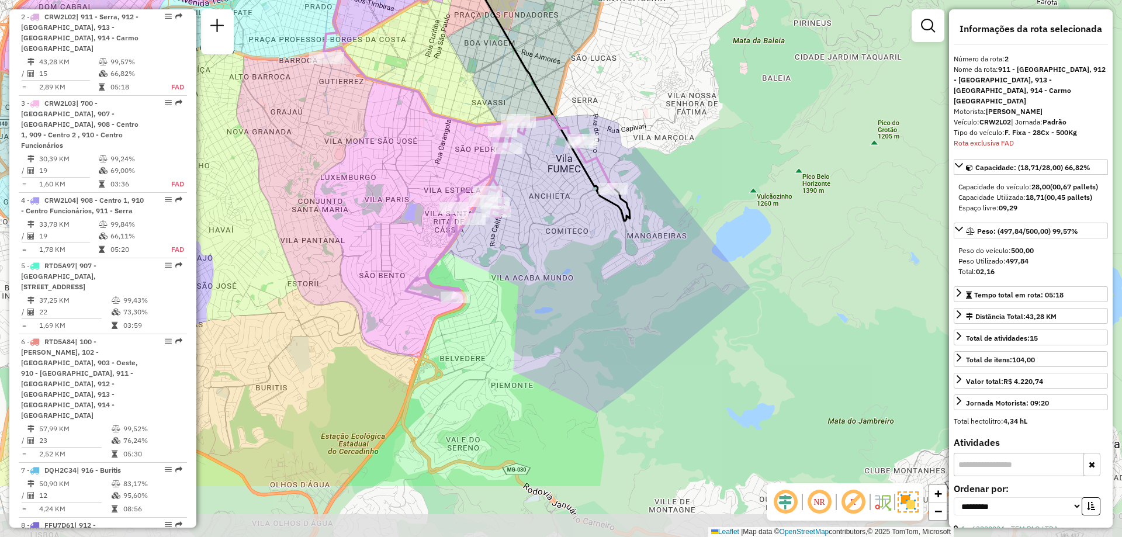
drag, startPoint x: 609, startPoint y: 288, endPoint x: 582, endPoint y: 183, distance: 108.0
click at [582, 183] on div "Janela de atendimento Grade de atendimento Capacidade Transportadoras Veículos …" at bounding box center [561, 268] width 1122 height 537
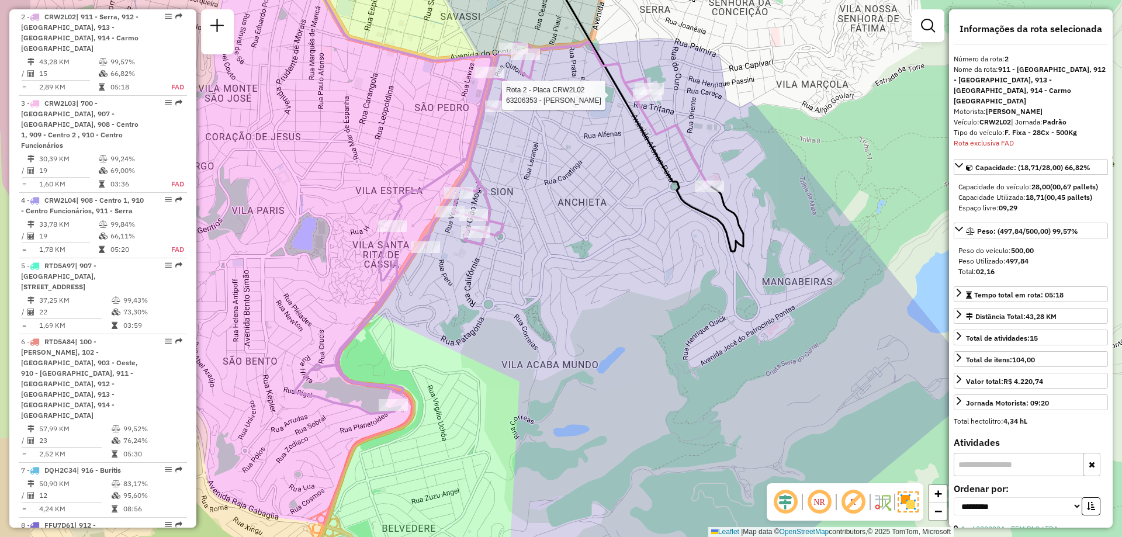
drag, startPoint x: 522, startPoint y: 215, endPoint x: 576, endPoint y: 236, distance: 57.7
click at [576, 236] on div "Rota 2 - Placa CRW2L02 63206353 - MARCOS ANDRE MONTEIRO Janela de atendimento G…" at bounding box center [561, 268] width 1122 height 537
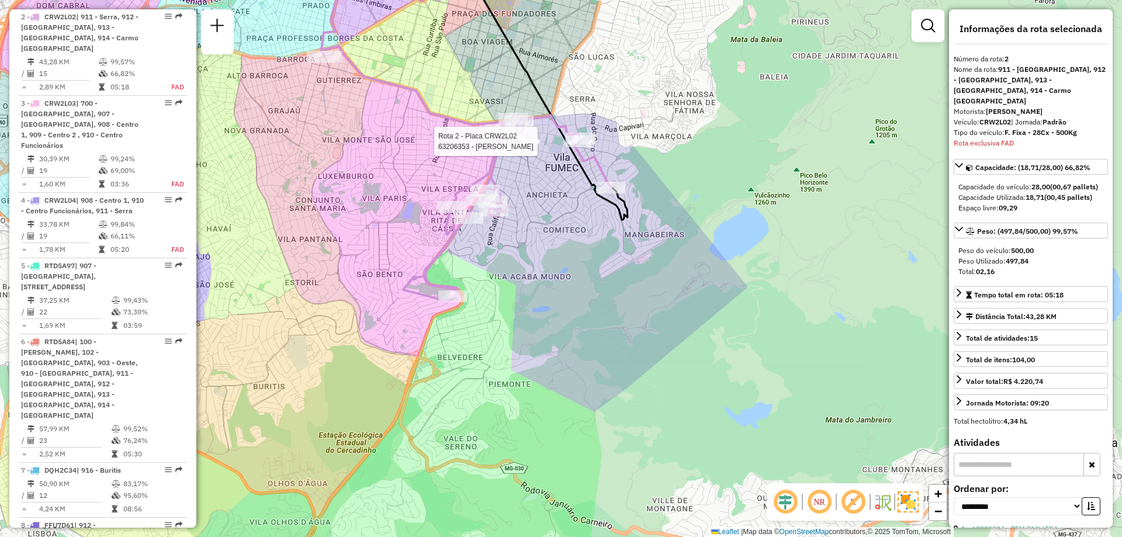
click at [542, 203] on div "Rota 2 - Placa CRW2L02 63206353 - MARCOS ANDRE MONTEIRO Janela de atendimento G…" at bounding box center [561, 268] width 1122 height 537
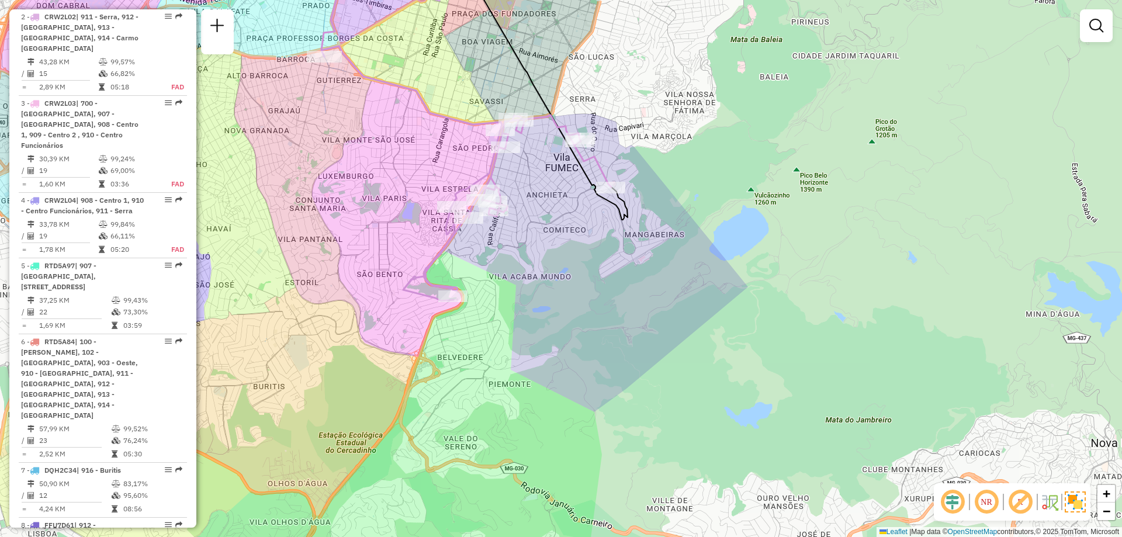
select select "**********"
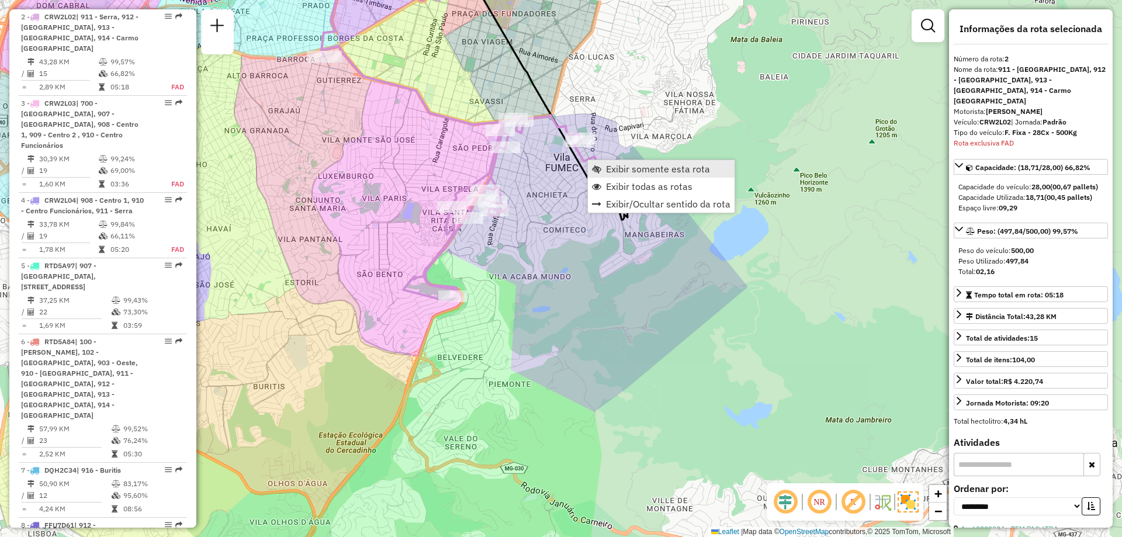
click at [596, 164] on span "Exibir somente esta rota" at bounding box center [596, 168] width 9 height 9
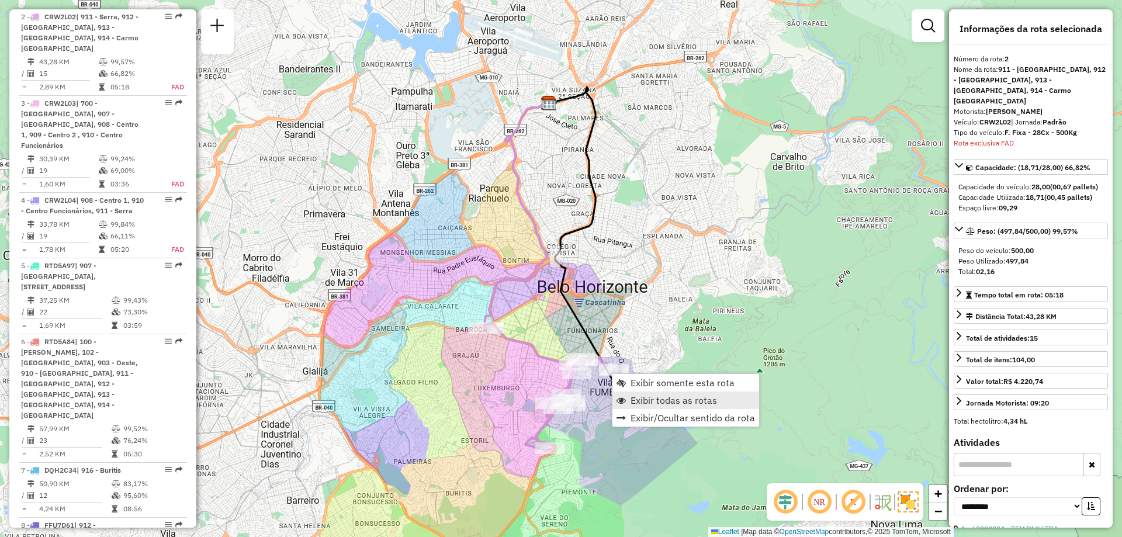
click at [634, 398] on span "Exibir todas as rotas" at bounding box center [674, 400] width 87 height 9
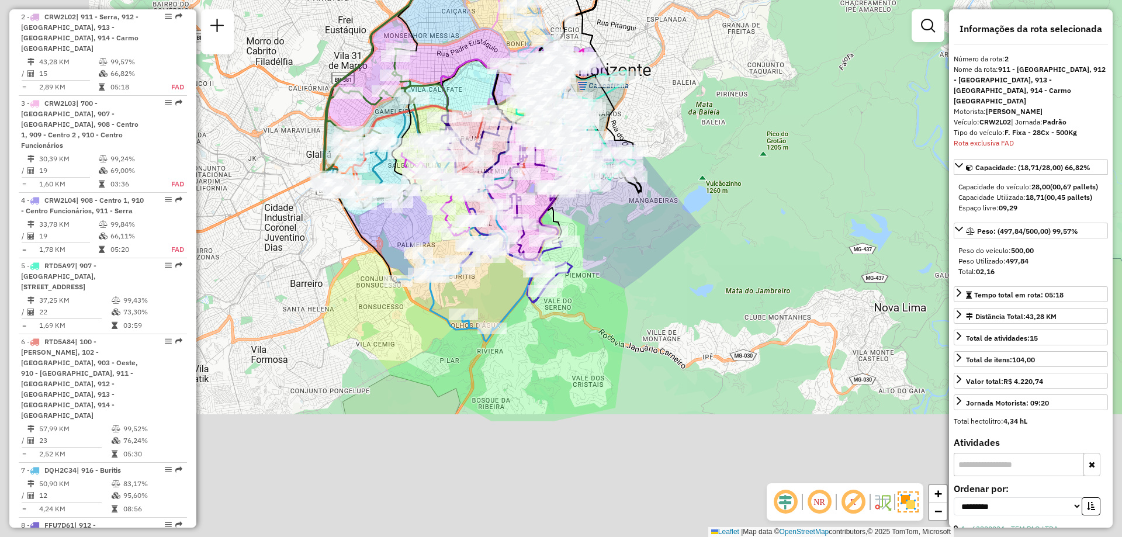
drag, startPoint x: 435, startPoint y: 379, endPoint x: 571, endPoint y: 209, distance: 217.1
click at [571, 209] on div "Rota 25 - Placa JBR2C95 63287236 - PANIFICADORA E CONFEITARIA ANCHIETA LTDA Jan…" at bounding box center [561, 268] width 1122 height 537
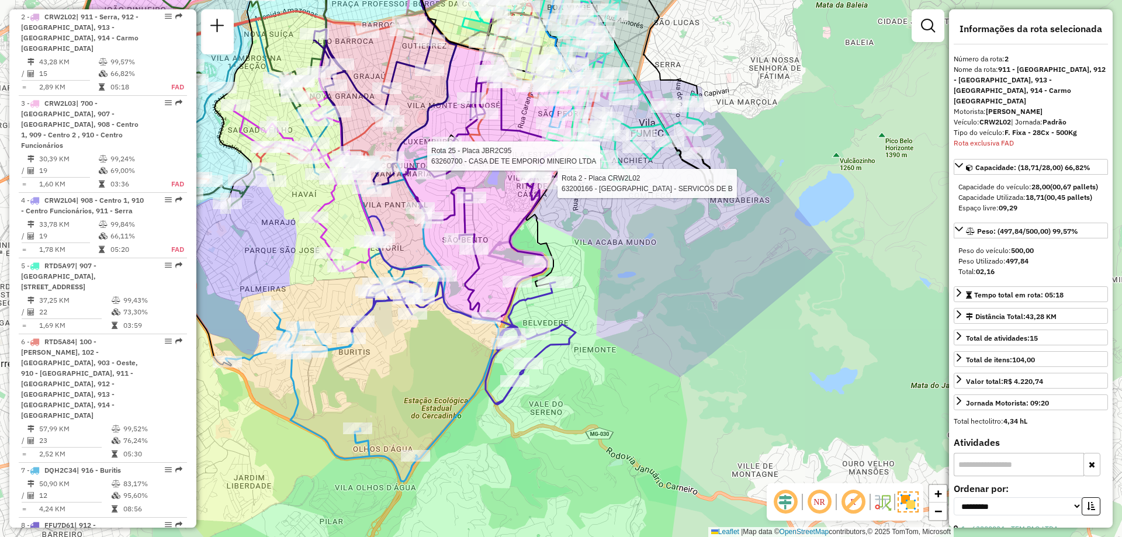
drag, startPoint x: 620, startPoint y: 204, endPoint x: 596, endPoint y: 319, distance: 117.0
click at [596, 319] on div "Rota 25 - Placa JBR2C95 63260700 - CASA DE TE EMPORIO MINEIRO LTDA Rota 2 - Pla…" at bounding box center [561, 268] width 1122 height 537
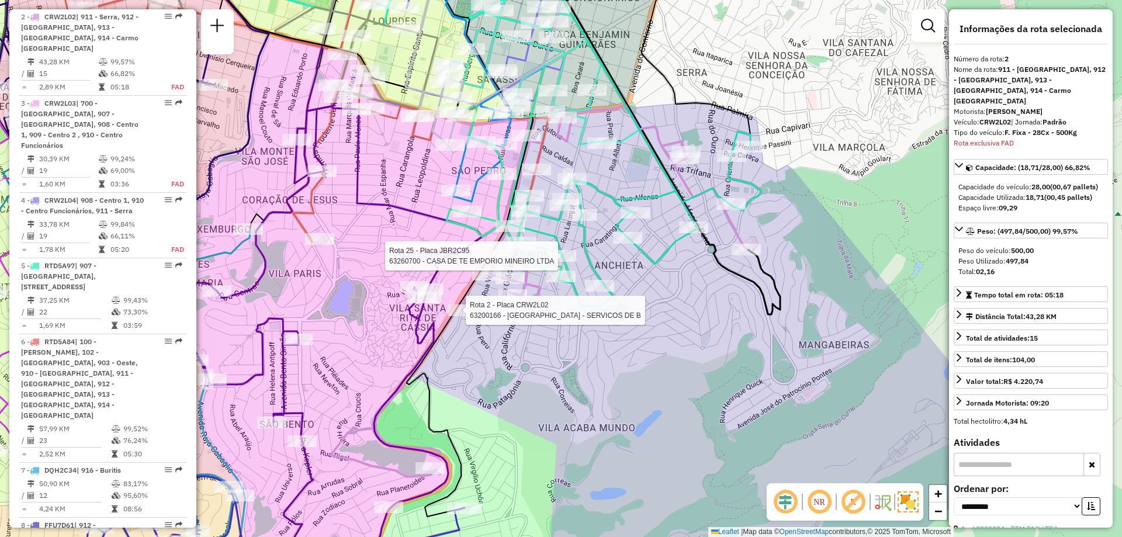
click at [675, 329] on div "Rota 25 - Placa JBR2C95 63260700 - CASA DE TE EMPORIO MINEIRO LTDA Rota 2 - Pla…" at bounding box center [561, 268] width 1122 height 537
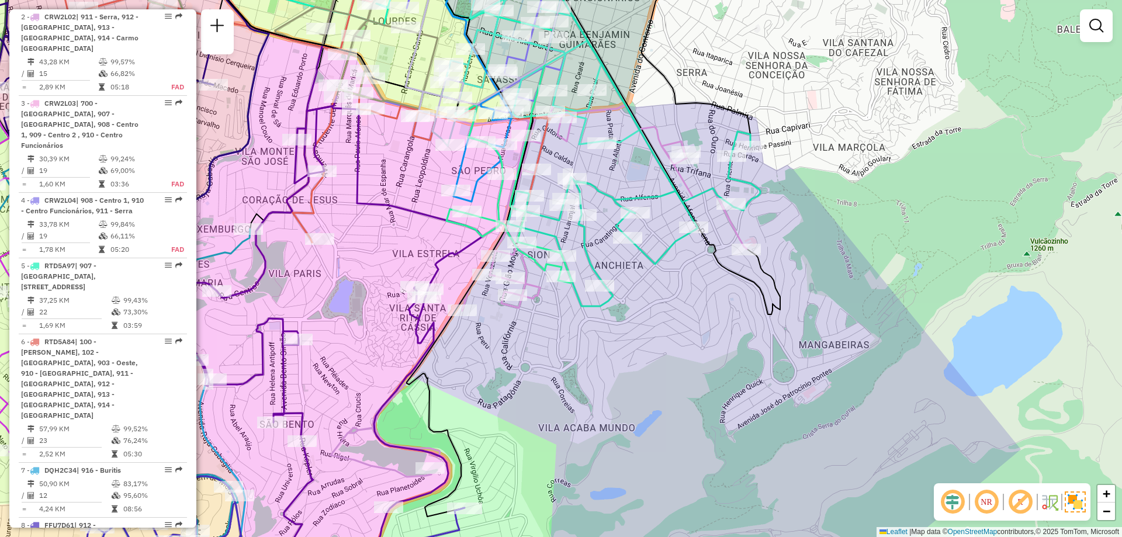
select select "**********"
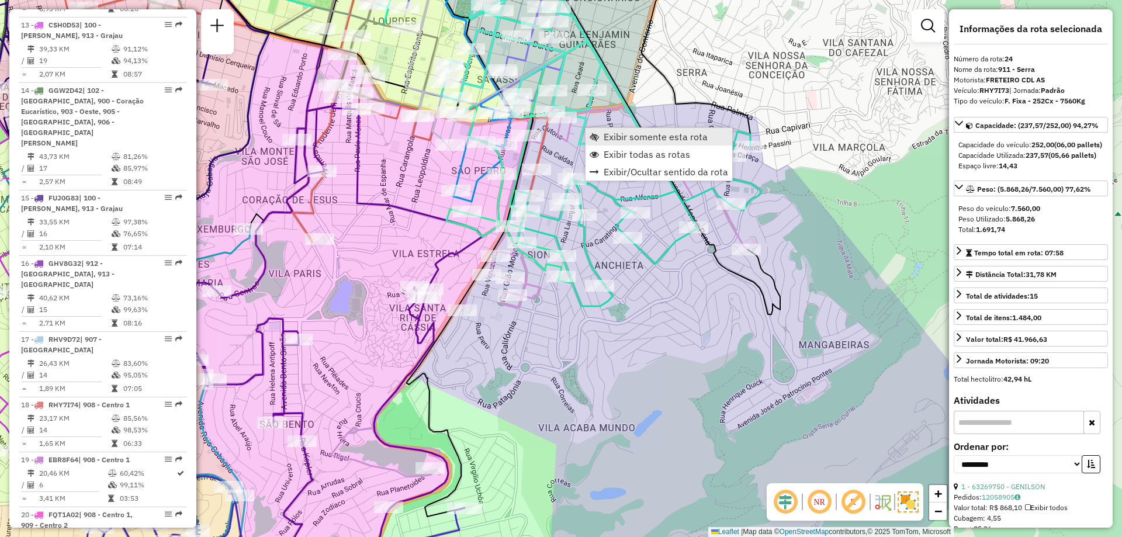
scroll to position [1970, 0]
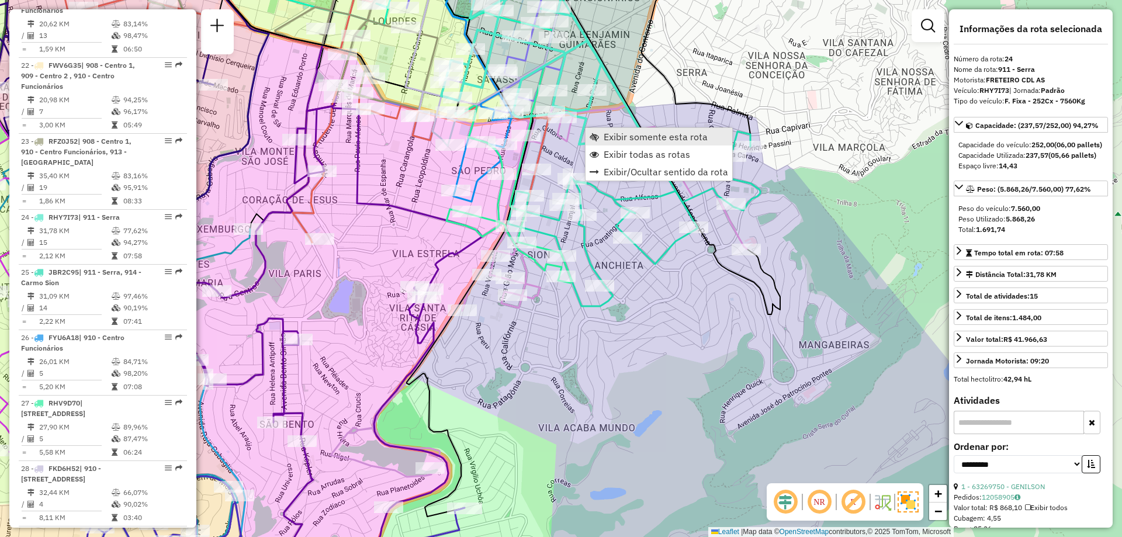
click at [592, 132] on link "Exibir somente esta rota" at bounding box center [659, 137] width 147 height 18
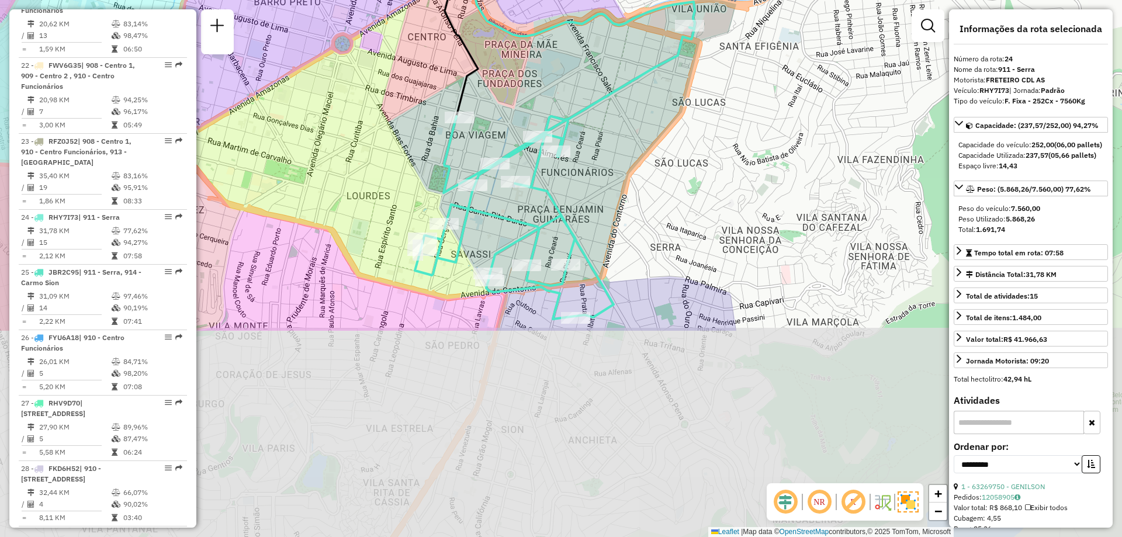
drag, startPoint x: 592, startPoint y: 379, endPoint x: 634, endPoint y: 125, distance: 257.3
click at [634, 125] on div "Janela de atendimento Grade de atendimento Capacidade Transportadoras Veículos …" at bounding box center [561, 268] width 1122 height 537
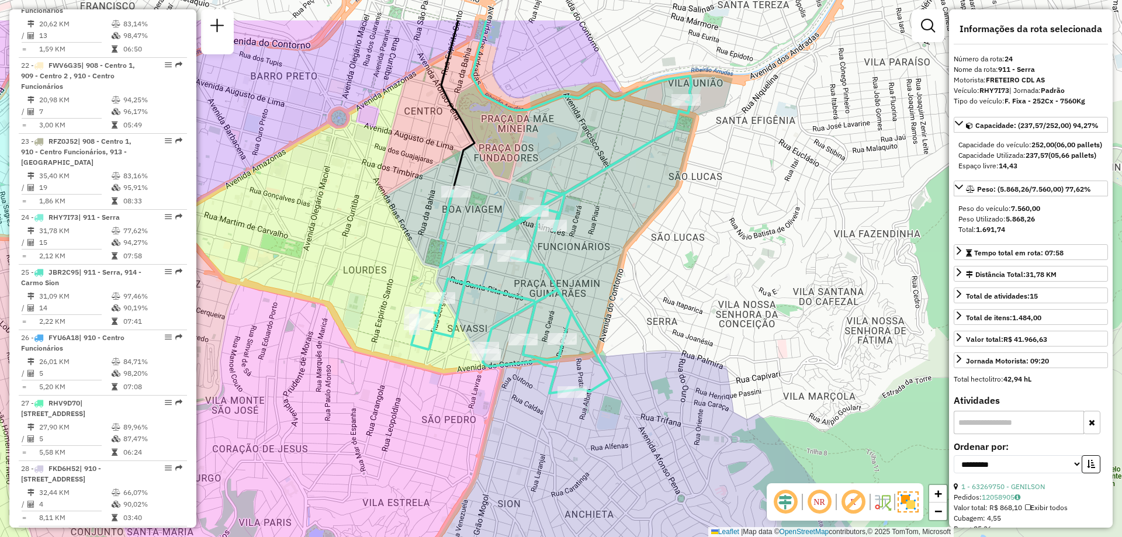
drag, startPoint x: 595, startPoint y: 137, endPoint x: 591, endPoint y: 208, distance: 70.8
click at [591, 208] on div "Janela de atendimento Grade de atendimento Capacidade Transportadoras Veículos …" at bounding box center [561, 268] width 1122 height 537
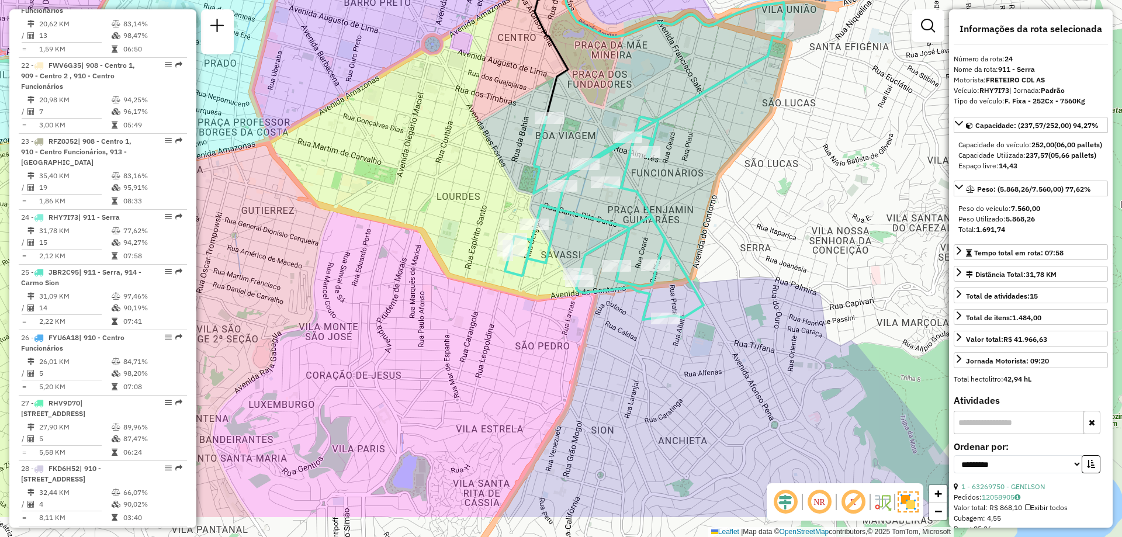
drag, startPoint x: 592, startPoint y: 205, endPoint x: 677, endPoint y: 138, distance: 109.1
click at [681, 136] on div "Janela de atendimento Grade de atendimento Capacidade Transportadoras Veículos …" at bounding box center [561, 268] width 1122 height 537
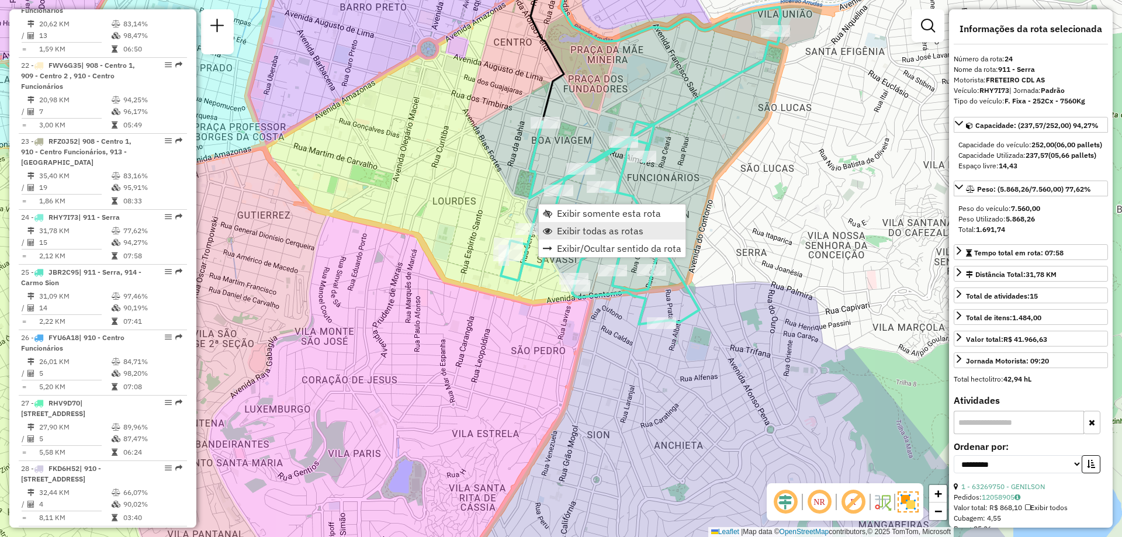
click at [556, 224] on link "Exibir todas as rotas" at bounding box center [612, 231] width 147 height 18
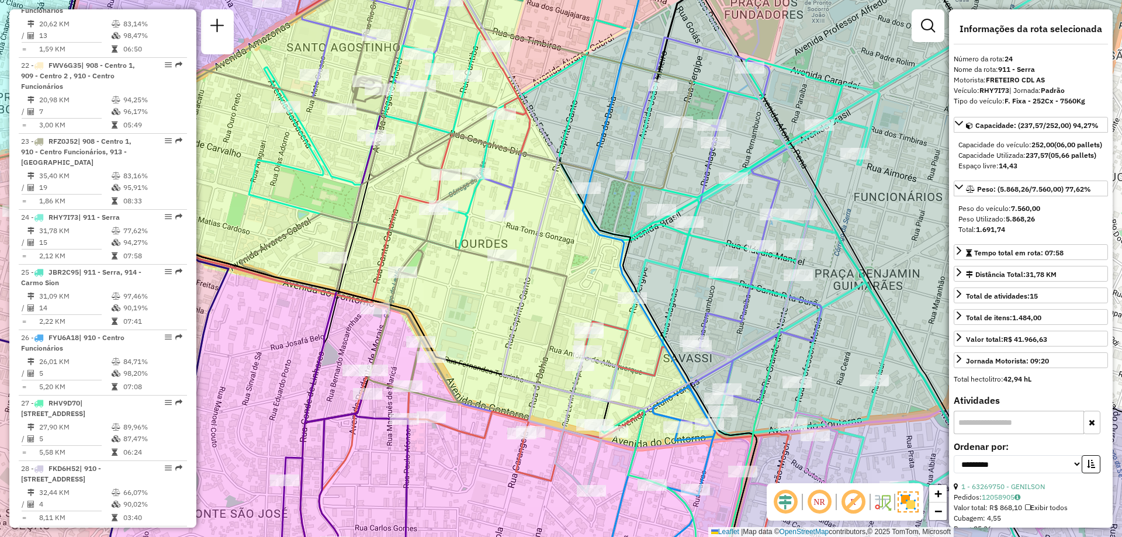
drag, startPoint x: 523, startPoint y: 182, endPoint x: 595, endPoint y: 201, distance: 74.9
click at [595, 201] on div "Janela de atendimento Grade de atendimento Capacidade Transportadoras Veículos …" at bounding box center [561, 268] width 1122 height 537
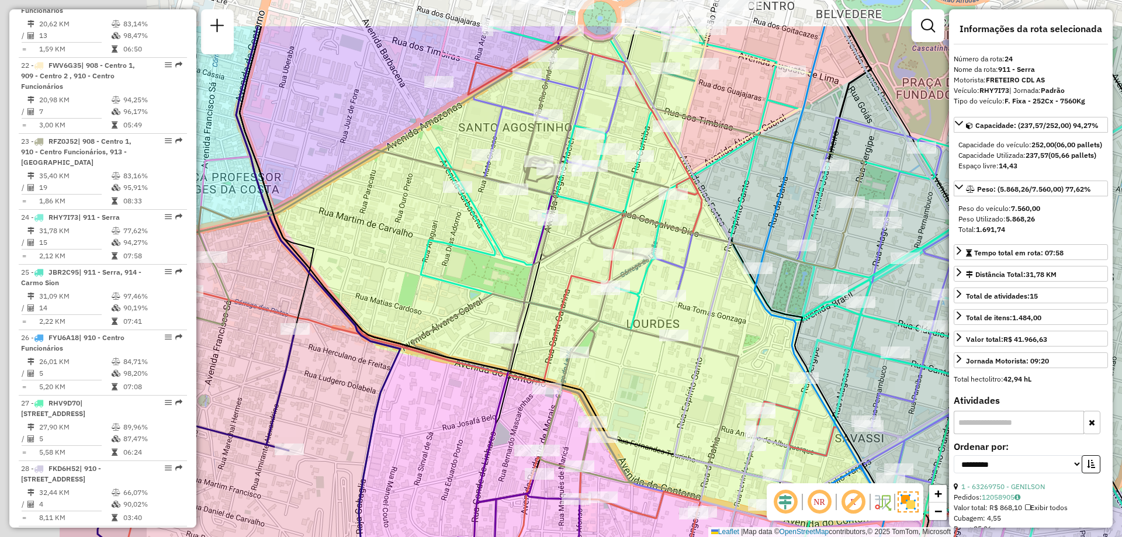
drag, startPoint x: 553, startPoint y: 251, endPoint x: 725, endPoint y: 331, distance: 189.6
click at [725, 331] on div "Janela de atendimento Grade de atendimento Capacidade Transportadoras Veículos …" at bounding box center [561, 268] width 1122 height 537
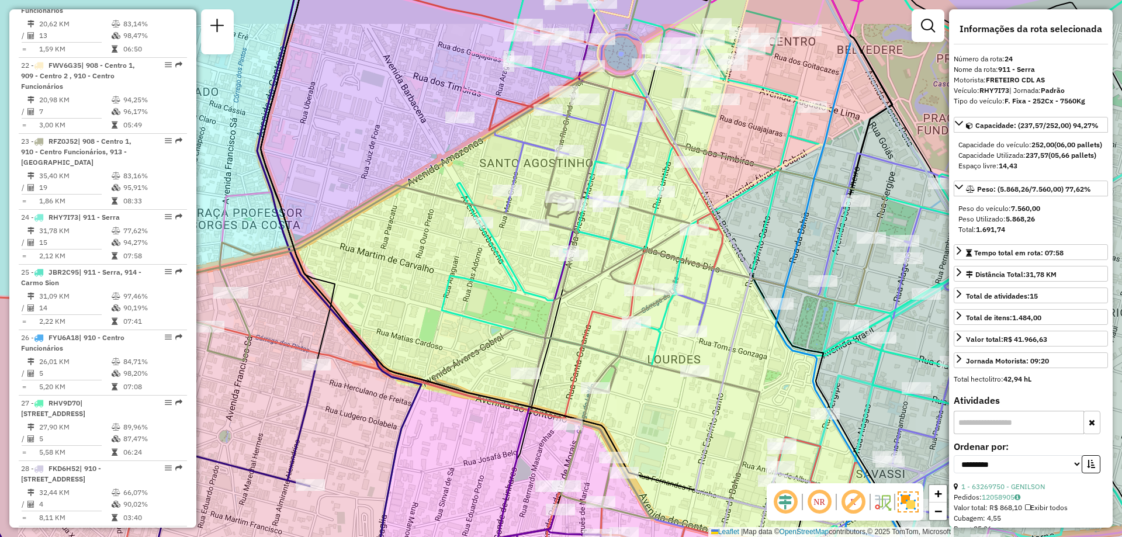
drag, startPoint x: 627, startPoint y: 349, endPoint x: 646, endPoint y: 401, distance: 55.7
click at [646, 400] on div "Janela de atendimento Grade de atendimento Capacidade Transportadoras Veículos …" at bounding box center [561, 268] width 1122 height 537
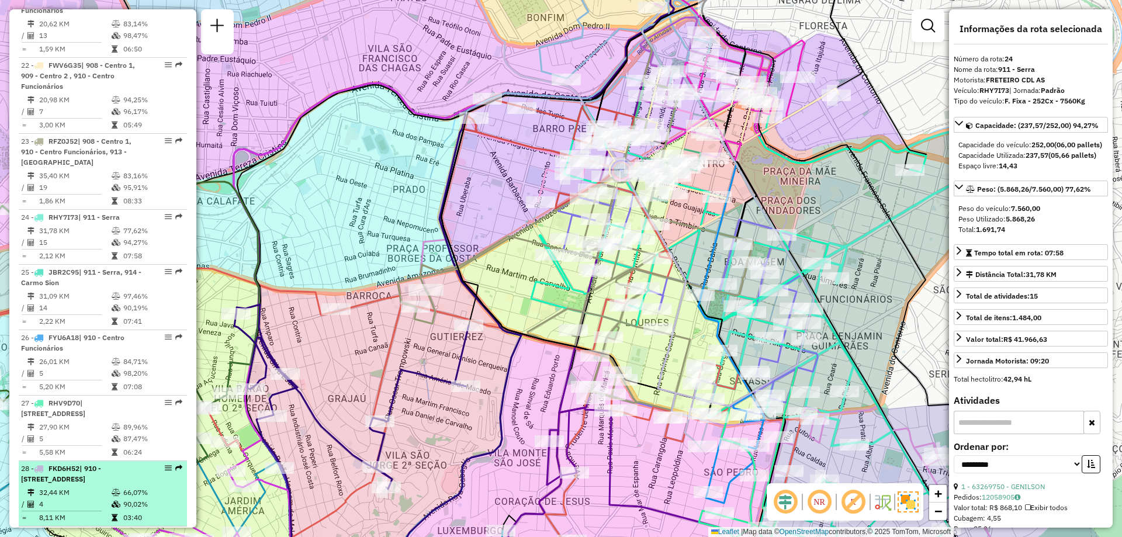
click at [98, 461] on li "28 - FKD6H52 | 910 - Centro Funcionários, 911 - Serra, 912 - Nova Granada 32,44…" at bounding box center [103, 493] width 168 height 65
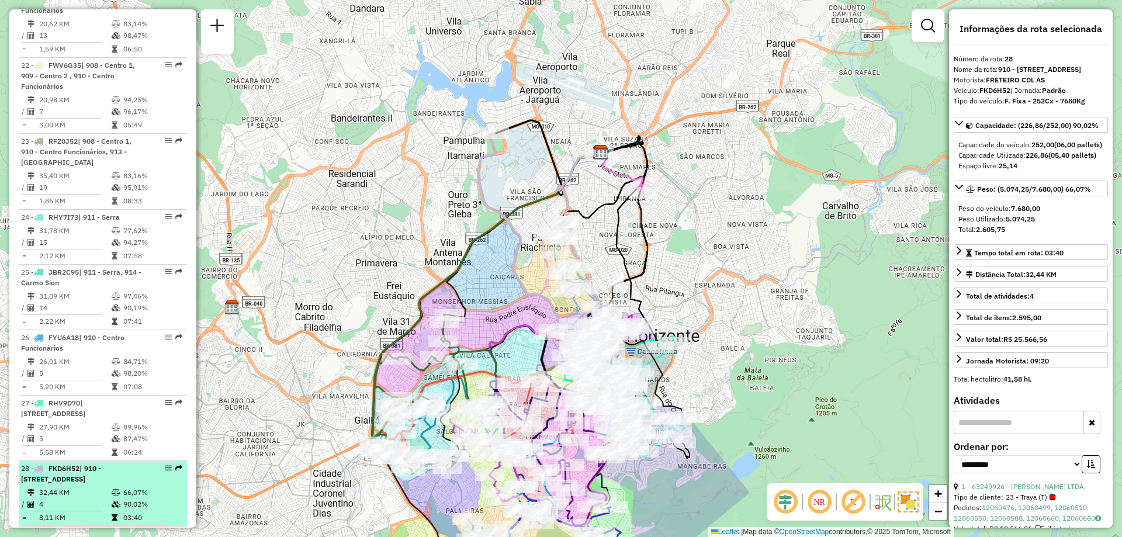
click at [98, 461] on li "28 - FKD6H52 | 910 - Centro Funcionários, 911 - Serra, 912 - Nova Granada 32,44…" at bounding box center [103, 493] width 168 height 65
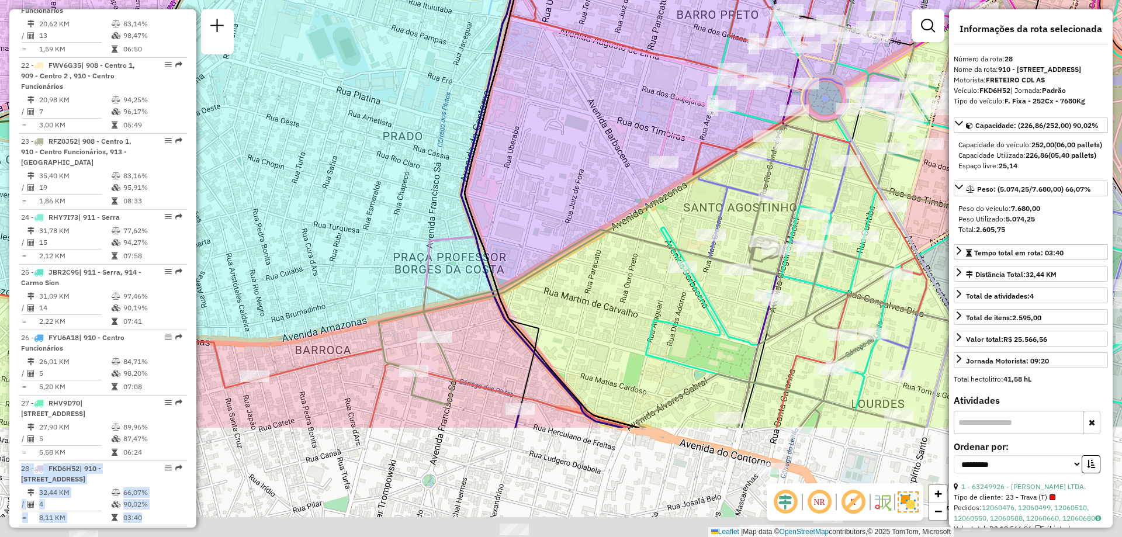
drag, startPoint x: 571, startPoint y: 403, endPoint x: 623, endPoint y: 222, distance: 188.4
click at [623, 222] on div "Janela de atendimento Grade de atendimento Capacidade Transportadoras Veículos …" at bounding box center [561, 268] width 1122 height 537
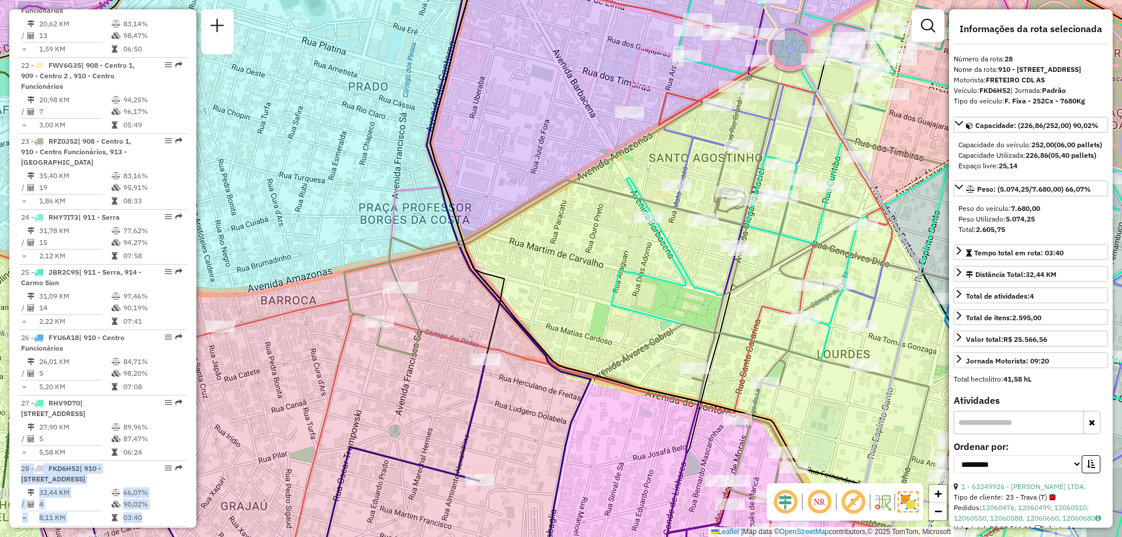
drag, startPoint x: 656, startPoint y: 253, endPoint x: 440, endPoint y: 186, distance: 226.9
click at [440, 186] on div "Janela de atendimento Grade de atendimento Capacidade Transportadoras Veículos …" at bounding box center [561, 268] width 1122 height 537
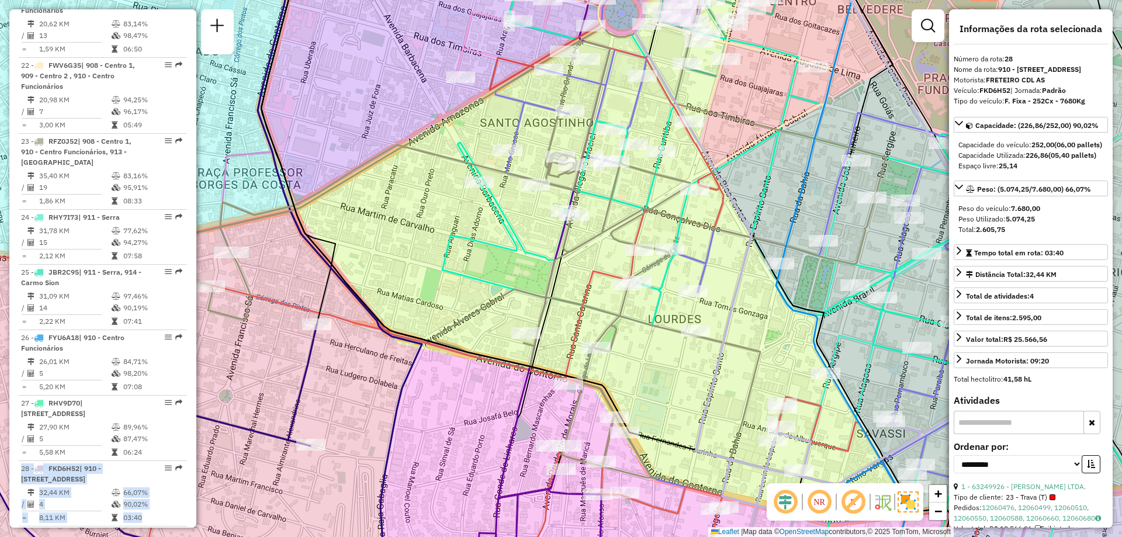
drag, startPoint x: 660, startPoint y: 176, endPoint x: 611, endPoint y: 187, distance: 49.8
click at [611, 187] on icon at bounding box center [530, 219] width 711 height 547
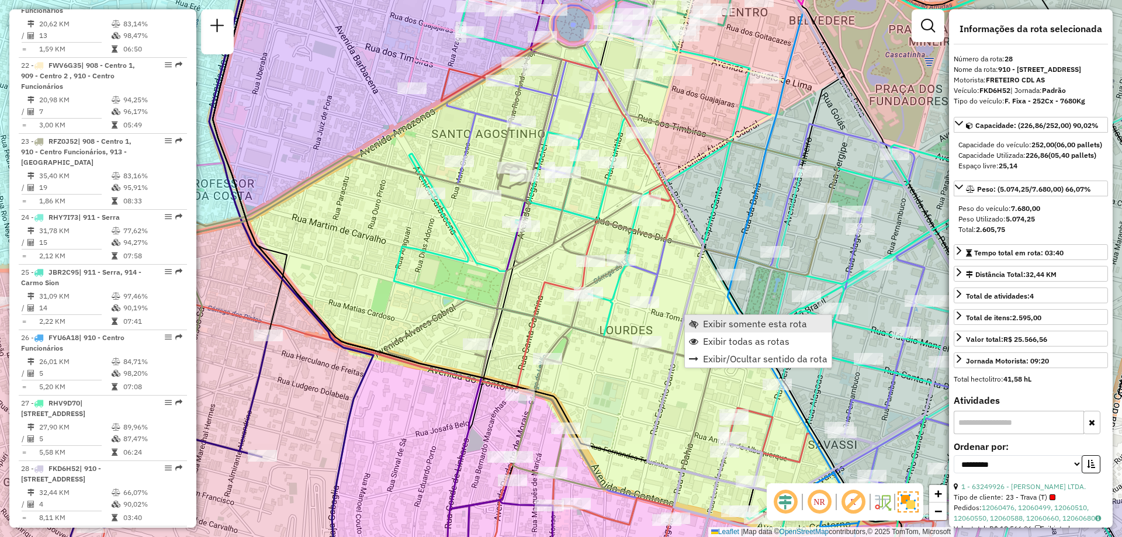
click at [713, 326] on span "Exibir somente esta rota" at bounding box center [755, 323] width 104 height 9
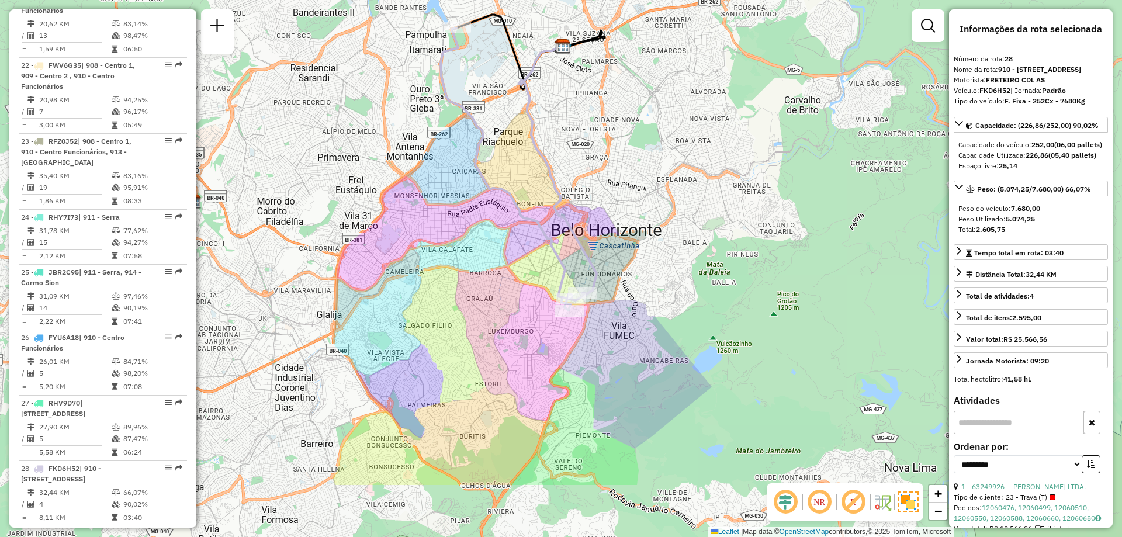
drag, startPoint x: 670, startPoint y: 342, endPoint x: 649, endPoint y: 289, distance: 56.4
click at [649, 289] on div "Janela de atendimento Grade de atendimento Capacidade Transportadoras Veículos …" at bounding box center [561, 268] width 1122 height 537
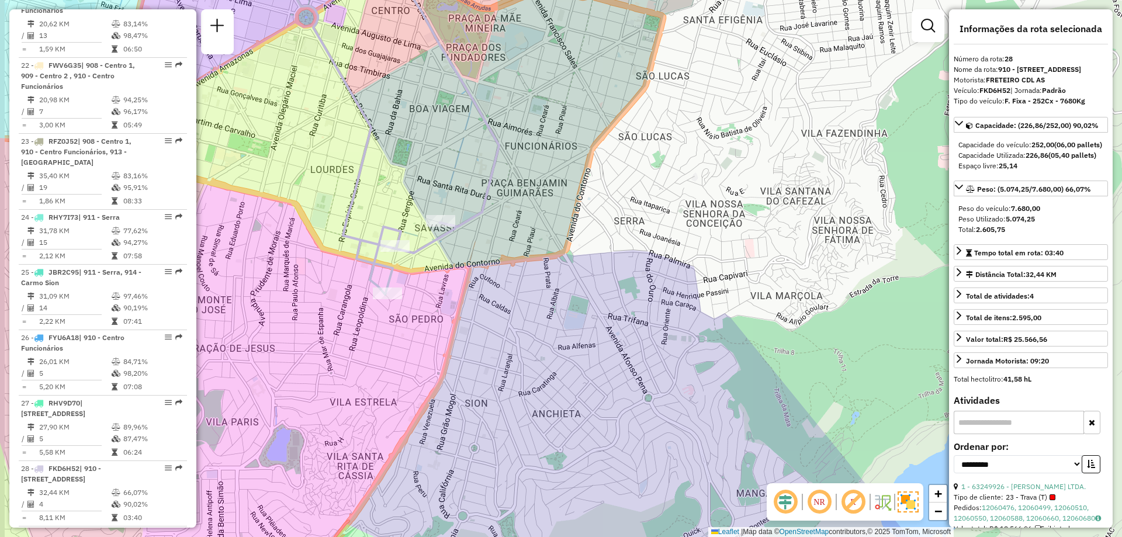
drag, startPoint x: 495, startPoint y: 267, endPoint x: 606, endPoint y: 296, distance: 115.6
click at [612, 299] on div "Janela de atendimento Grade de atendimento Capacidade Transportadoras Veículos …" at bounding box center [561, 268] width 1122 height 537
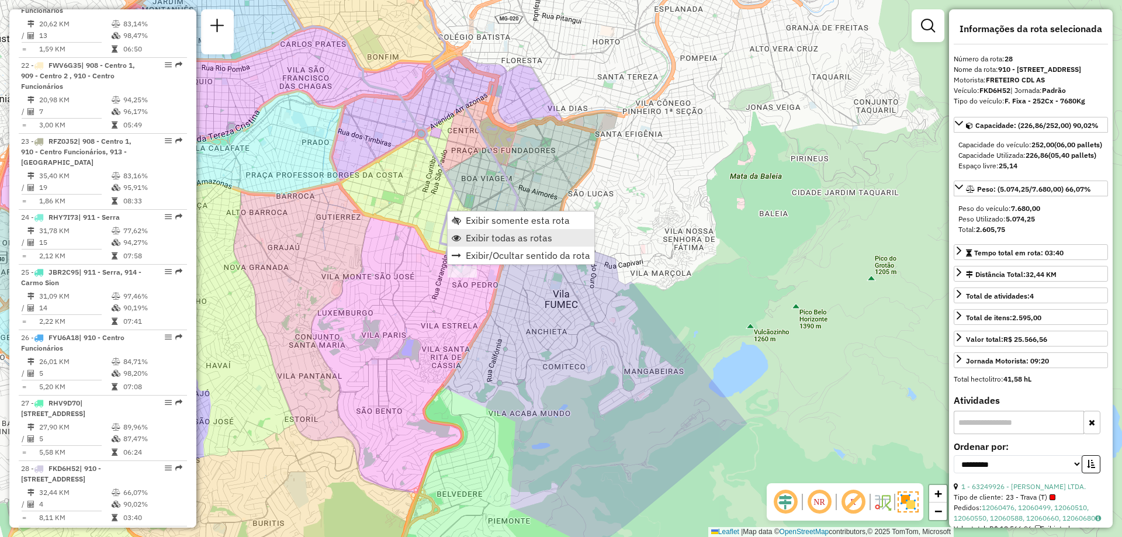
click at [468, 239] on span "Exibir todas as rotas" at bounding box center [509, 237] width 87 height 9
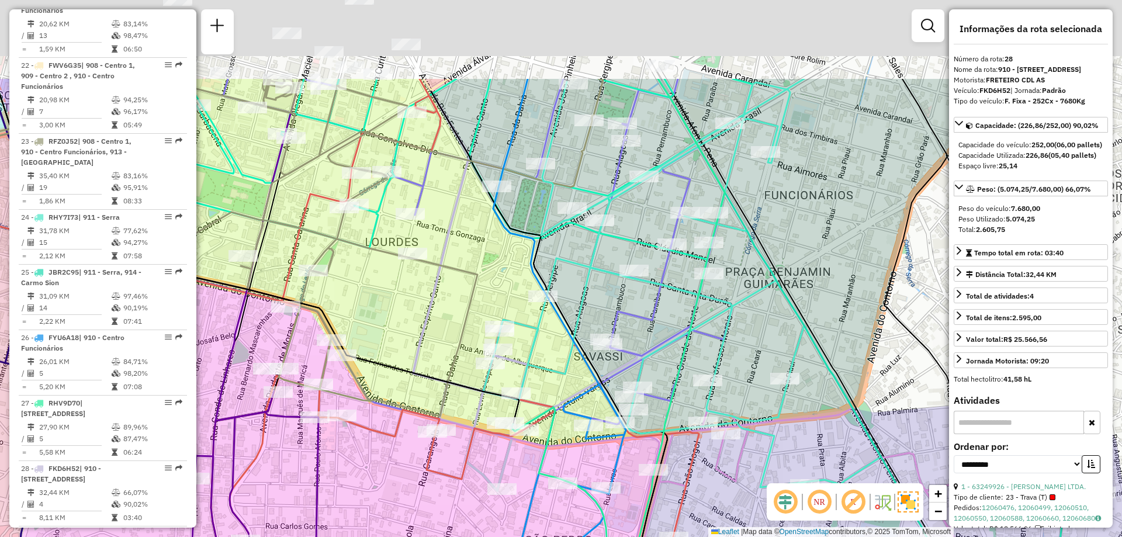
drag, startPoint x: 427, startPoint y: 313, endPoint x: 416, endPoint y: 359, distance: 47.6
click at [416, 359] on icon at bounding box center [525, 285] width 224 height 412
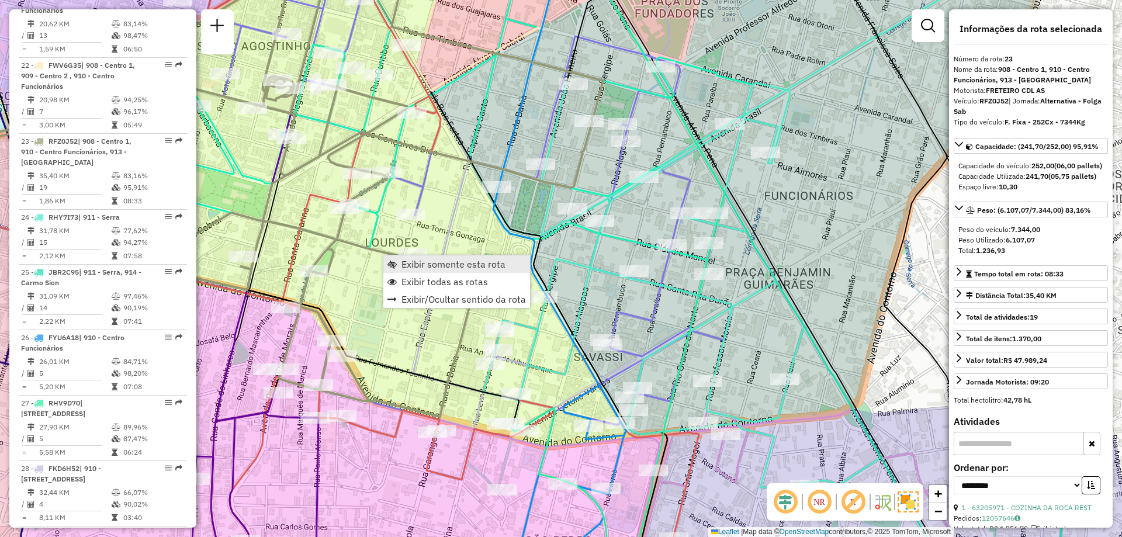
click at [426, 268] on span "Exibir somente esta rota" at bounding box center [454, 264] width 104 height 9
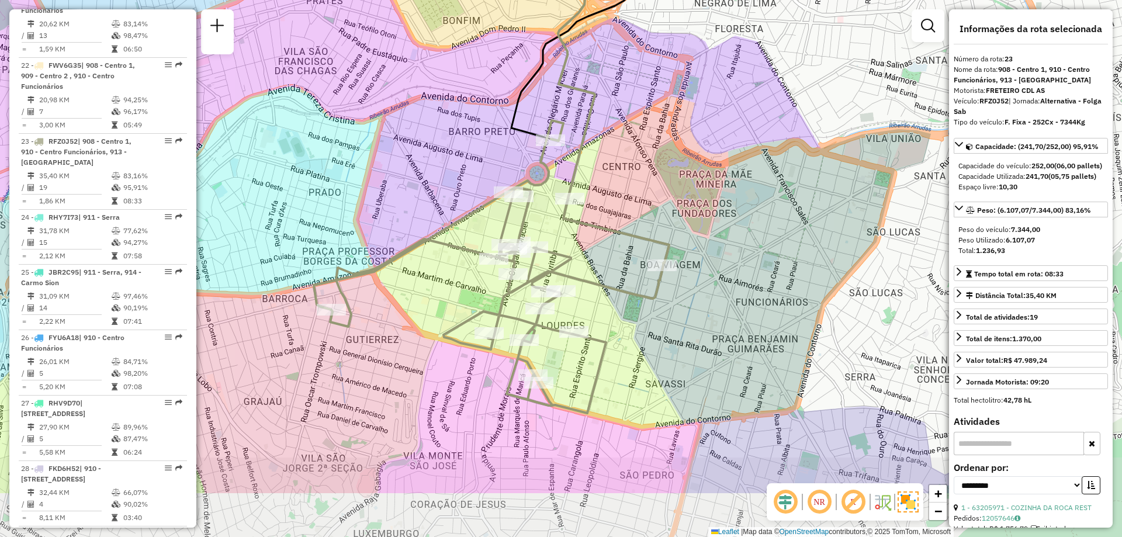
drag, startPoint x: 544, startPoint y: 358, endPoint x: 474, endPoint y: 269, distance: 112.7
click at [474, 269] on div "Janela de atendimento Grade de atendimento Capacidade Transportadoras Veículos …" at bounding box center [561, 268] width 1122 height 537
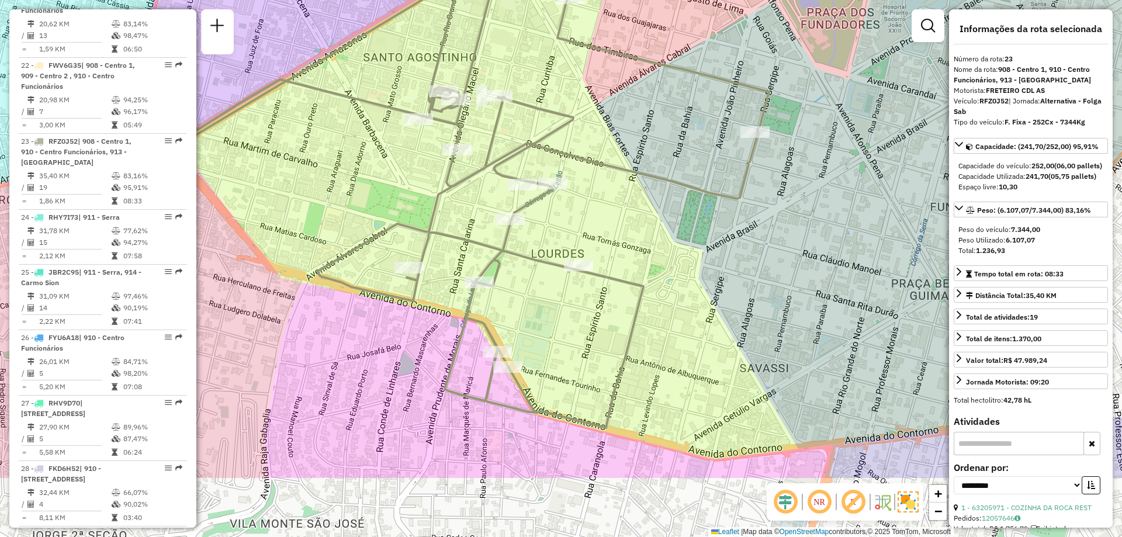
drag, startPoint x: 602, startPoint y: 294, endPoint x: 634, endPoint y: 181, distance: 117.1
click at [634, 181] on div "Janela de atendimento Grade de atendimento Capacidade Transportadoras Veículos …" at bounding box center [561, 268] width 1122 height 537
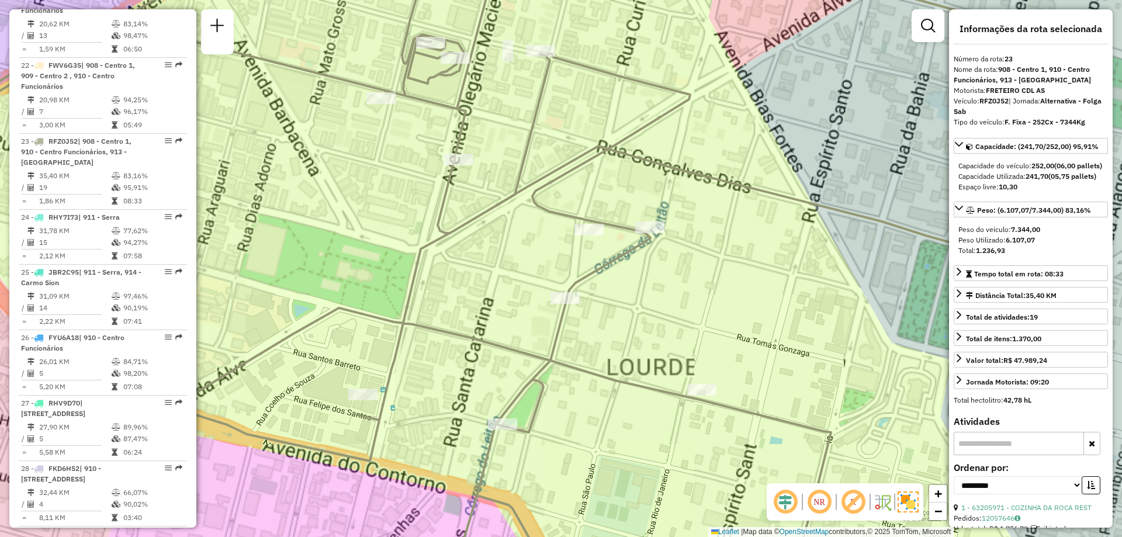
drag, startPoint x: 494, startPoint y: 110, endPoint x: 580, endPoint y: 233, distance: 149.8
click at [580, 231] on div "Janela de atendimento Grade de atendimento Capacidade Transportadoras Veículos …" at bounding box center [561, 268] width 1122 height 537
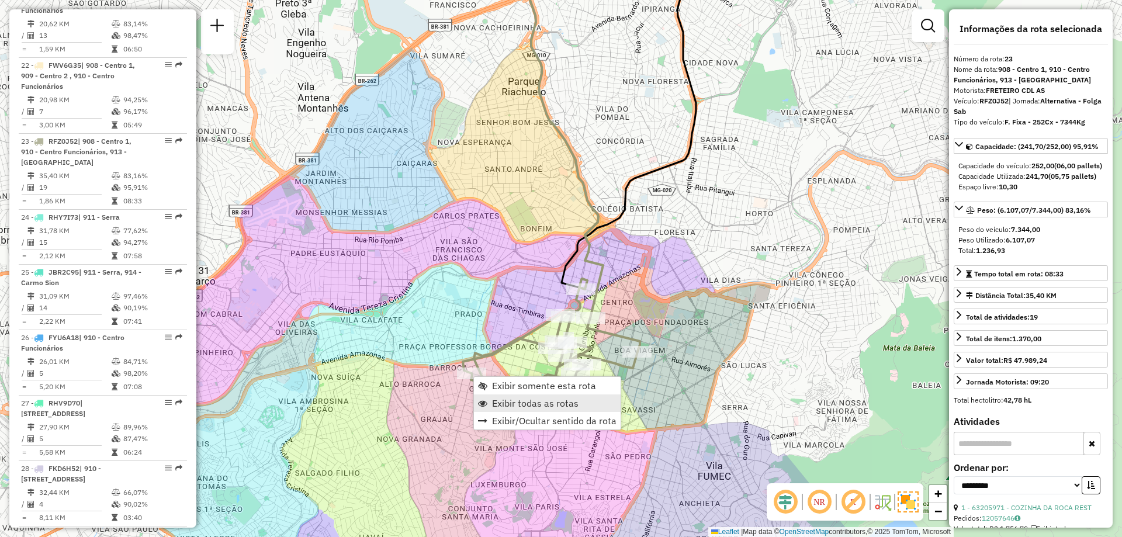
click at [507, 406] on span "Exibir todas as rotas" at bounding box center [535, 403] width 87 height 9
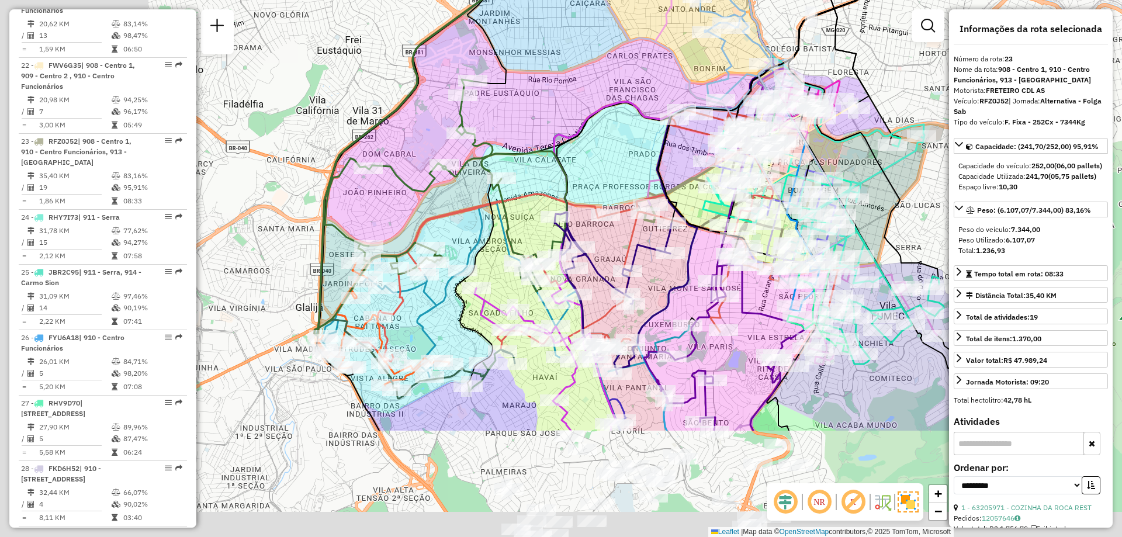
drag, startPoint x: 533, startPoint y: 289, endPoint x: 707, endPoint y: 129, distance: 236.2
click at [707, 129] on icon at bounding box center [715, 137] width 92 height 55
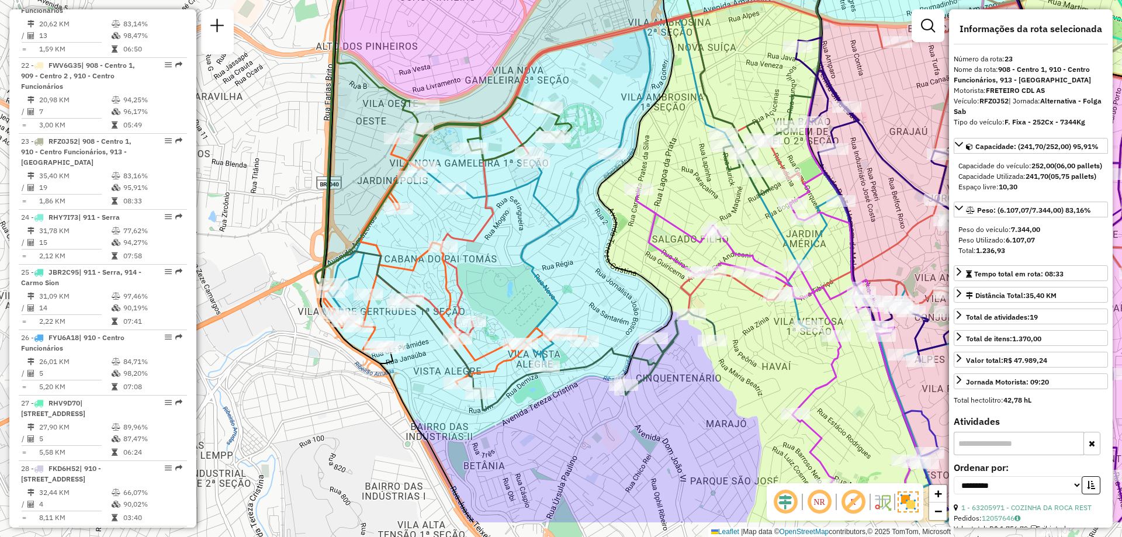
drag, startPoint x: 475, startPoint y: 292, endPoint x: 537, endPoint y: 222, distance: 93.2
click at [537, 222] on div "Rota 3 - Placa CRW2L03 63247572 - MARIA CRISTINA DIAS Janela de atendimento Gra…" at bounding box center [561, 268] width 1122 height 537
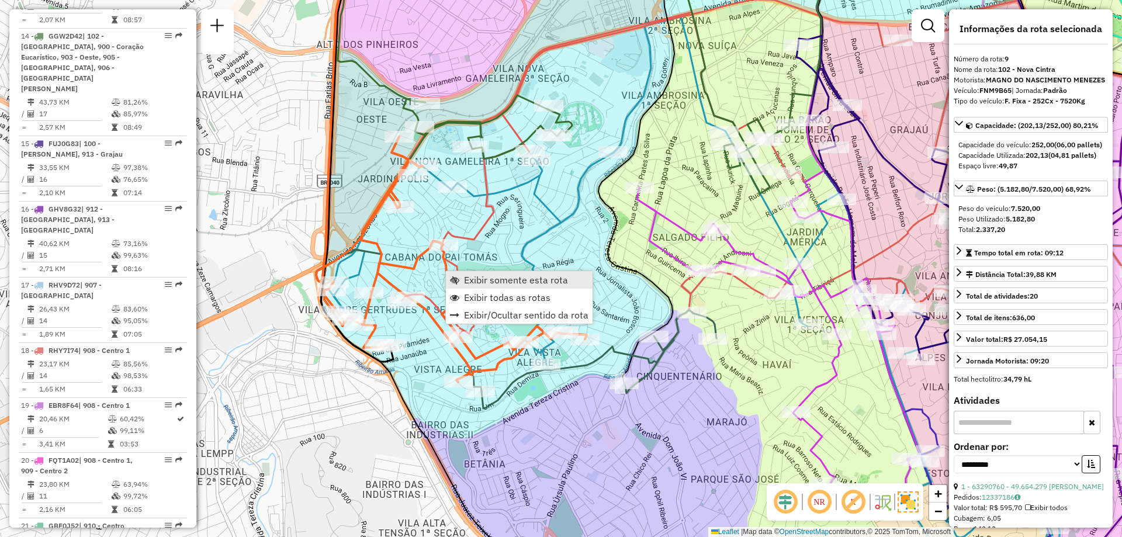
scroll to position [1094, 0]
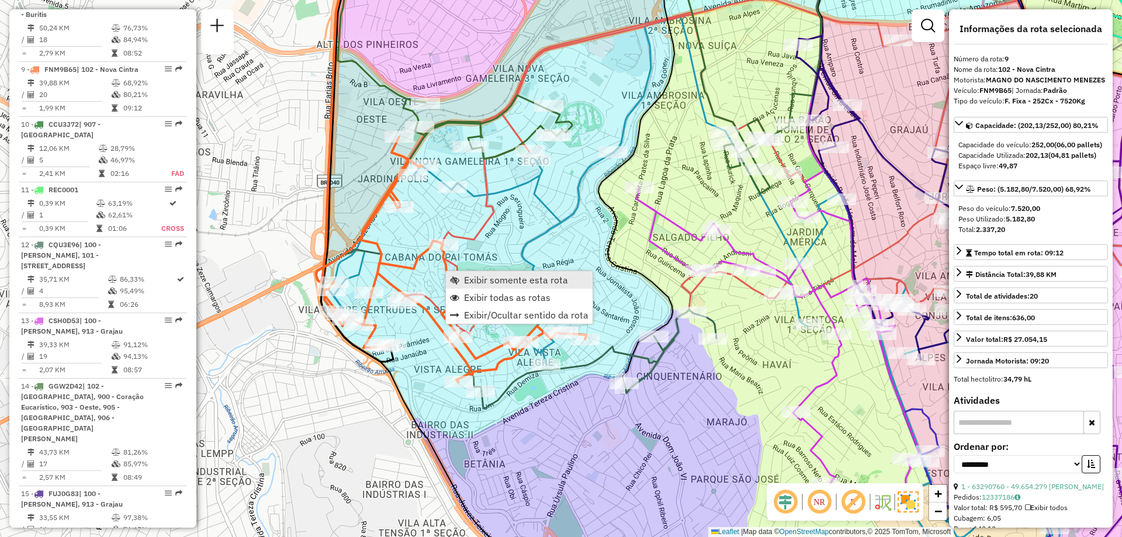
click at [455, 276] on span "Exibir somente esta rota" at bounding box center [454, 279] width 9 height 9
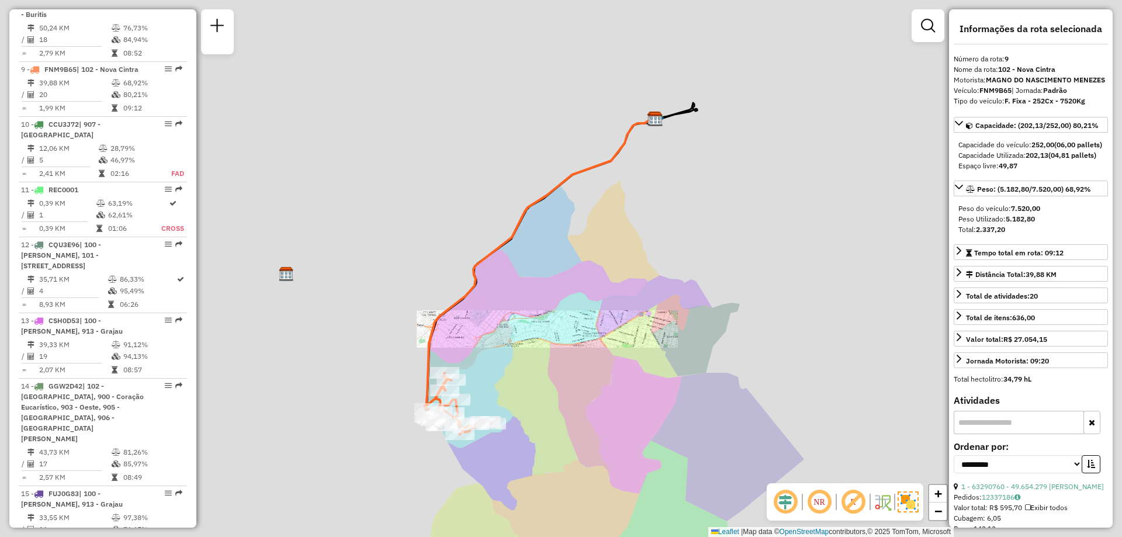
drag, startPoint x: 535, startPoint y: 375, endPoint x: 600, endPoint y: 251, distance: 139.9
click at [600, 251] on div "Janela de atendimento Grade de atendimento Capacidade Transportadoras Veículos …" at bounding box center [561, 268] width 1122 height 537
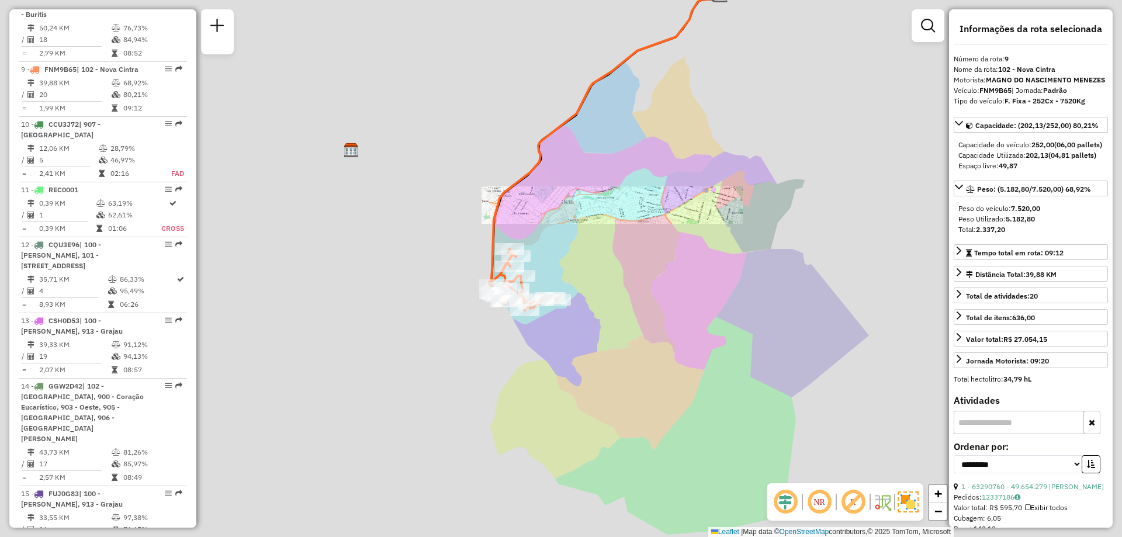
click at [559, 302] on div "Janela de atendimento Grade de atendimento Capacidade Transportadoras Veículos …" at bounding box center [561, 268] width 1122 height 537
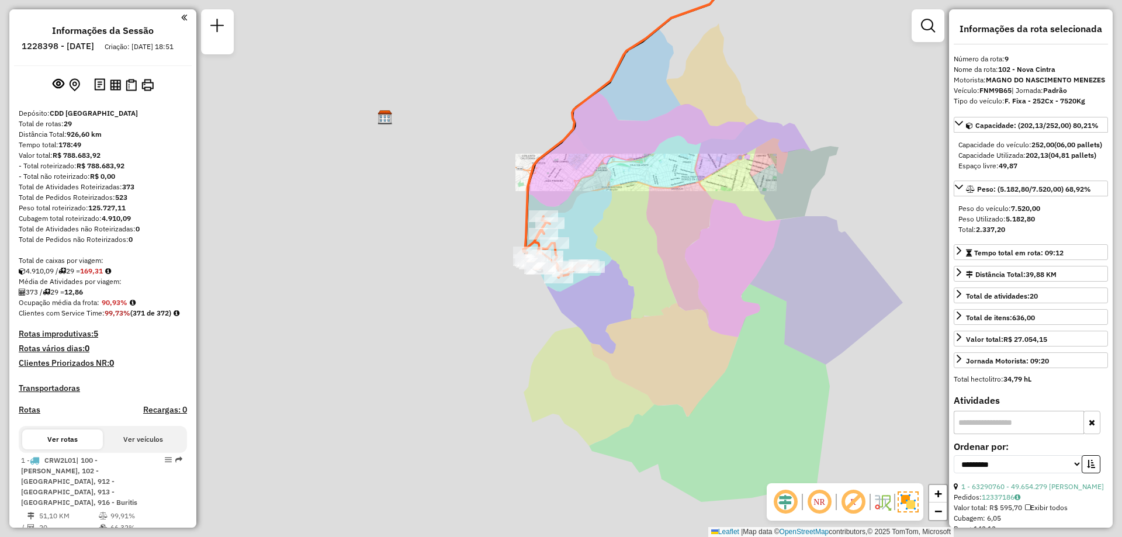
select select "**********"
click at [678, 327] on div "Janela de atendimento Grade de atendimento Capacidade Transportadoras Veículos …" at bounding box center [561, 268] width 1122 height 537
